Goal: Task Accomplishment & Management: Manage account settings

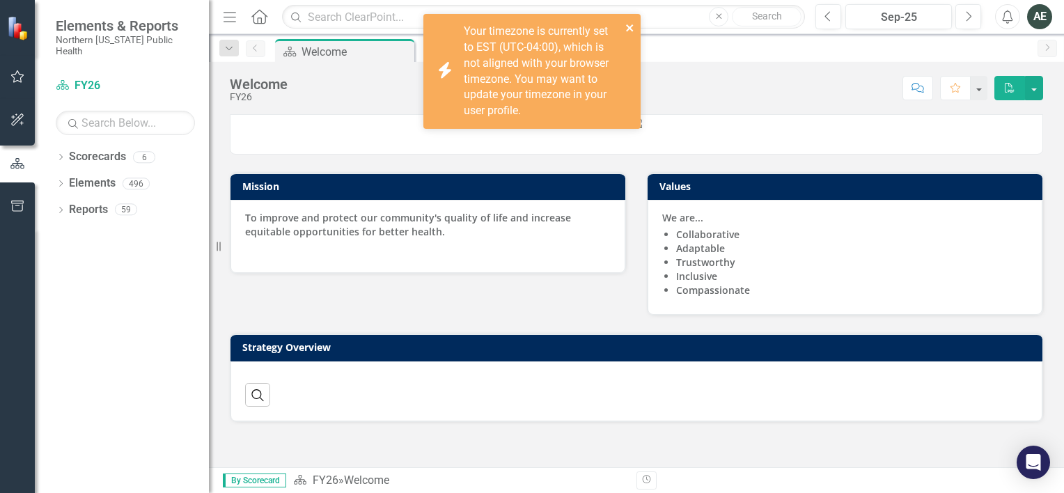
click at [633, 24] on icon "close" at bounding box center [630, 27] width 10 height 11
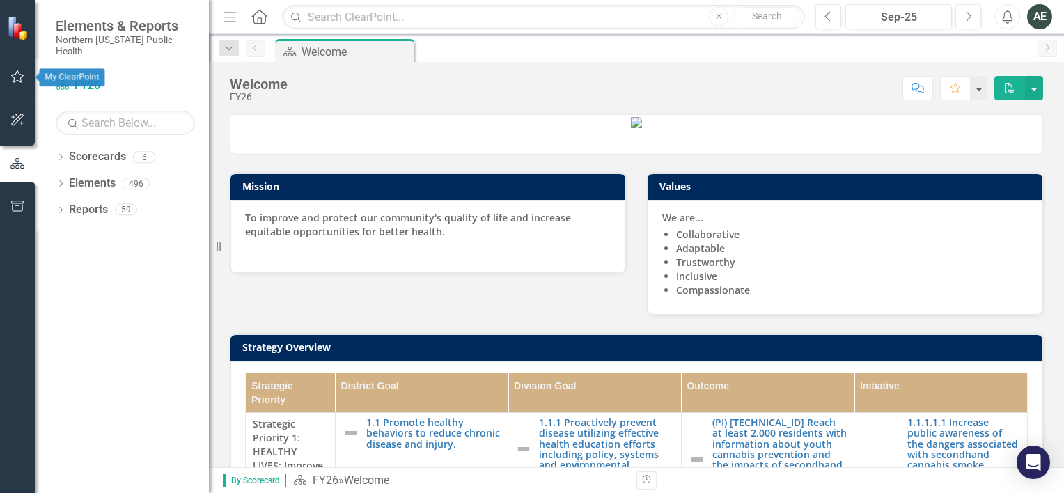
click at [17, 75] on icon "button" at bounding box center [17, 76] width 15 height 11
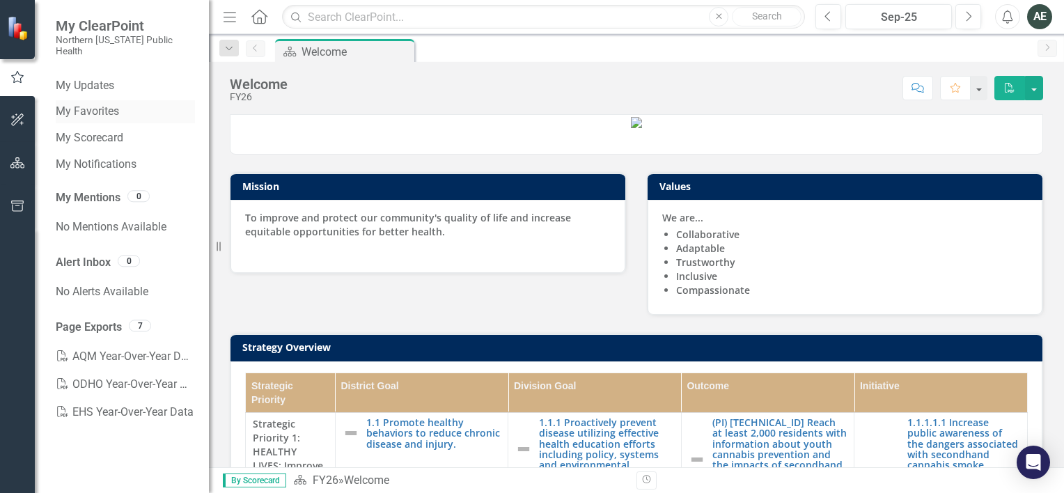
click at [90, 104] on link "My Favorites" at bounding box center [125, 112] width 139 height 16
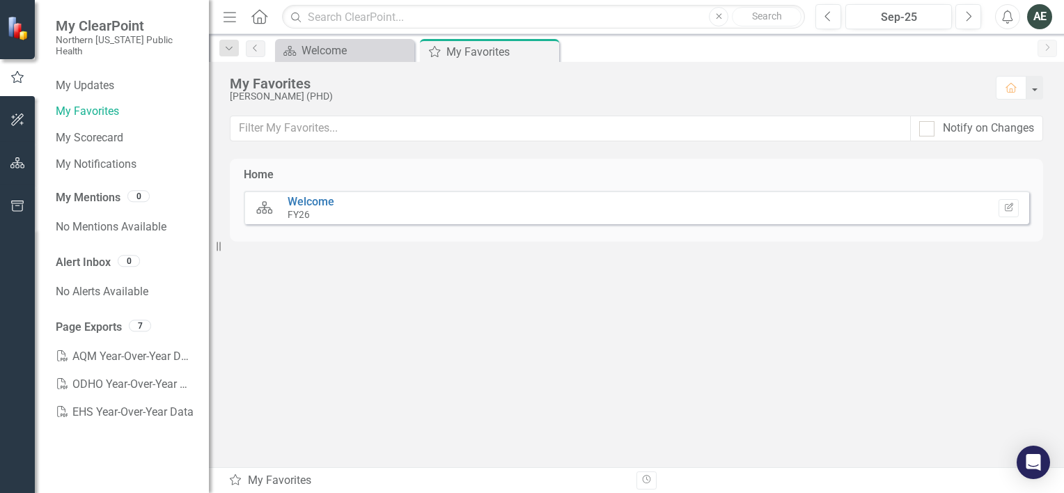
click at [307, 209] on small "FY26" at bounding box center [298, 214] width 22 height 11
click at [304, 200] on link "Welcome" at bounding box center [310, 201] width 47 height 13
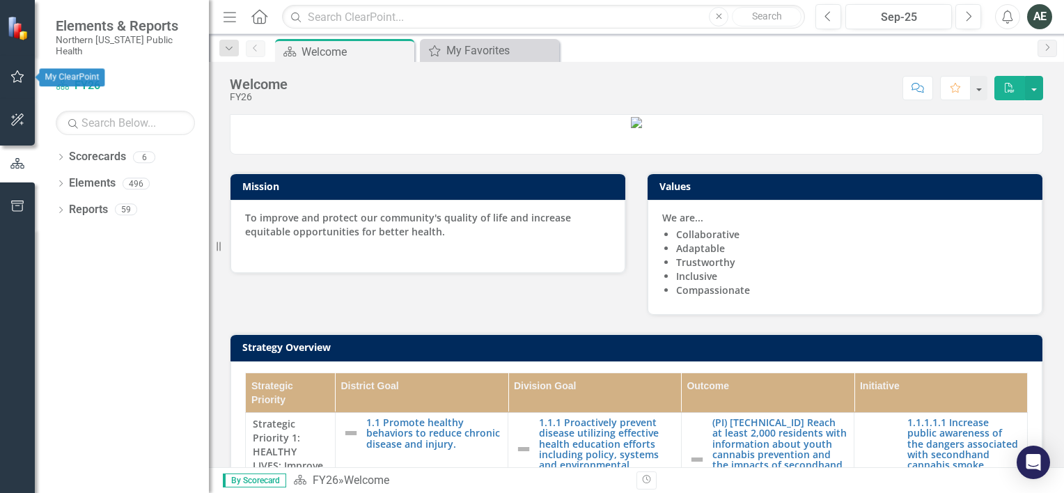
click at [17, 76] on icon "button" at bounding box center [17, 76] width 15 height 11
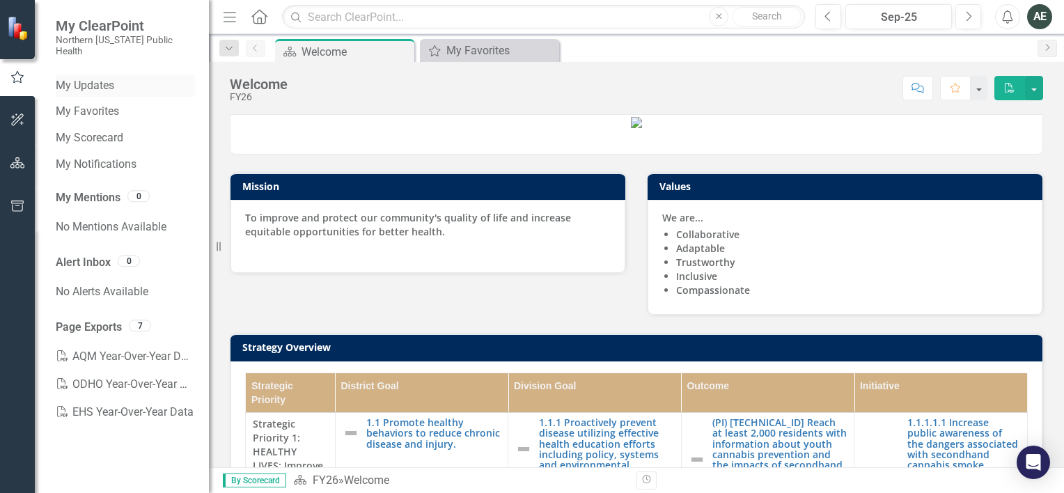
click at [88, 78] on link "My Updates" at bounding box center [125, 86] width 139 height 16
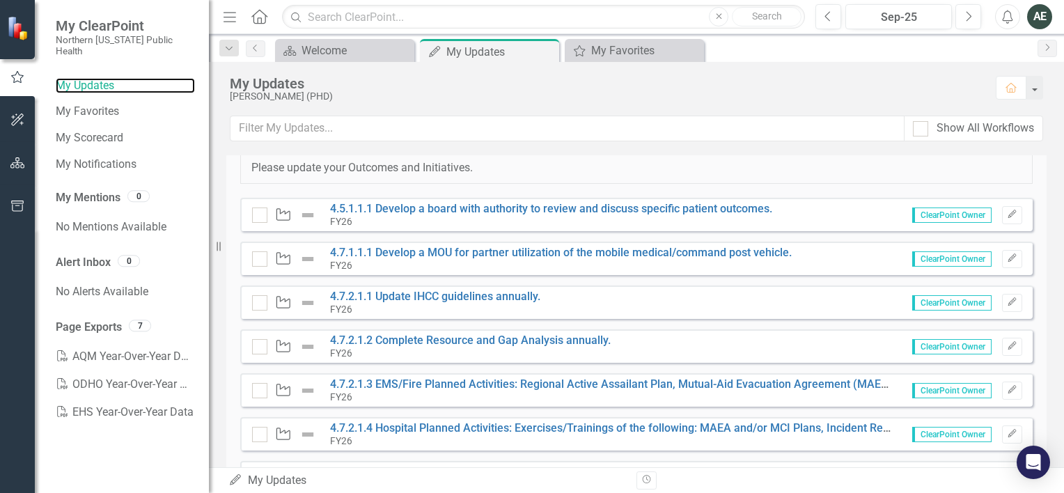
scroll to position [61, 0]
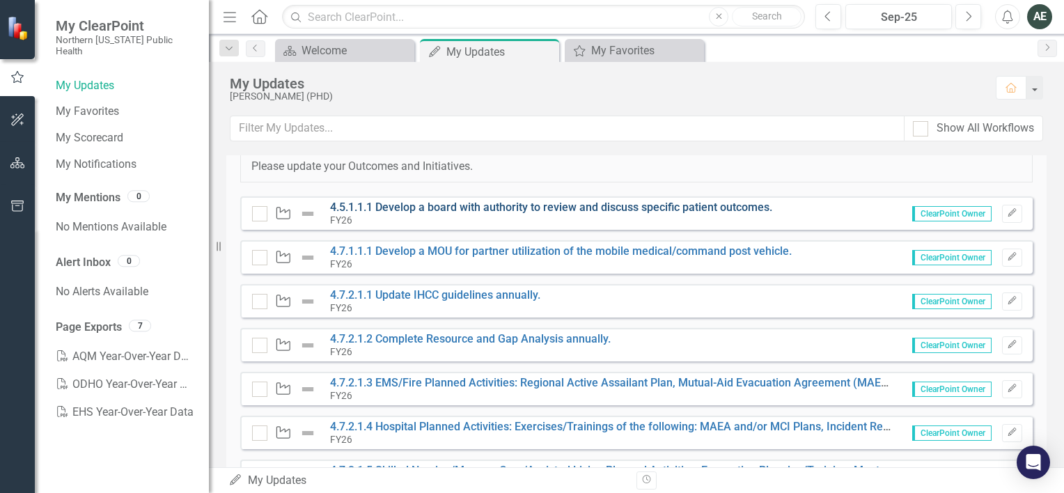
click at [546, 207] on link "4.5.1.1.1 Develop a board with authority to review and discuss specific patient…" at bounding box center [551, 206] width 442 height 13
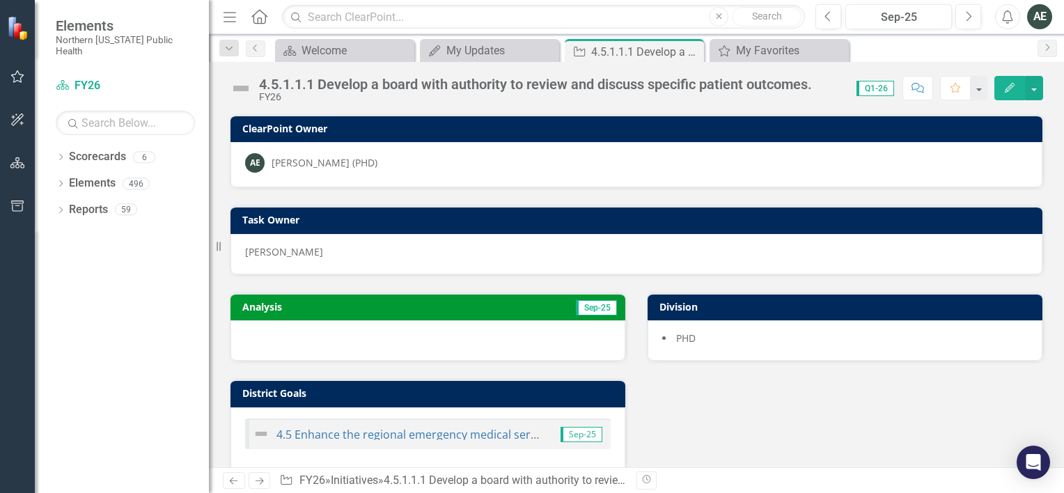
click at [244, 88] on img at bounding box center [241, 88] width 22 height 22
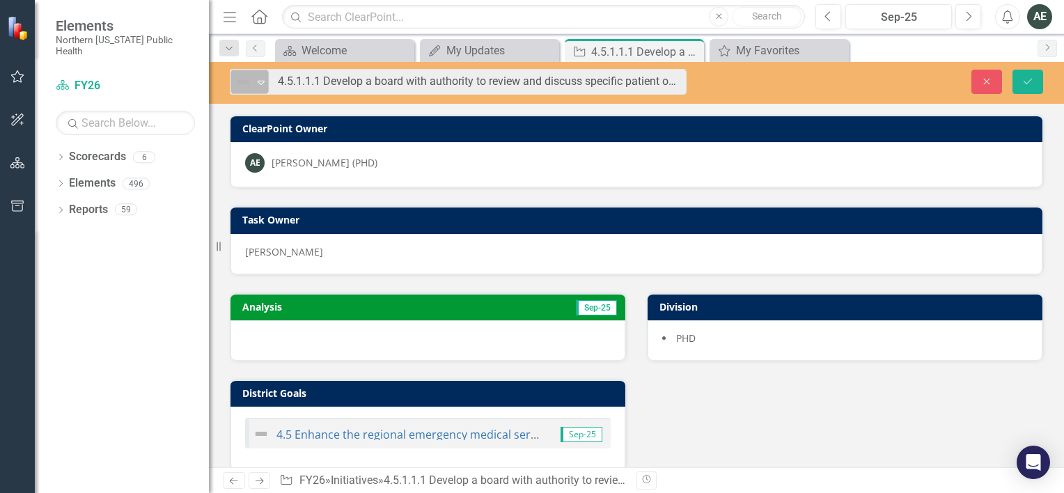
click at [256, 86] on icon "Expand" at bounding box center [261, 82] width 14 height 11
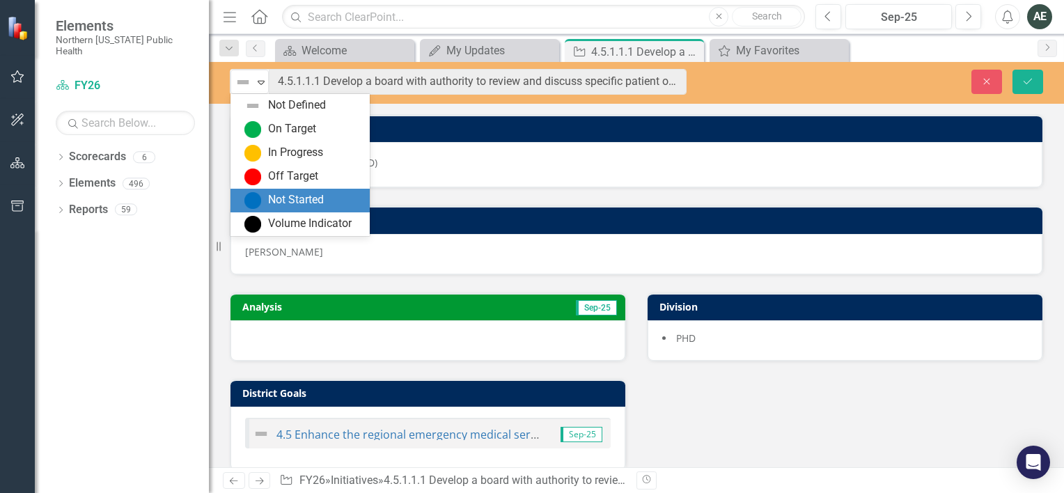
click at [295, 200] on div "Not Started" at bounding box center [296, 200] width 56 height 16
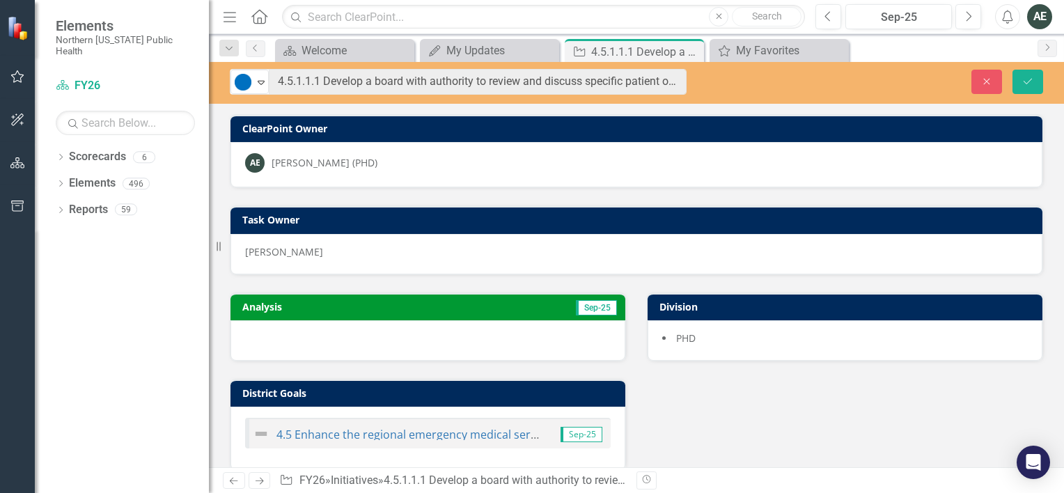
click at [290, 338] on div at bounding box center [427, 340] width 395 height 40
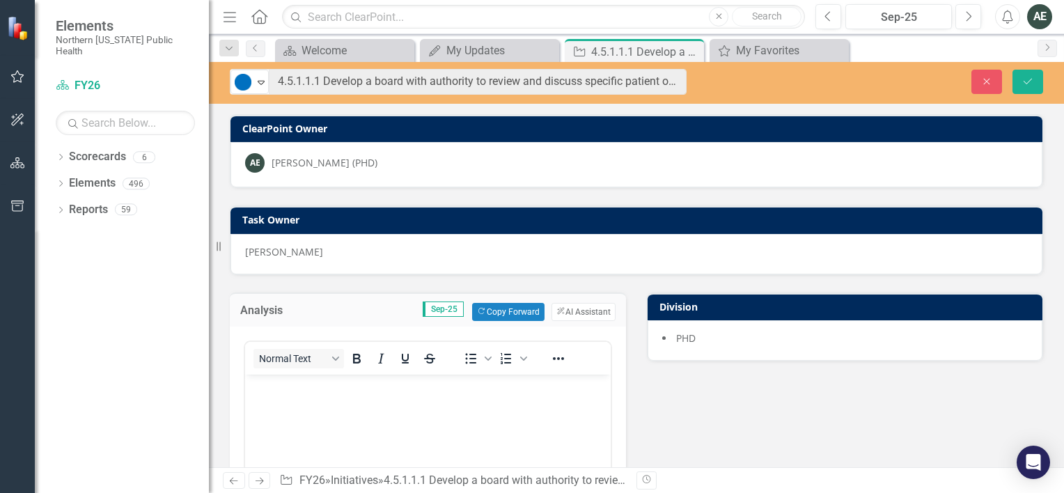
click at [286, 369] on div "Normal Text To open the popup, press Shift+Enter To open the popup, press Shift…" at bounding box center [427, 358] width 365 height 33
click at [272, 393] on p "Rich Text Area. Press ALT-0 for help." at bounding box center [428, 385] width 358 height 17
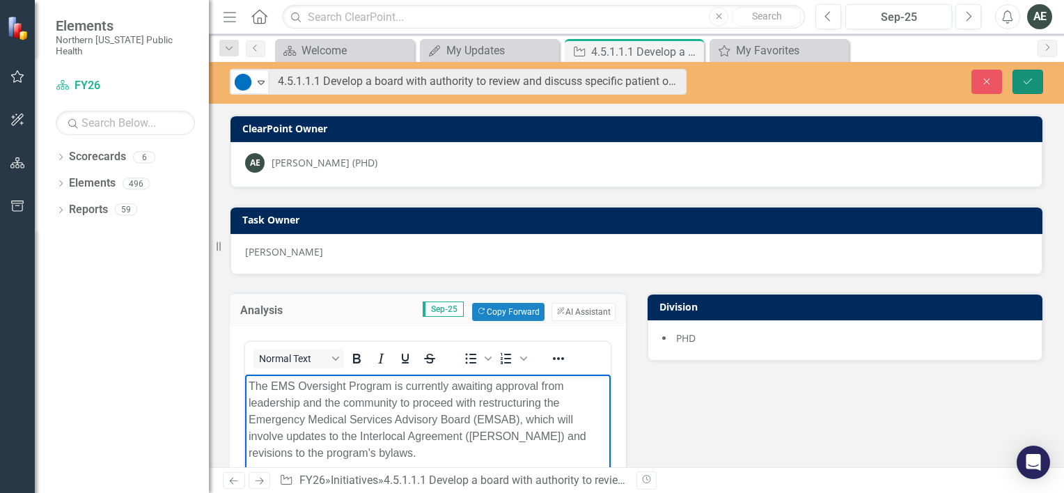
click at [1030, 78] on icon "Save" at bounding box center [1027, 82] width 13 height 10
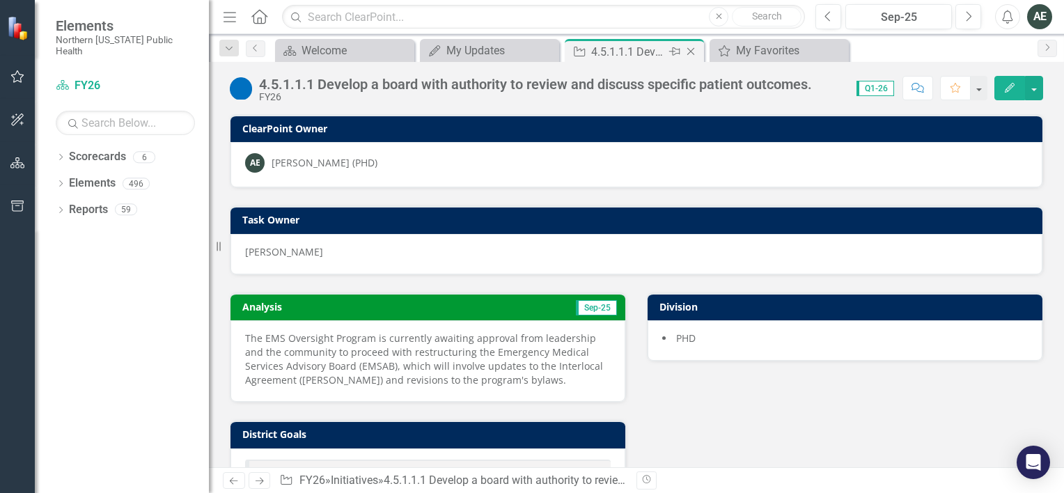
click at [693, 52] on icon "Close" at bounding box center [691, 51] width 14 height 11
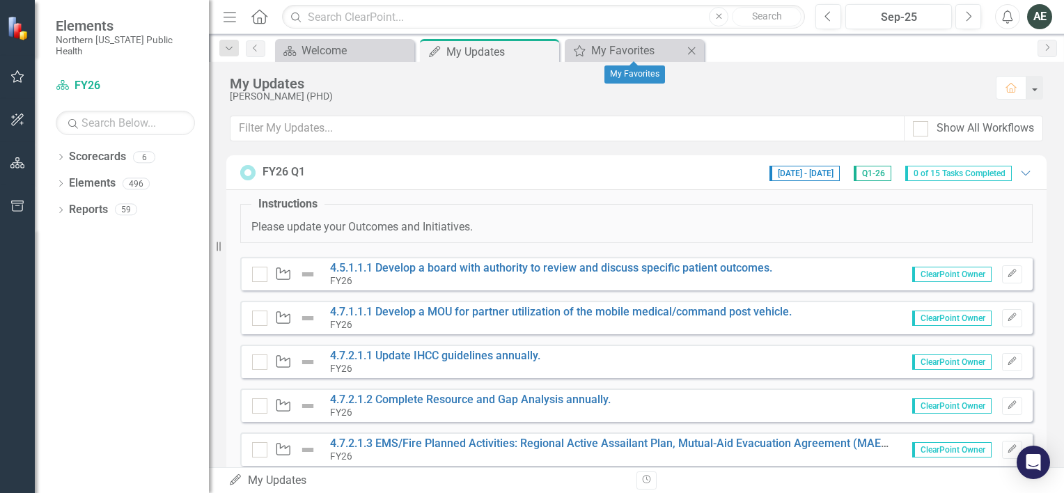
click at [692, 51] on icon at bounding box center [692, 51] width 8 height 8
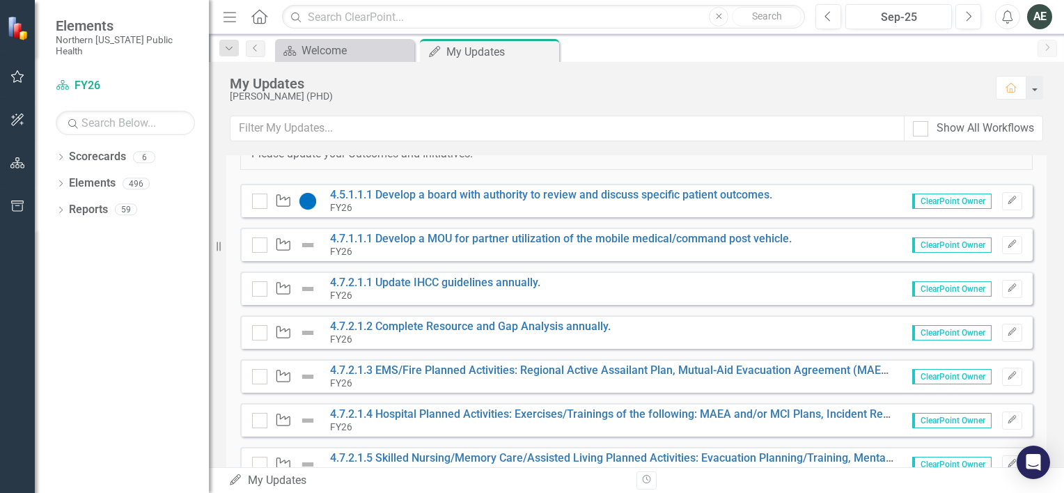
scroll to position [74, 0]
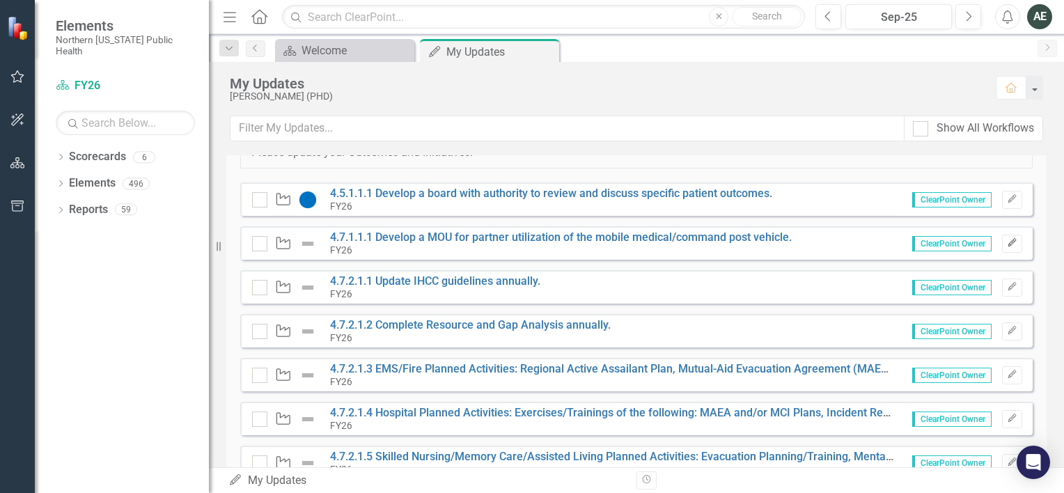
click at [1007, 239] on icon "button" at bounding box center [1011, 243] width 8 height 8
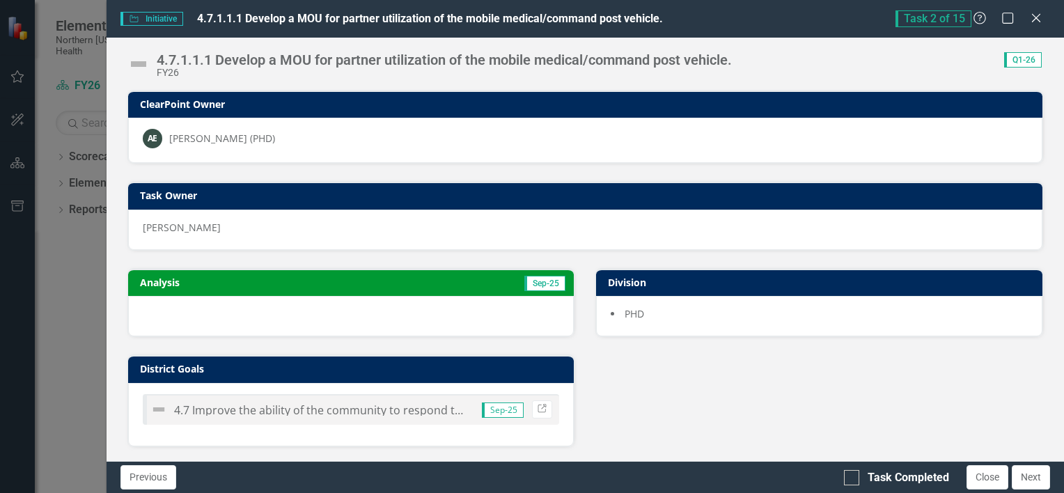
click at [142, 63] on img at bounding box center [138, 64] width 22 height 22
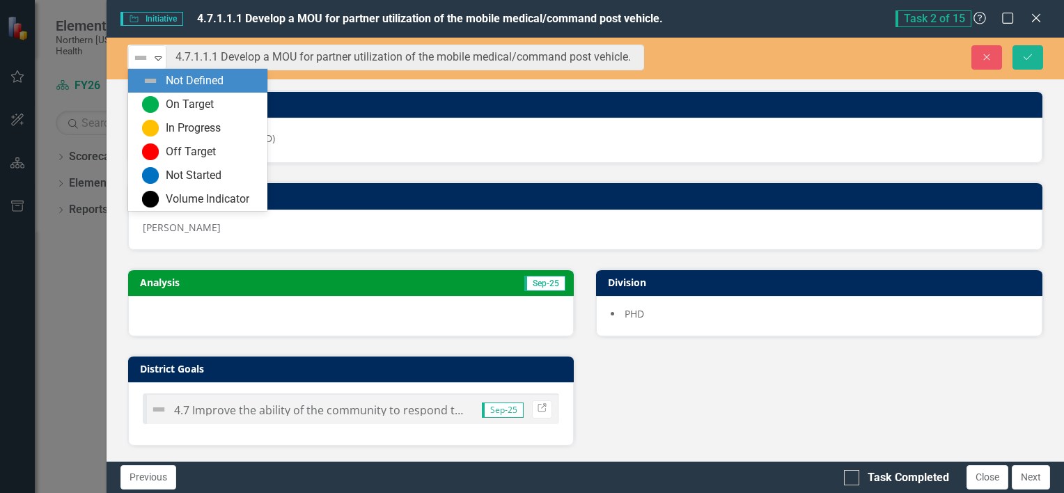
drag, startPoint x: 158, startPoint y: 61, endPoint x: 418, endPoint y: 81, distance: 260.4
click at [418, 81] on div "6 results available. Use Up and Down to choose options, press Enter to select t…" at bounding box center [585, 249] width 957 height 423
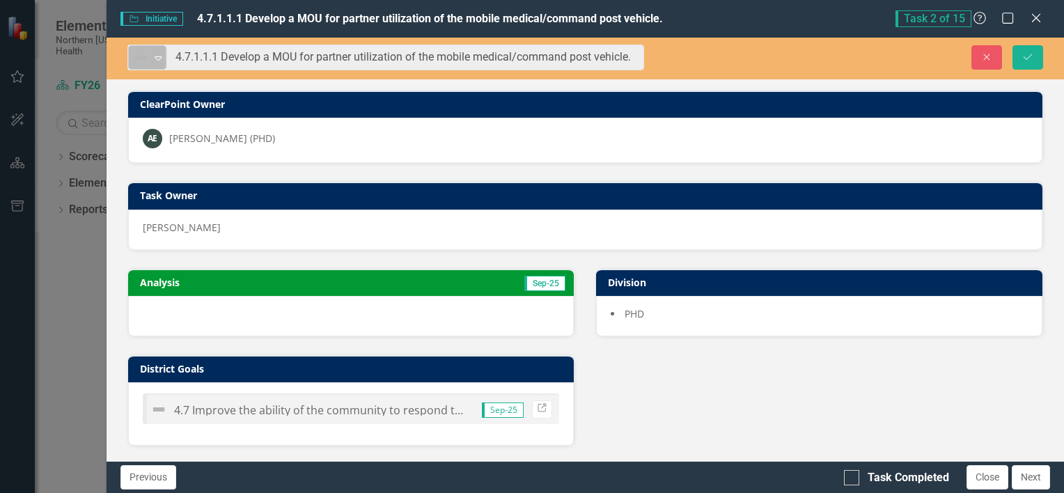
click at [163, 62] on icon "Expand" at bounding box center [158, 57] width 14 height 11
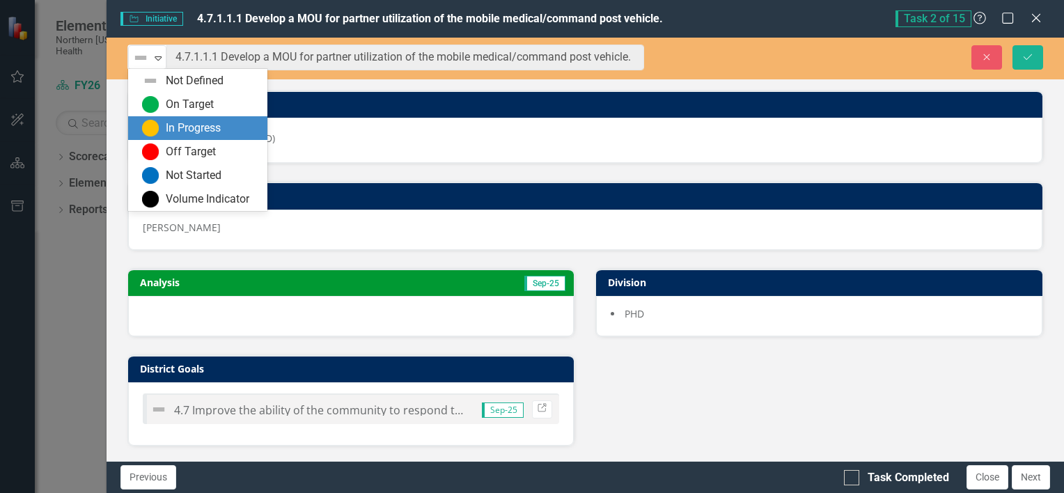
click at [181, 125] on div "In Progress" at bounding box center [193, 128] width 55 height 16
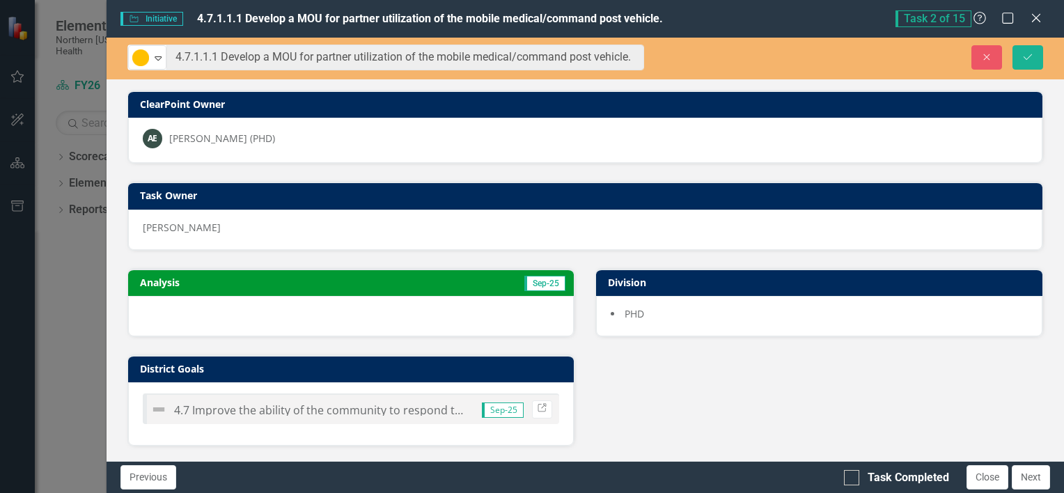
click at [242, 317] on div at bounding box center [351, 316] width 446 height 40
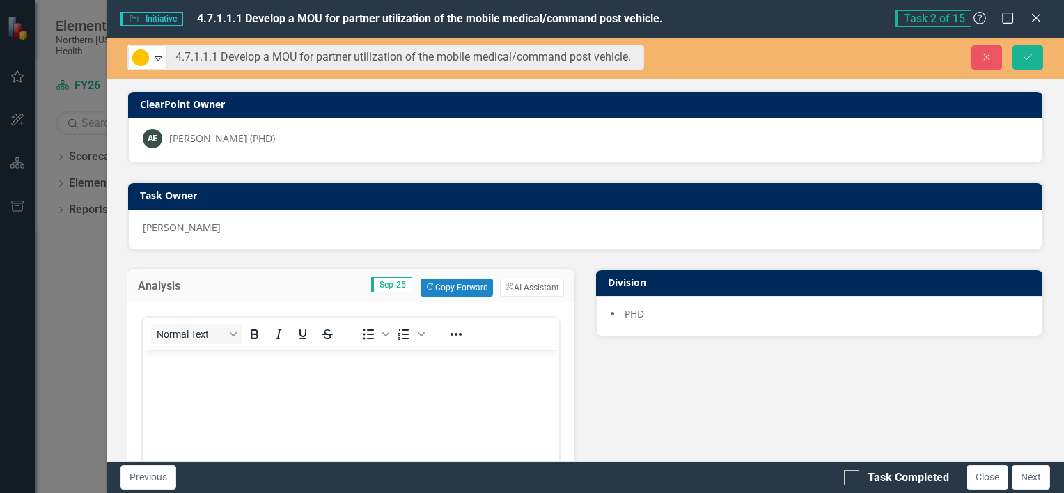
scroll to position [0, 0]
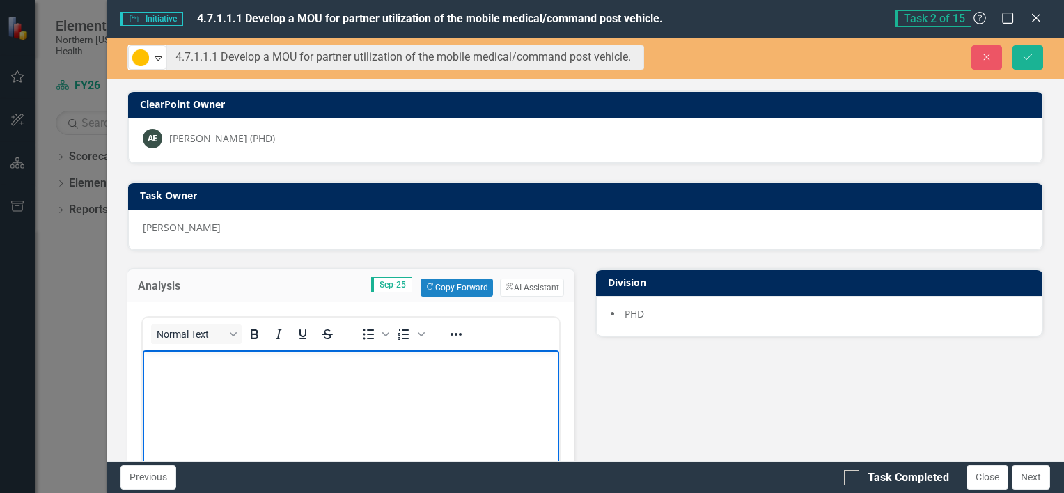
click at [175, 372] on body "Rich Text Area. Press ALT-0 for help." at bounding box center [350, 453] width 417 height 209
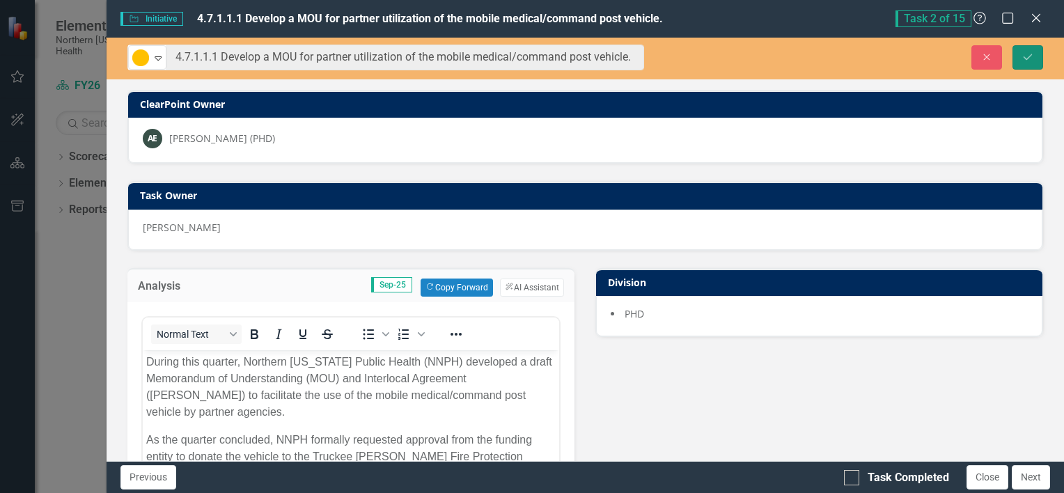
click at [1023, 53] on icon "Save" at bounding box center [1027, 57] width 13 height 10
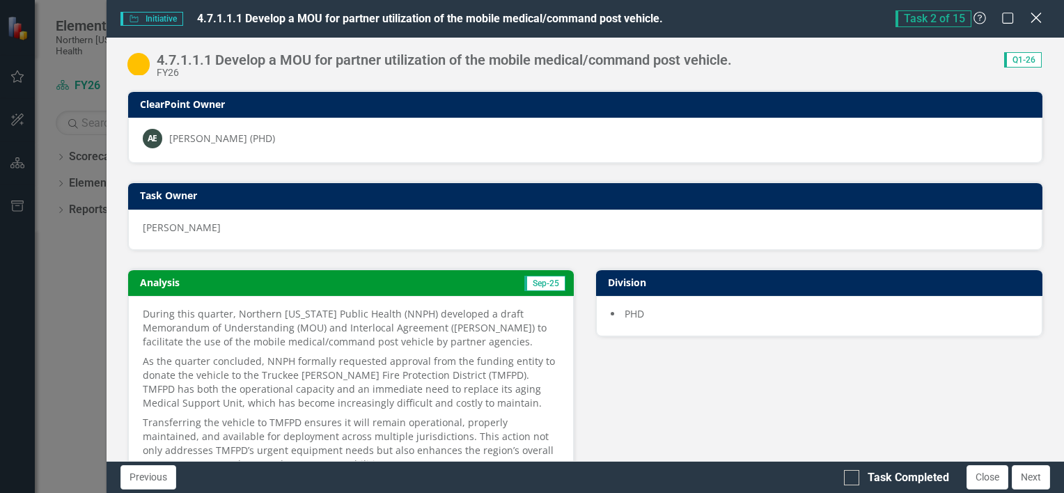
click at [1040, 20] on icon "Close" at bounding box center [1035, 17] width 17 height 13
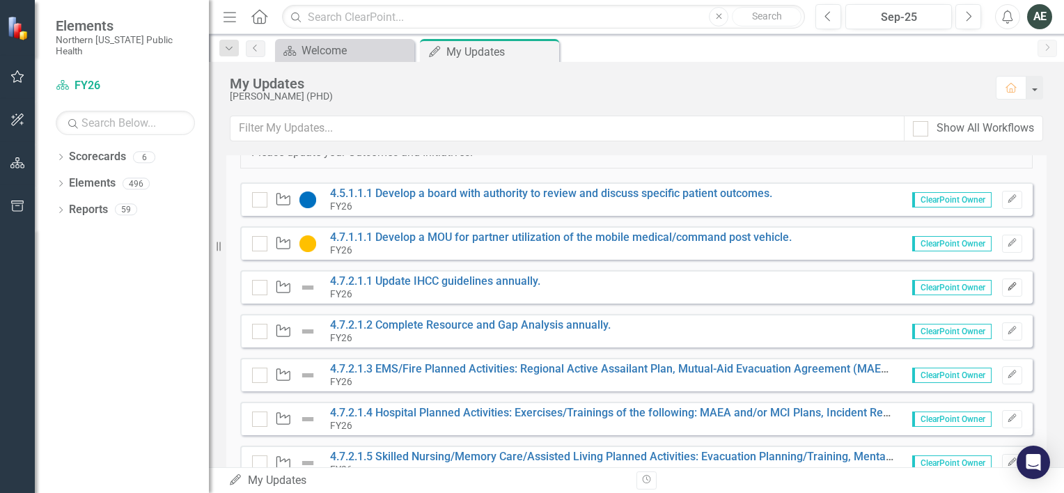
click at [1007, 283] on icon "Edit" at bounding box center [1012, 287] width 10 height 8
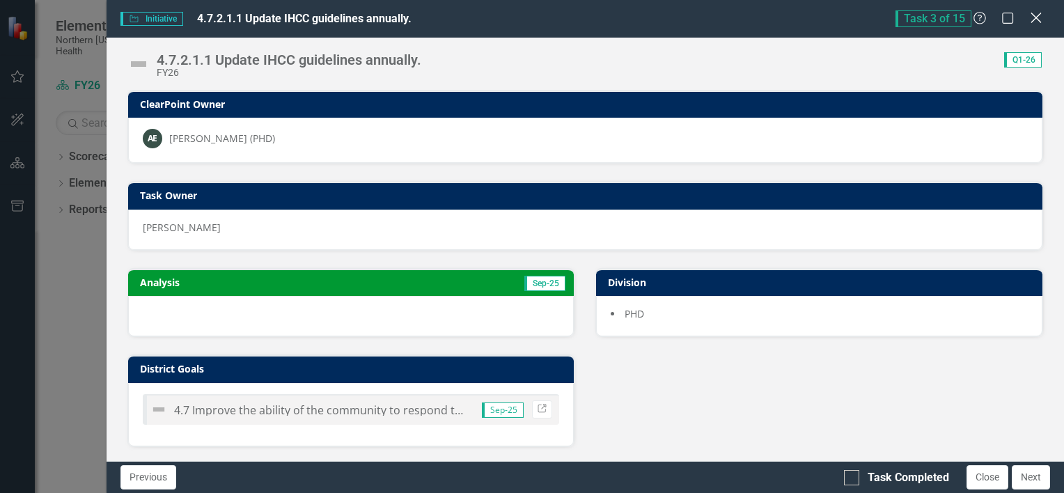
click at [1040, 17] on icon "Close" at bounding box center [1035, 17] width 17 height 13
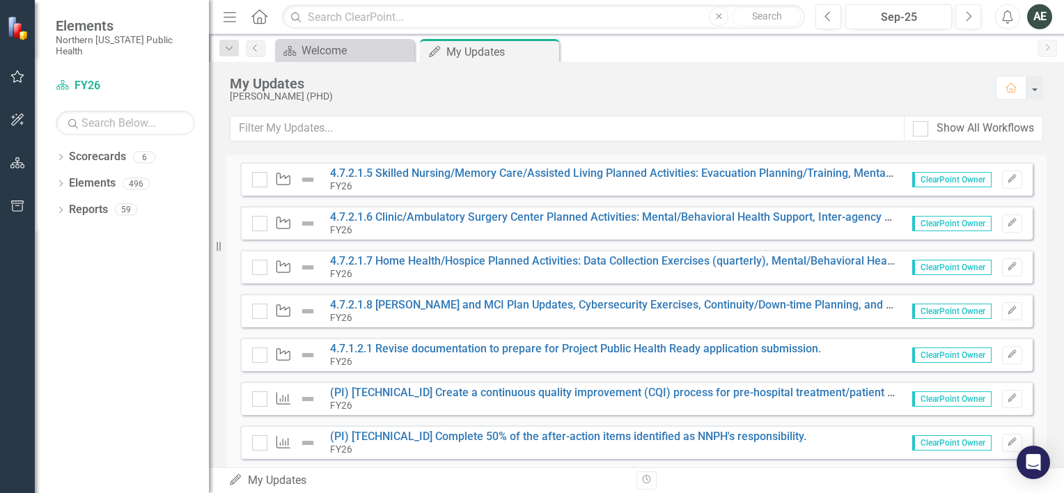
scroll to position [359, 0]
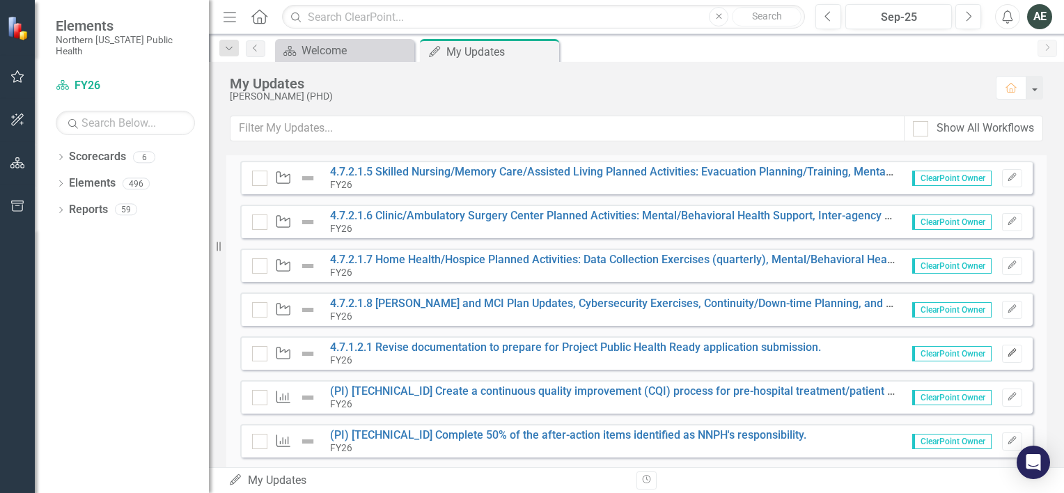
click at [1002, 356] on button "Edit" at bounding box center [1012, 354] width 20 height 18
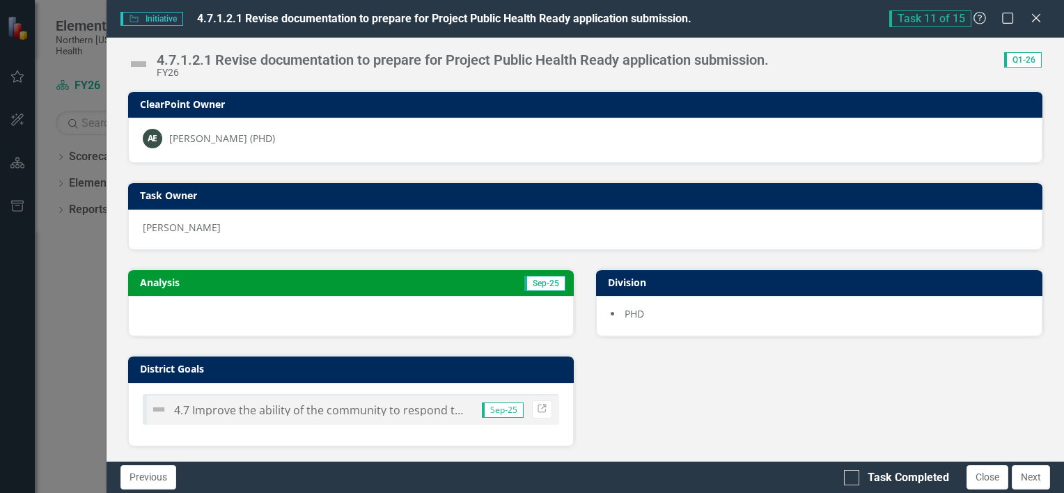
click at [422, 320] on div at bounding box center [351, 316] width 446 height 40
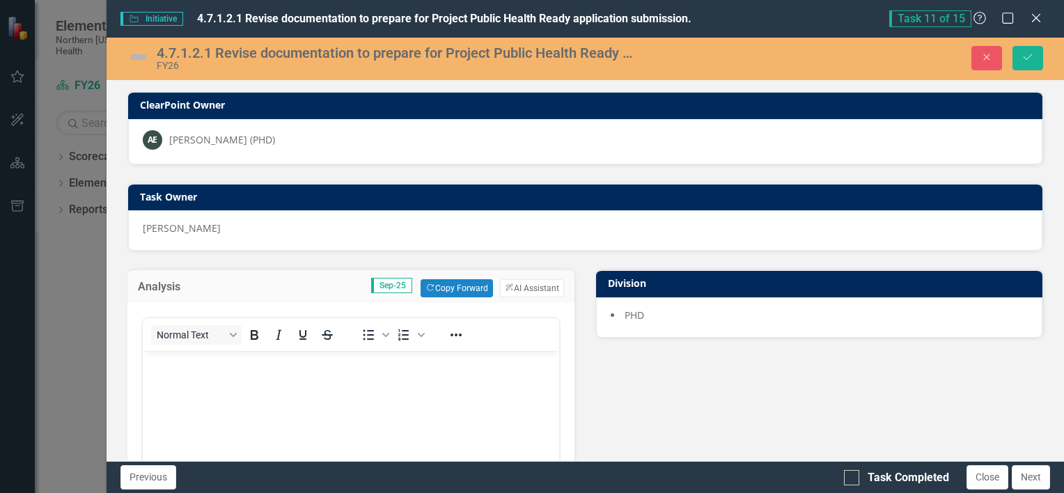
scroll to position [0, 0]
click at [255, 370] on p "Rich Text Area. Press ALT-0 for help." at bounding box center [350, 362] width 410 height 17
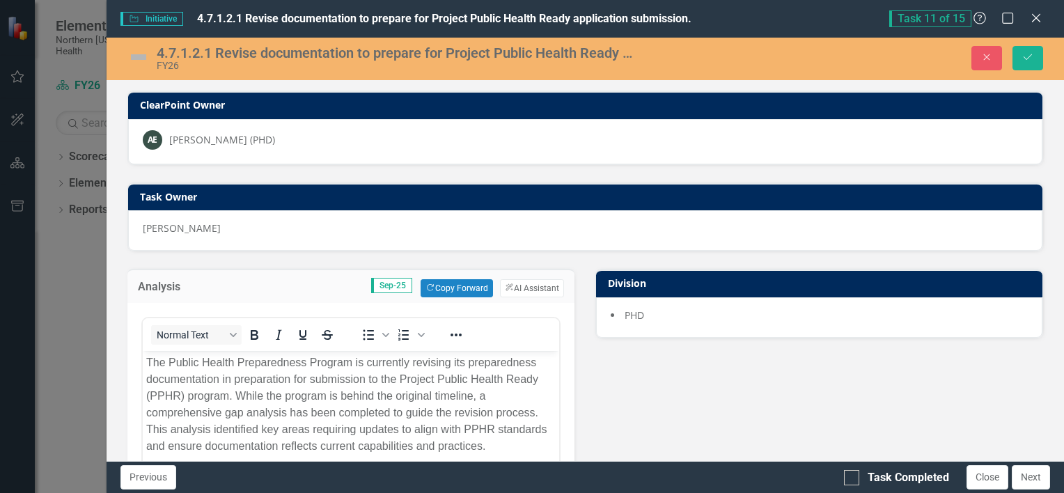
click at [136, 57] on img at bounding box center [138, 57] width 22 height 22
click at [138, 57] on img at bounding box center [138, 57] width 22 height 22
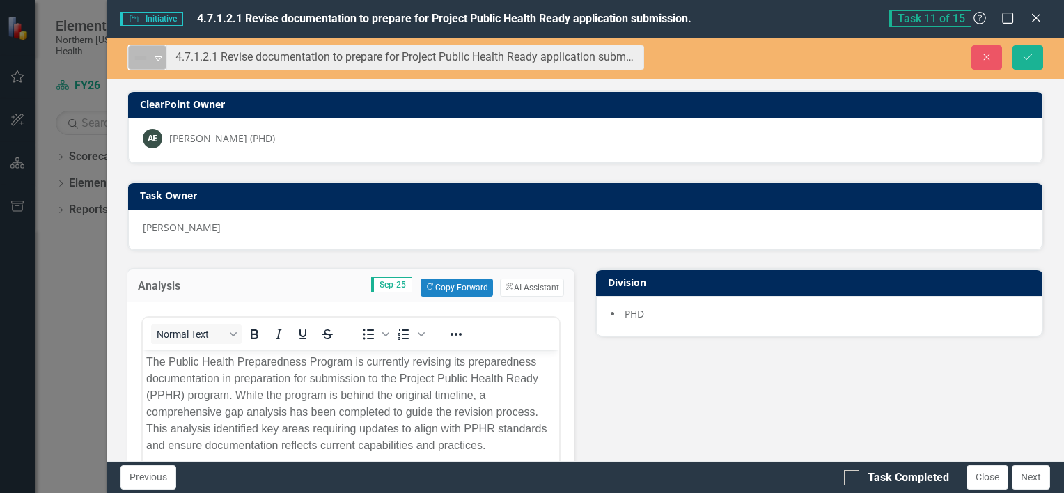
click at [157, 58] on icon at bounding box center [158, 58] width 7 height 4
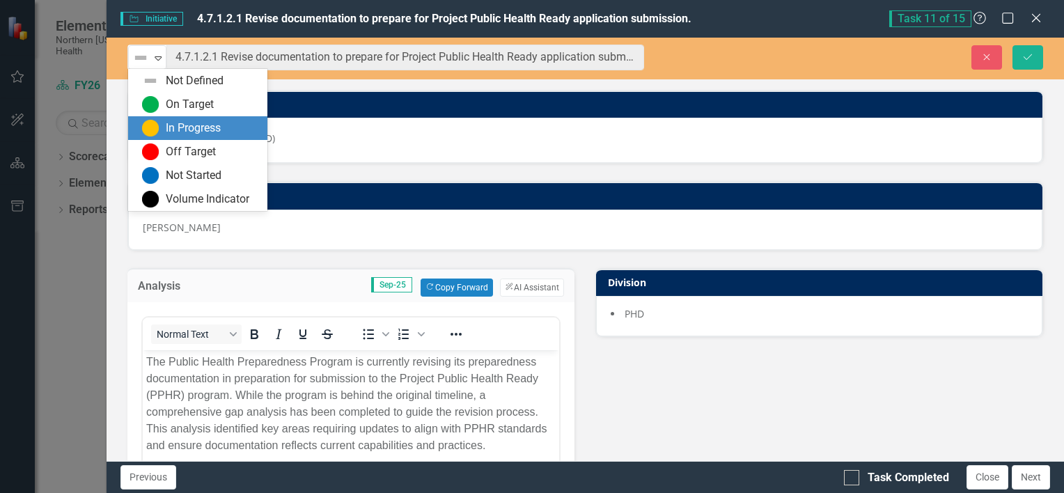
click at [170, 123] on div "In Progress" at bounding box center [193, 128] width 55 height 16
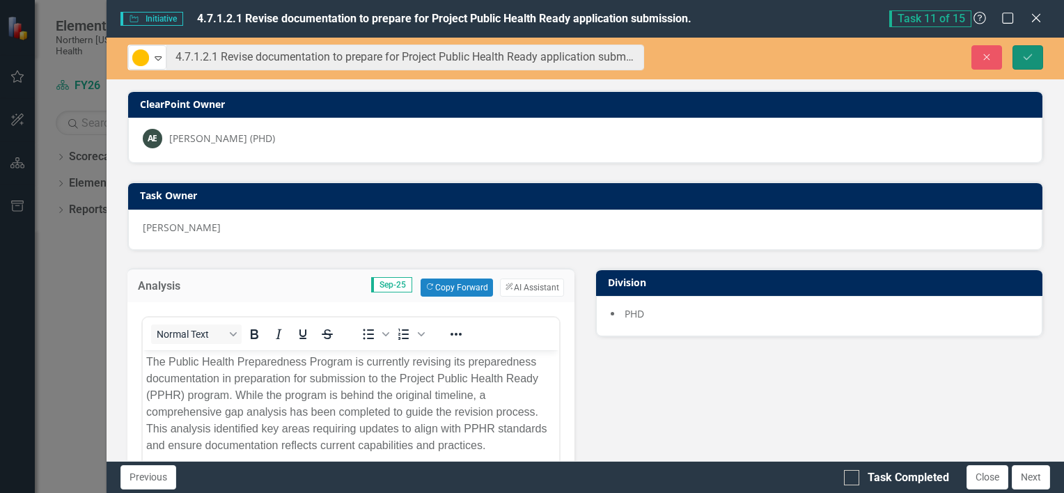
click at [1025, 59] on icon "Save" at bounding box center [1027, 57] width 13 height 10
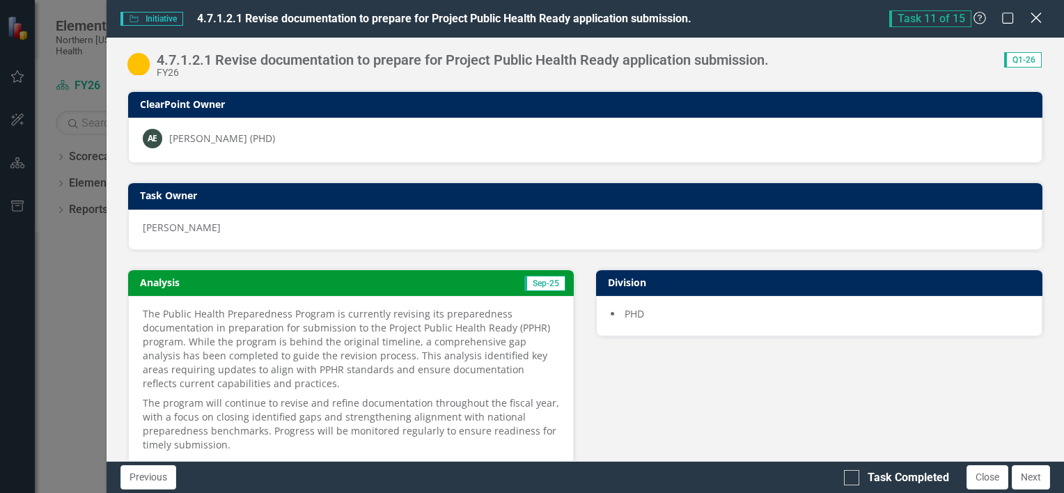
click at [1039, 13] on icon "Close" at bounding box center [1035, 17] width 17 height 13
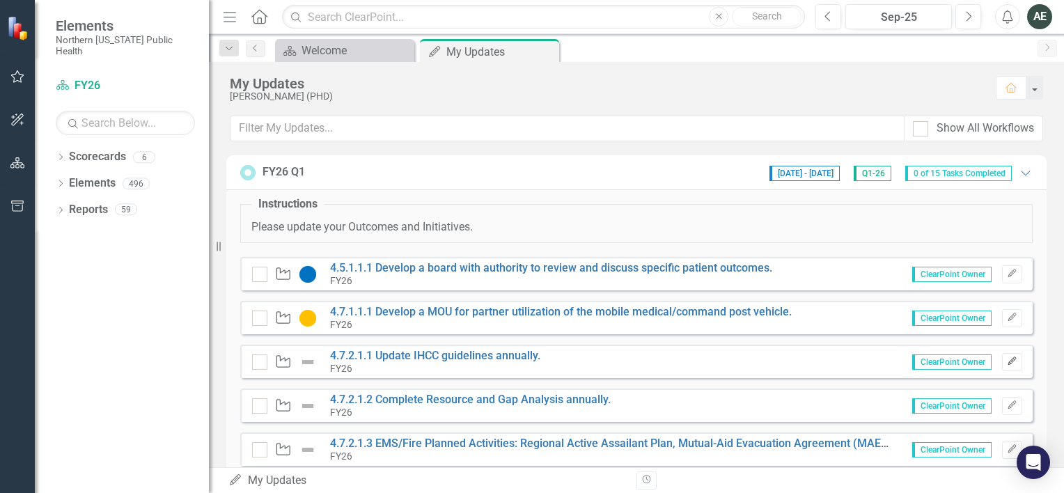
click at [1007, 361] on icon "Edit" at bounding box center [1012, 361] width 10 height 8
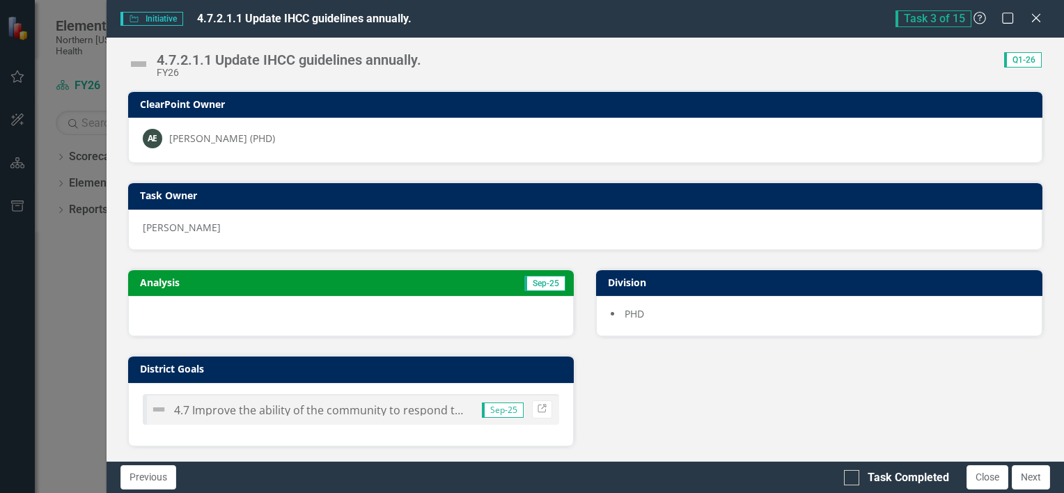
click at [271, 310] on div at bounding box center [351, 316] width 446 height 40
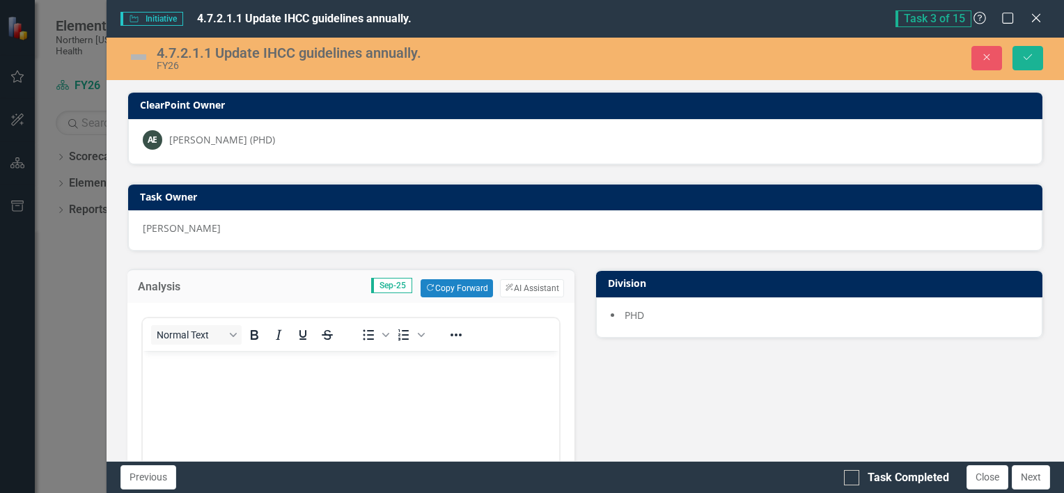
click at [167, 384] on body "Rich Text Area. Press ALT-0 for help." at bounding box center [350, 455] width 417 height 209
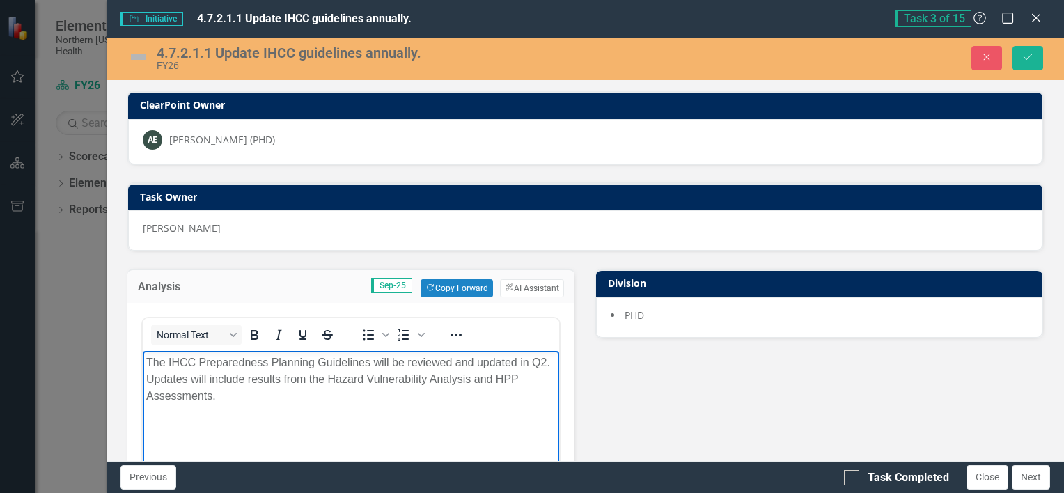
click at [180, 370] on p "The IHCC Preparedness Planning Guidelines will be reviewed and updated in Q2. U…" at bounding box center [350, 379] width 410 height 50
click at [140, 57] on img at bounding box center [138, 57] width 22 height 22
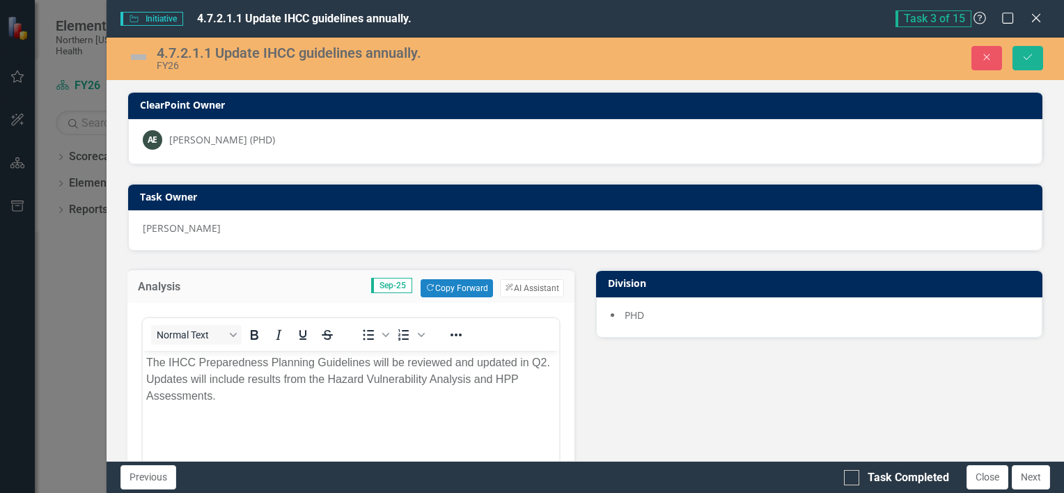
click at [140, 57] on img at bounding box center [138, 57] width 22 height 22
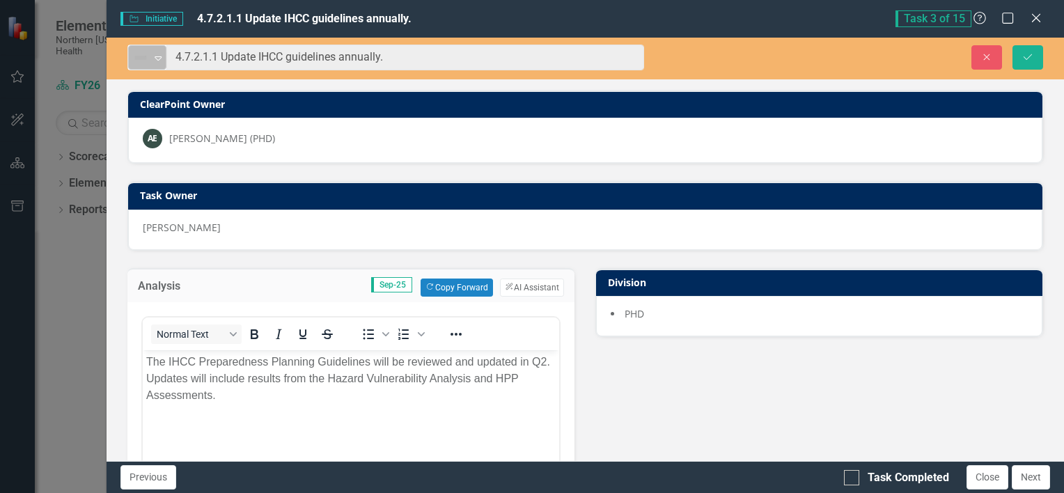
click at [156, 58] on icon "Expand" at bounding box center [158, 57] width 14 height 11
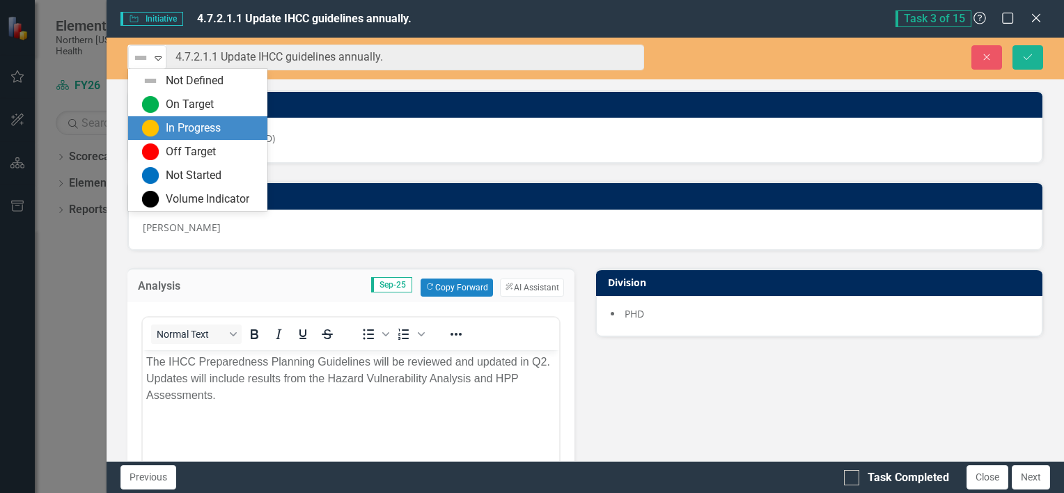
click at [165, 120] on div "In Progress" at bounding box center [200, 128] width 117 height 17
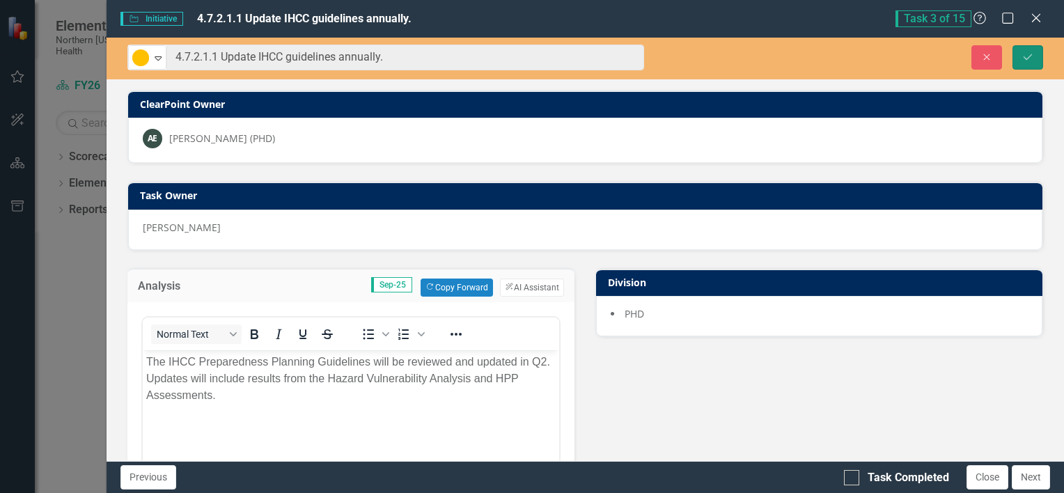
click at [1019, 63] on button "Save" at bounding box center [1027, 57] width 31 height 24
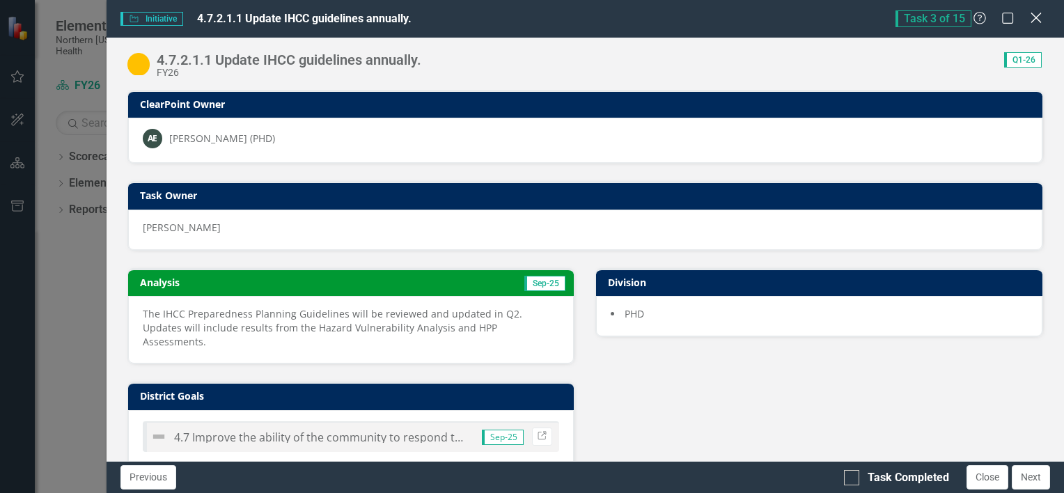
click at [1037, 14] on icon "Close" at bounding box center [1035, 17] width 17 height 13
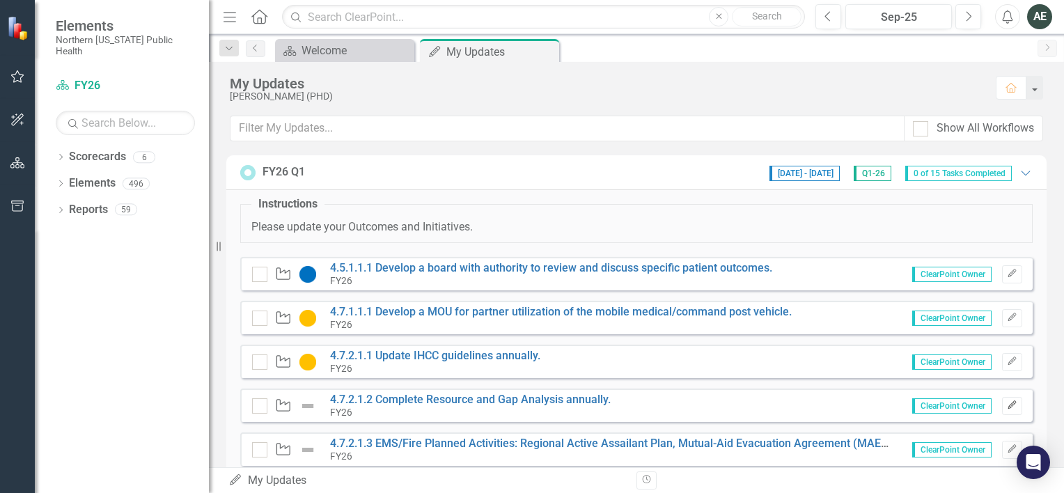
click at [1002, 406] on button "Edit" at bounding box center [1012, 406] width 20 height 18
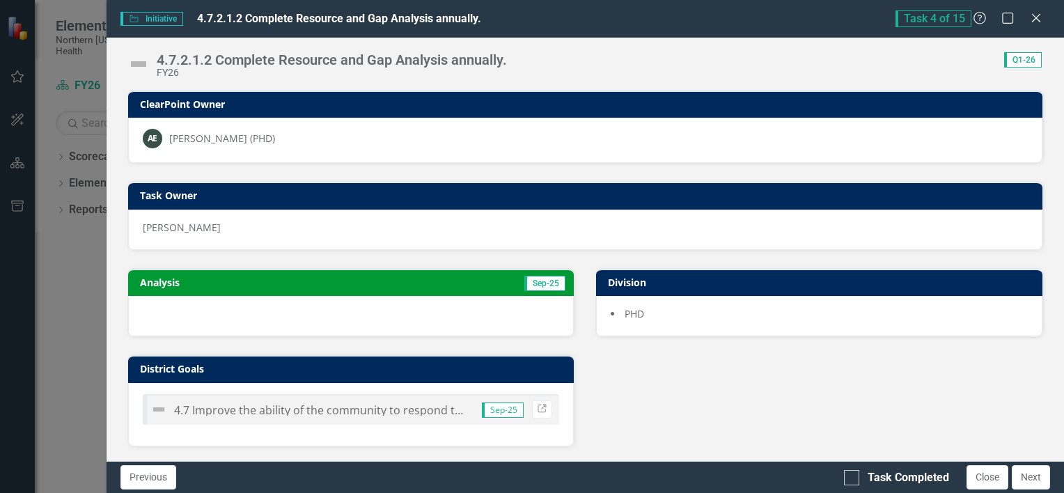
click at [261, 318] on div at bounding box center [351, 316] width 446 height 40
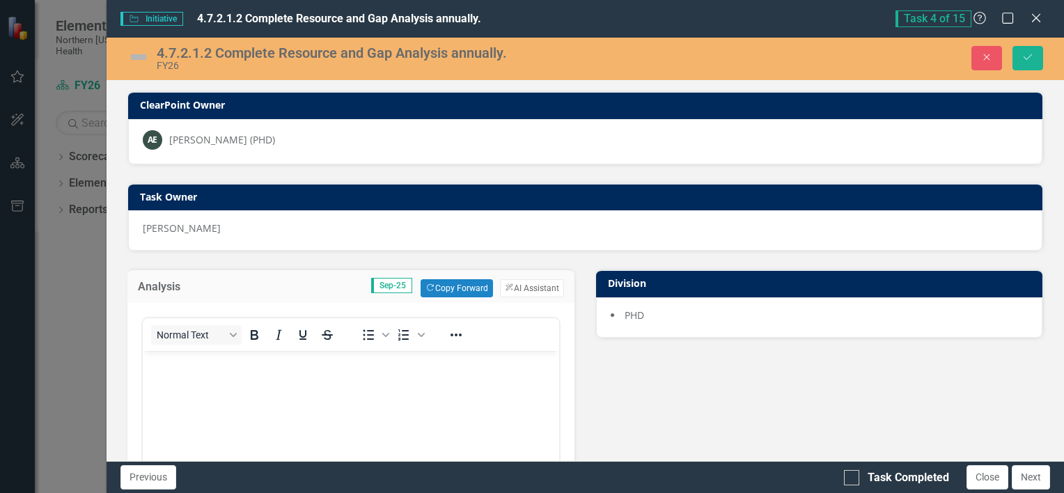
click at [204, 393] on body "Rich Text Area. Press ALT-0 for help." at bounding box center [350, 455] width 417 height 209
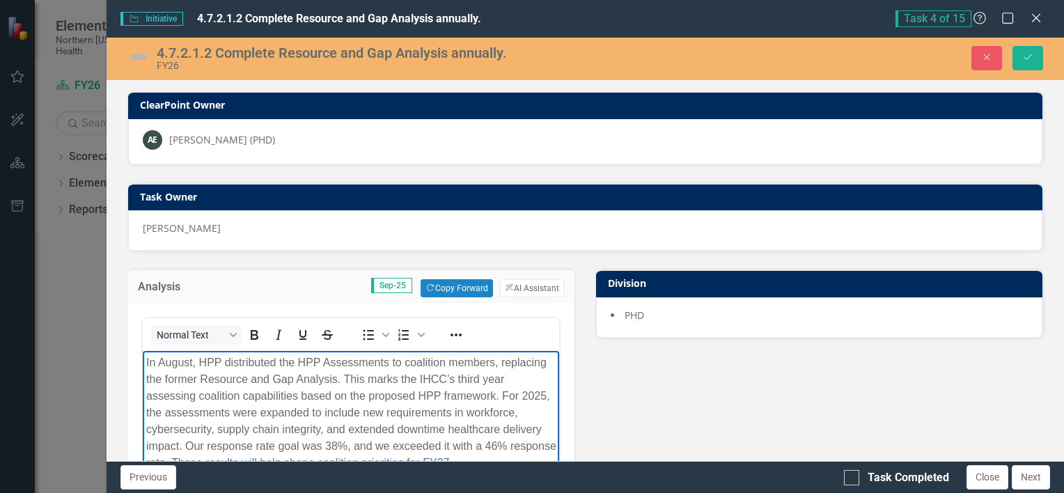
click at [143, 56] on img at bounding box center [138, 57] width 22 height 22
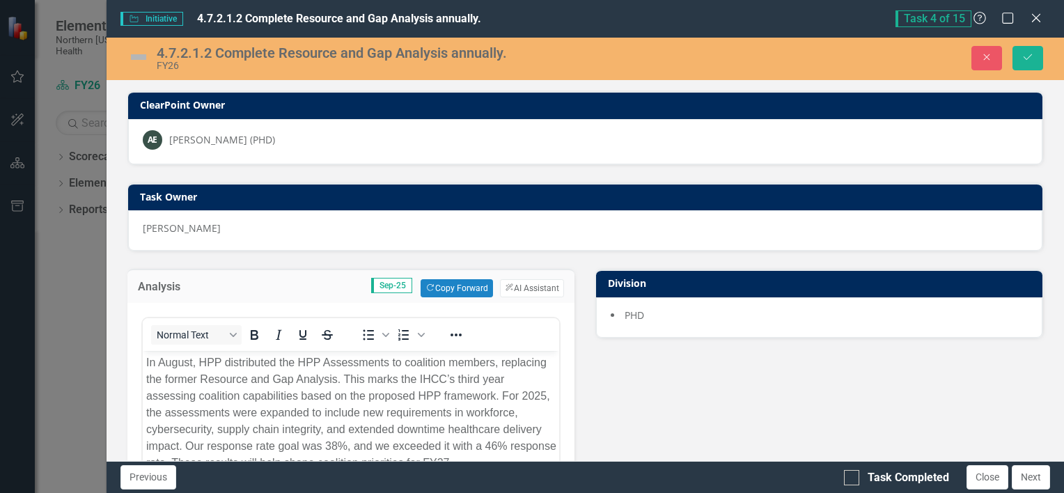
click at [143, 56] on img at bounding box center [138, 57] width 22 height 22
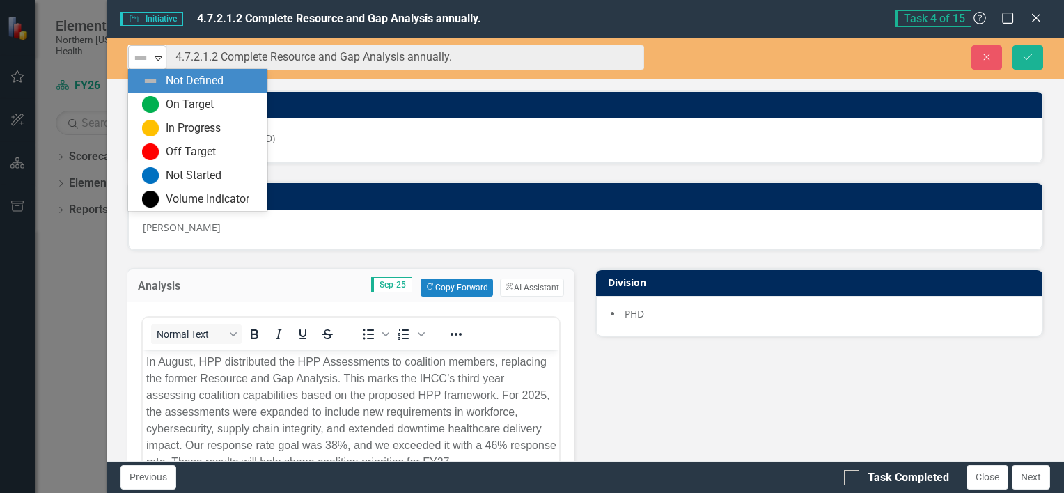
click at [157, 58] on icon "Expand" at bounding box center [158, 57] width 14 height 11
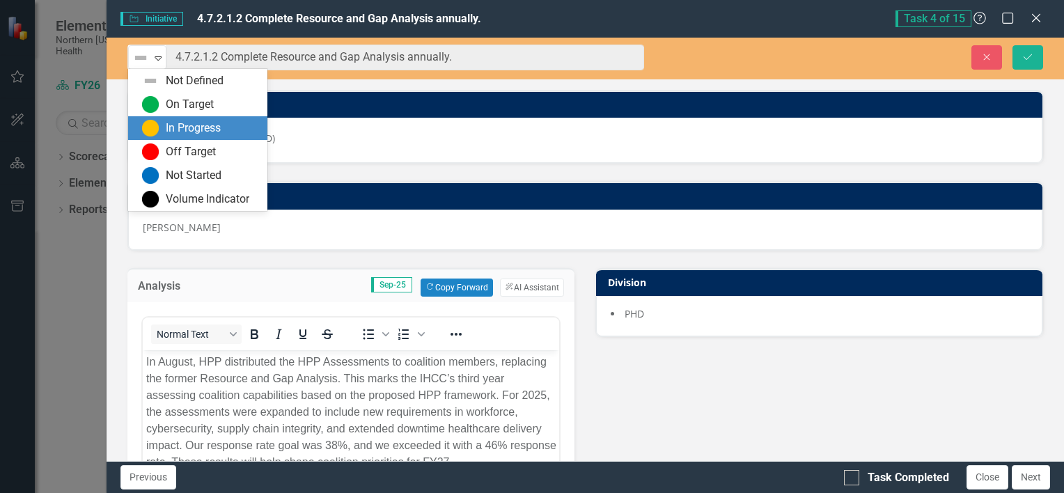
click at [170, 127] on div "In Progress" at bounding box center [193, 128] width 55 height 16
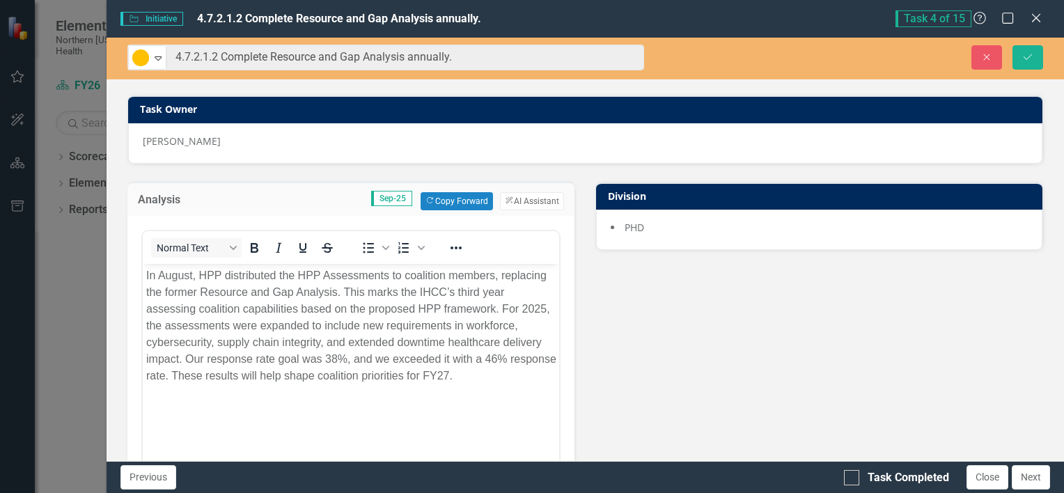
scroll to position [83, 0]
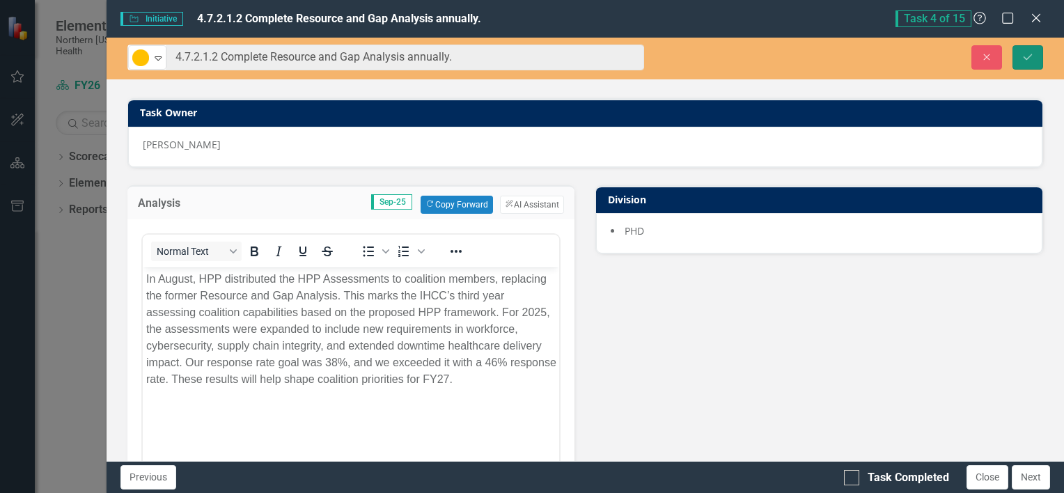
click at [1027, 49] on button "Save" at bounding box center [1027, 57] width 31 height 24
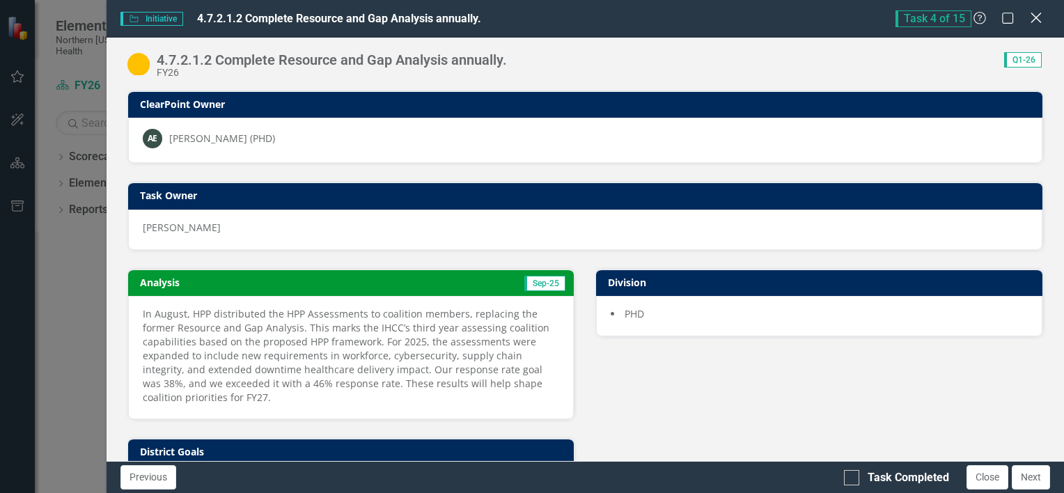
click at [1039, 13] on icon "Close" at bounding box center [1035, 17] width 17 height 13
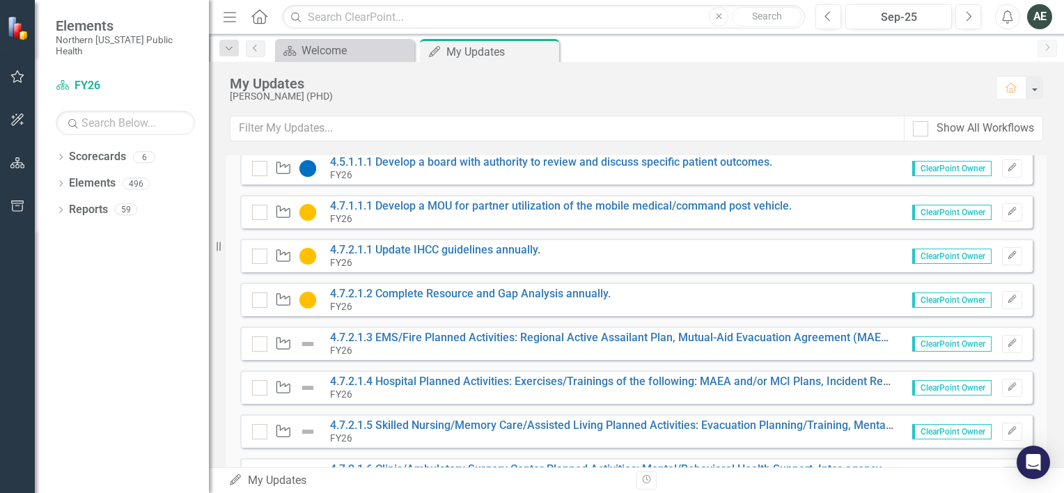
scroll to position [172, 0]
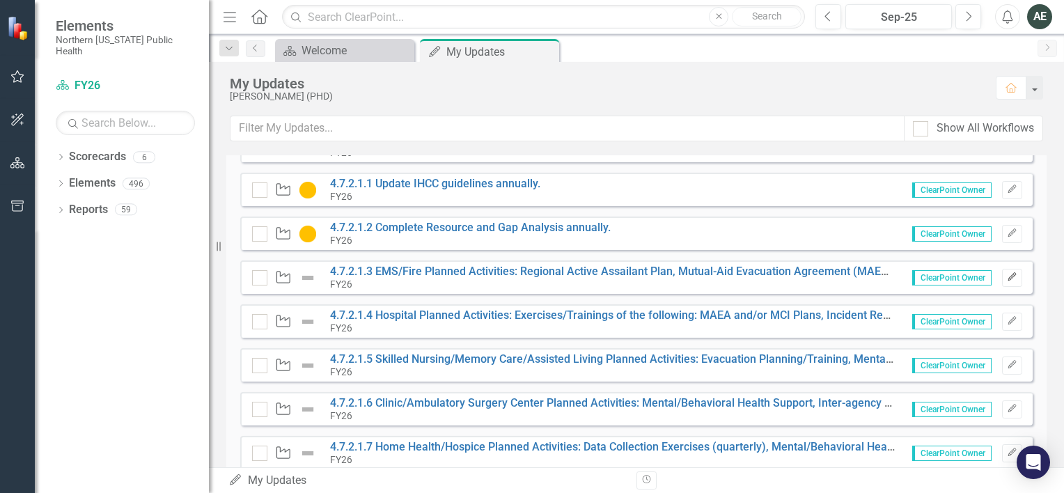
click at [1004, 281] on button "Edit" at bounding box center [1012, 278] width 20 height 18
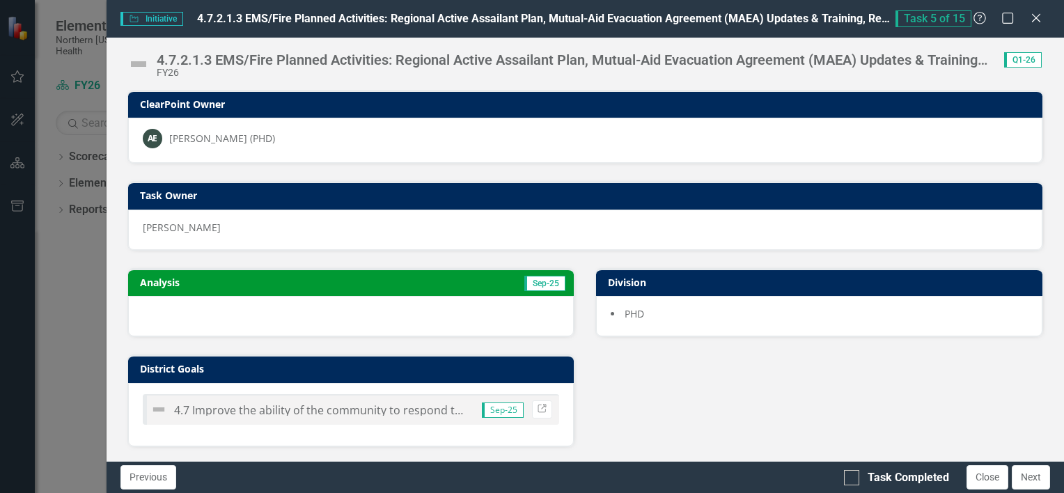
click at [392, 317] on div at bounding box center [351, 316] width 446 height 40
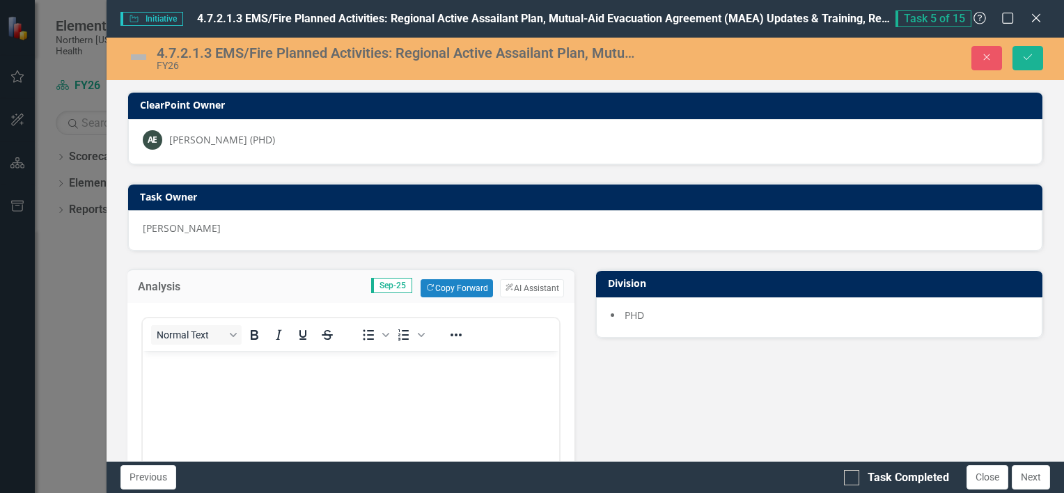
scroll to position [0, 0]
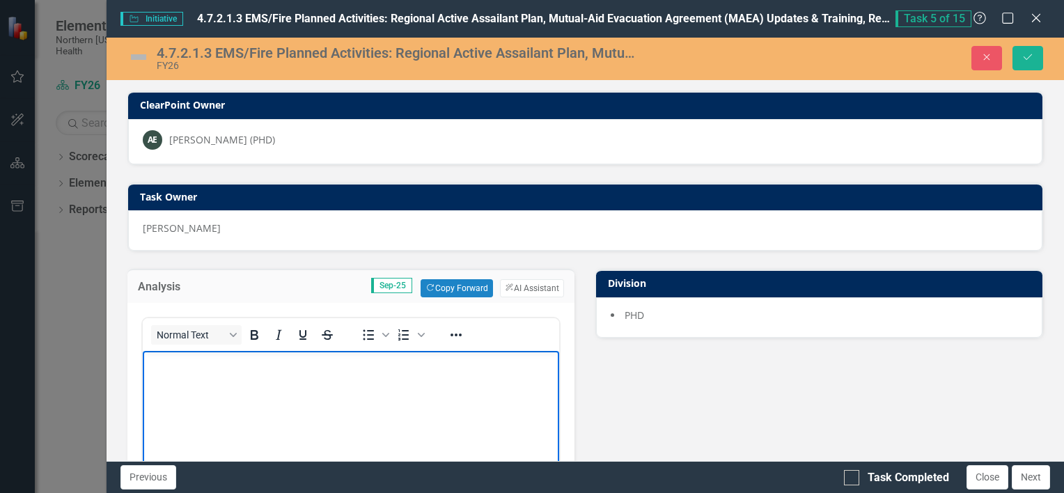
click at [274, 387] on body "Rich Text Area. Press ALT-0 for help." at bounding box center [350, 455] width 417 height 209
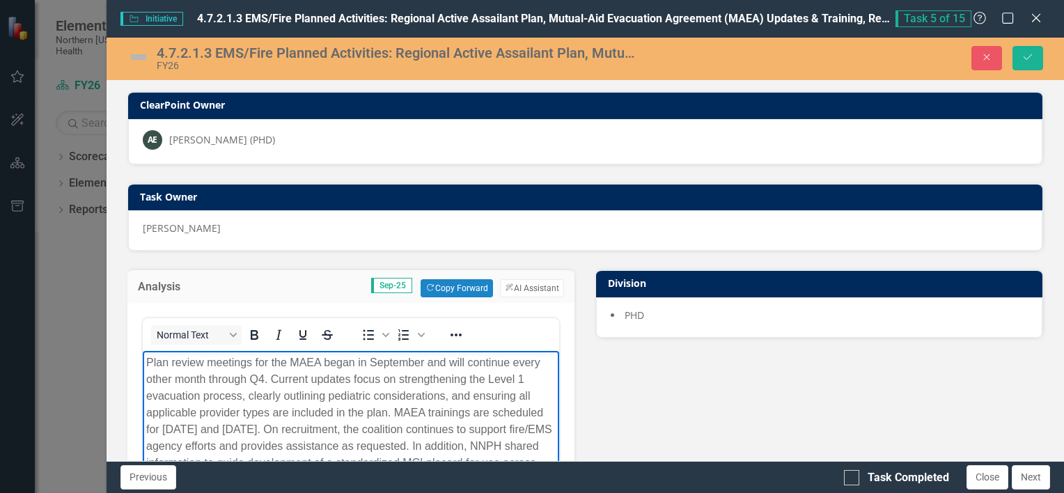
drag, startPoint x: 264, startPoint y: 386, endPoint x: 274, endPoint y: 387, distance: 9.8
click at [274, 387] on p "Plan review meetings for the MAEA began in September and will continue every ot…" at bounding box center [350, 421] width 410 height 134
click at [147, 58] on img at bounding box center [138, 57] width 22 height 22
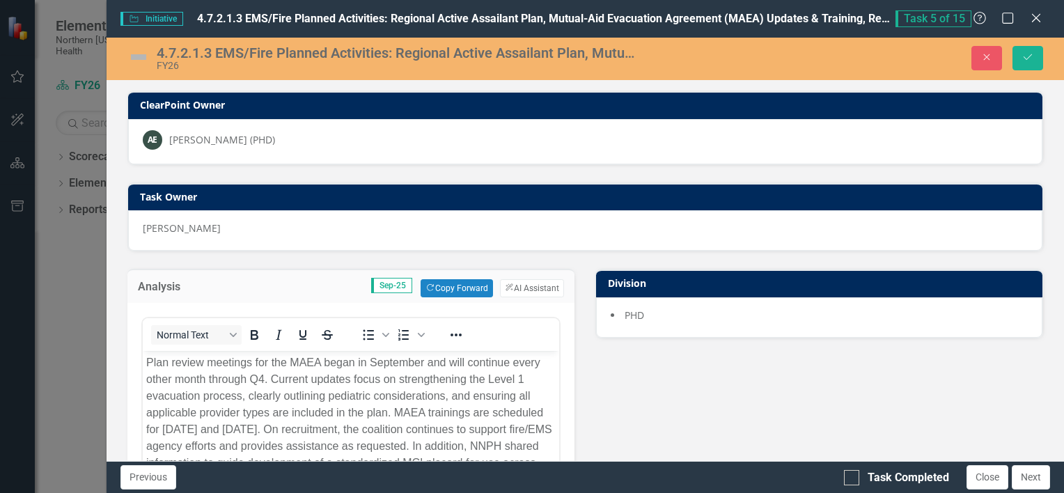
click at [139, 57] on img at bounding box center [138, 57] width 22 height 22
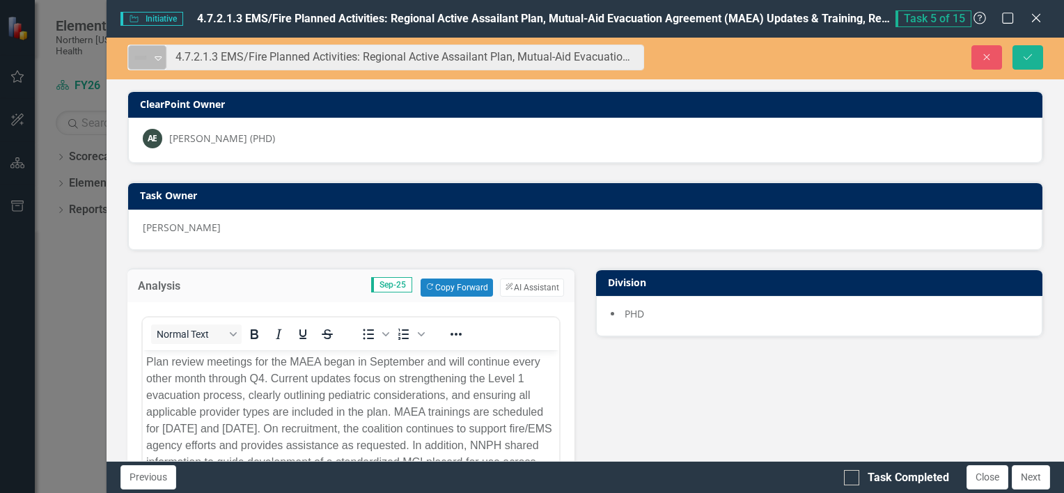
click at [155, 59] on icon "Expand" at bounding box center [158, 57] width 14 height 11
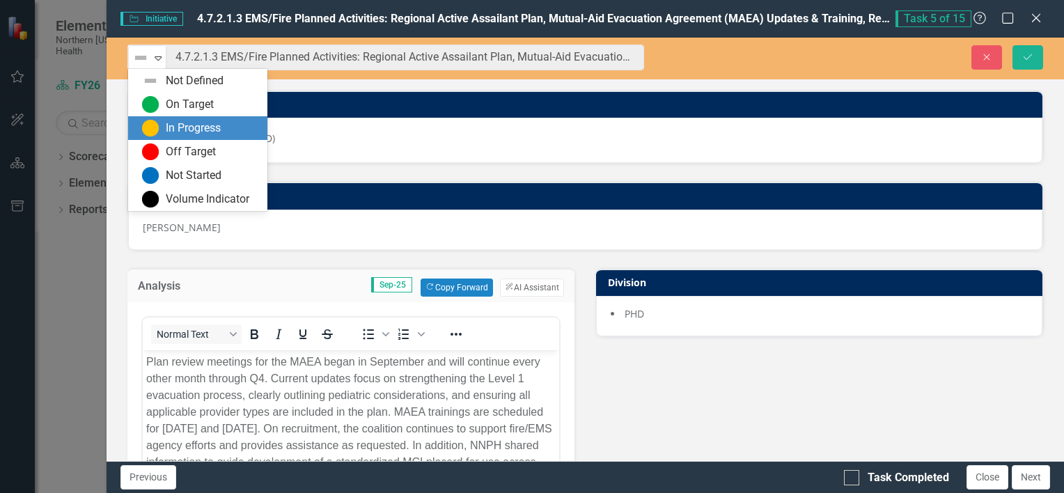
click at [171, 121] on div "In Progress" at bounding box center [193, 128] width 55 height 16
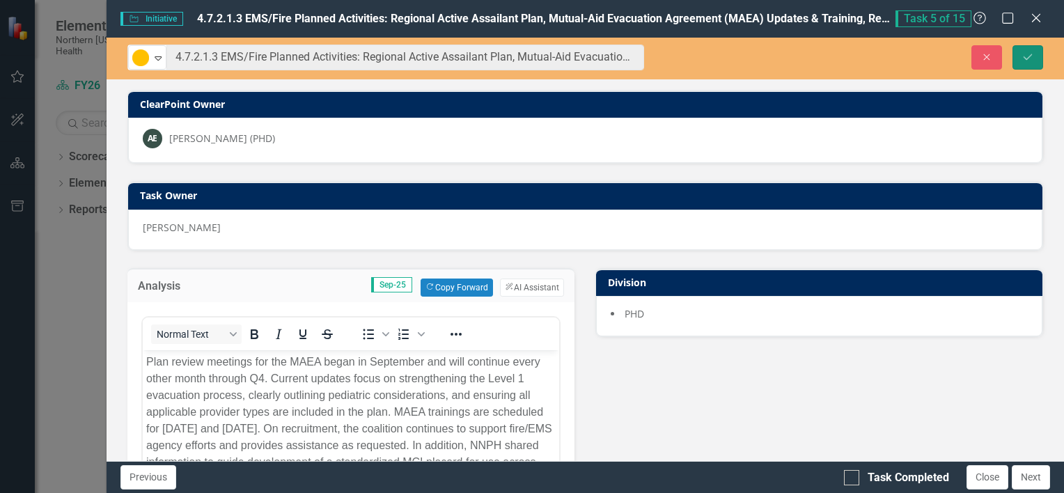
click at [1023, 58] on icon "Save" at bounding box center [1027, 57] width 13 height 10
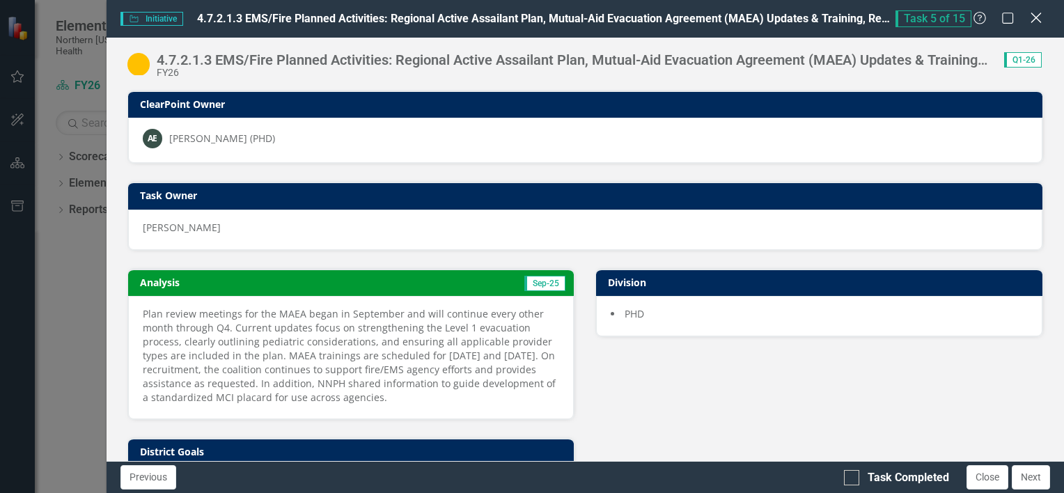
click at [1031, 20] on icon "Close" at bounding box center [1035, 17] width 17 height 13
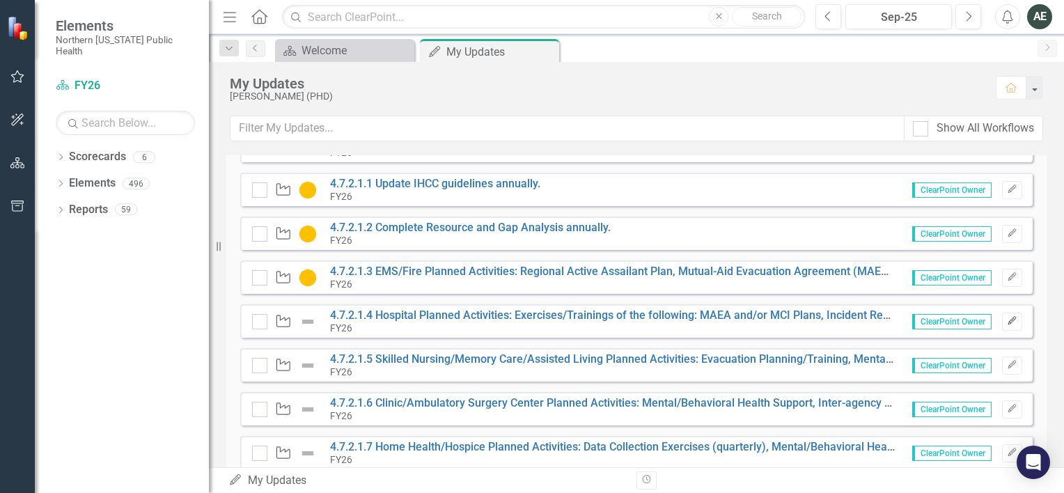
click at [1002, 320] on button "Edit" at bounding box center [1012, 322] width 20 height 18
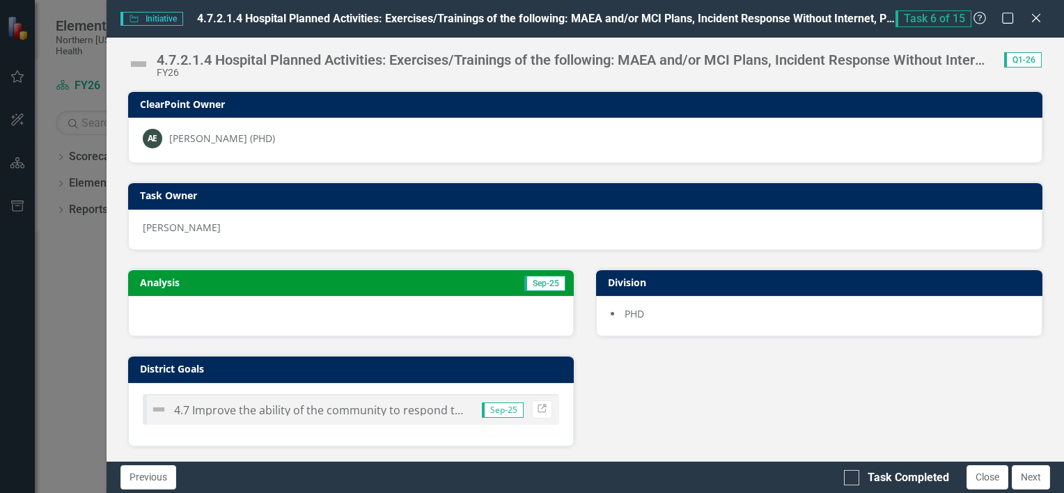
click at [413, 320] on div at bounding box center [351, 316] width 446 height 40
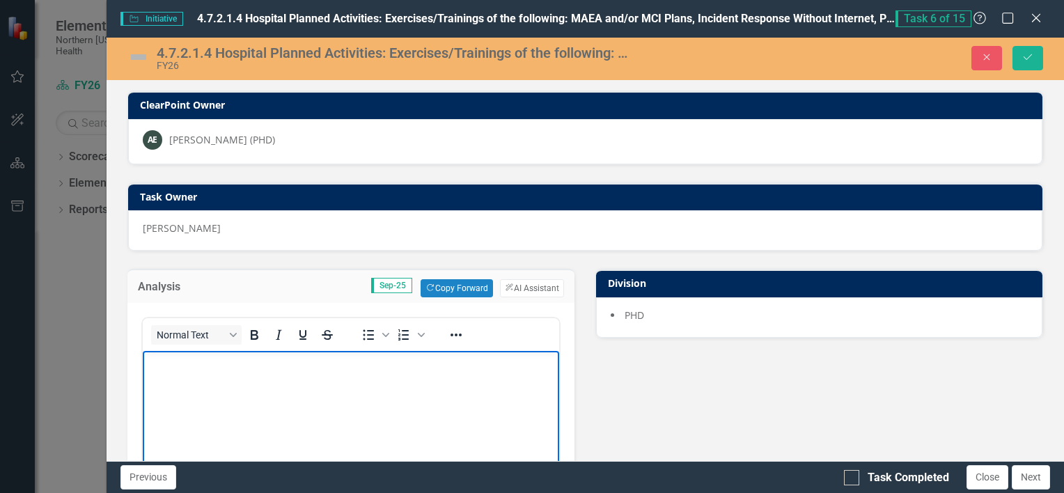
click at [284, 382] on body "Rich Text Area. Press ALT-0 for help." at bounding box center [350, 455] width 417 height 209
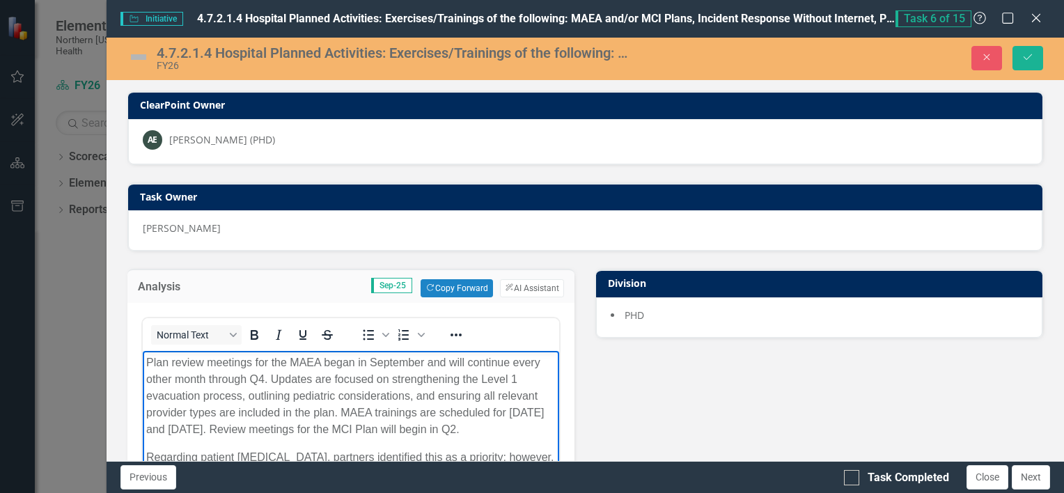
click at [284, 438] on body "Plan review meetings for the MAEA began in September and will continue every ot…" at bounding box center [350, 455] width 417 height 209
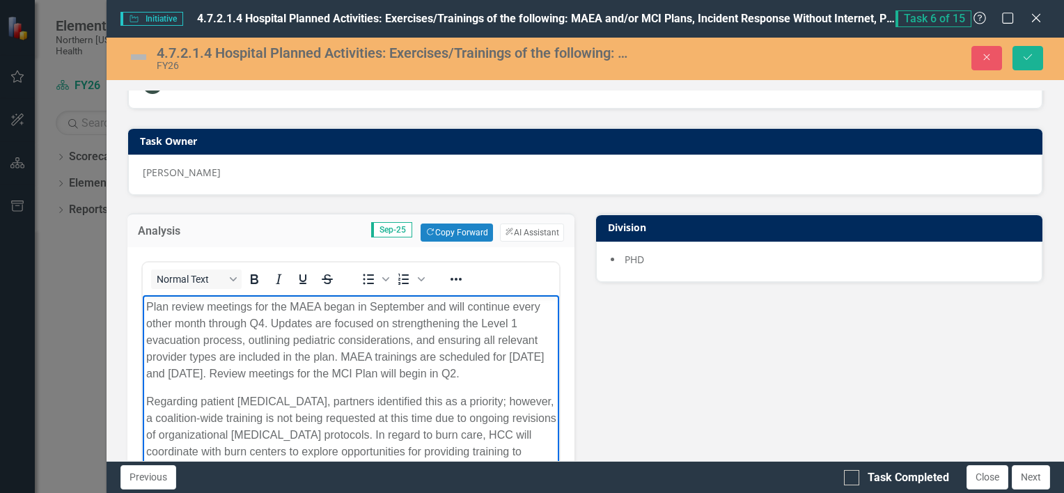
click at [136, 56] on img at bounding box center [138, 57] width 22 height 22
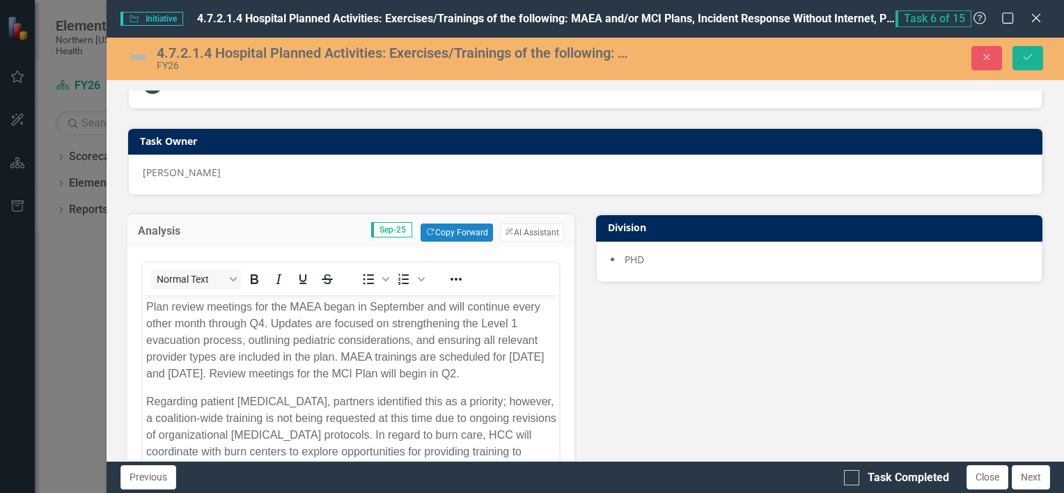
click at [136, 56] on img at bounding box center [138, 57] width 22 height 22
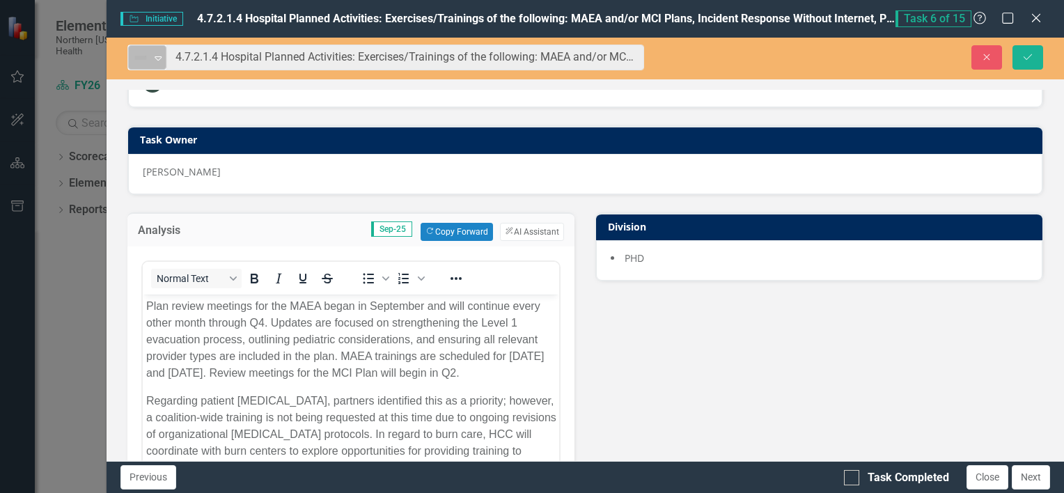
click at [159, 56] on icon at bounding box center [158, 58] width 7 height 4
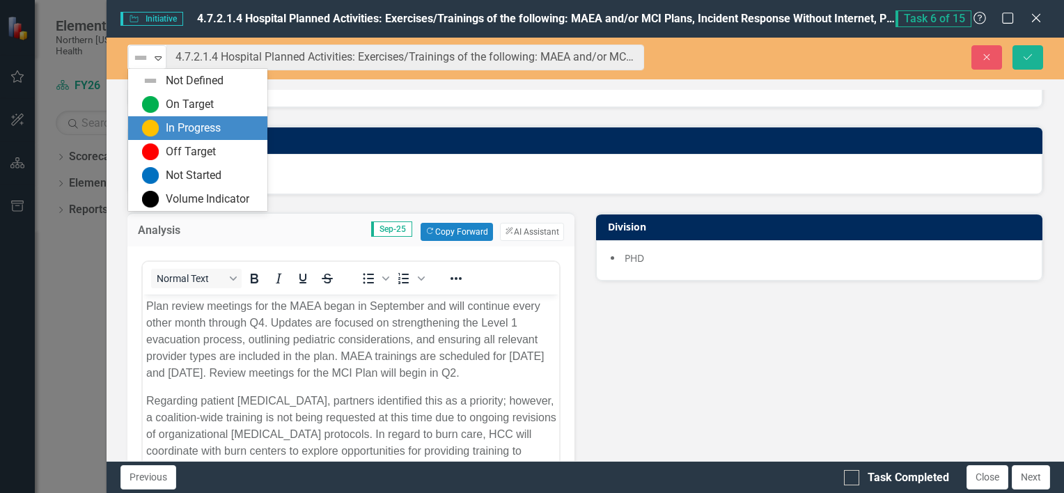
click at [157, 123] on img at bounding box center [150, 128] width 17 height 17
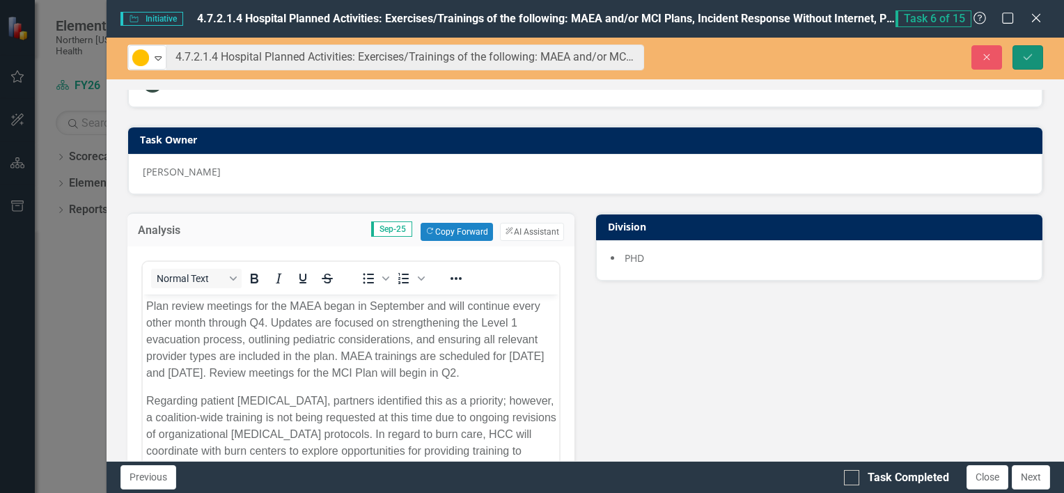
click at [1023, 60] on icon "Save" at bounding box center [1027, 57] width 13 height 10
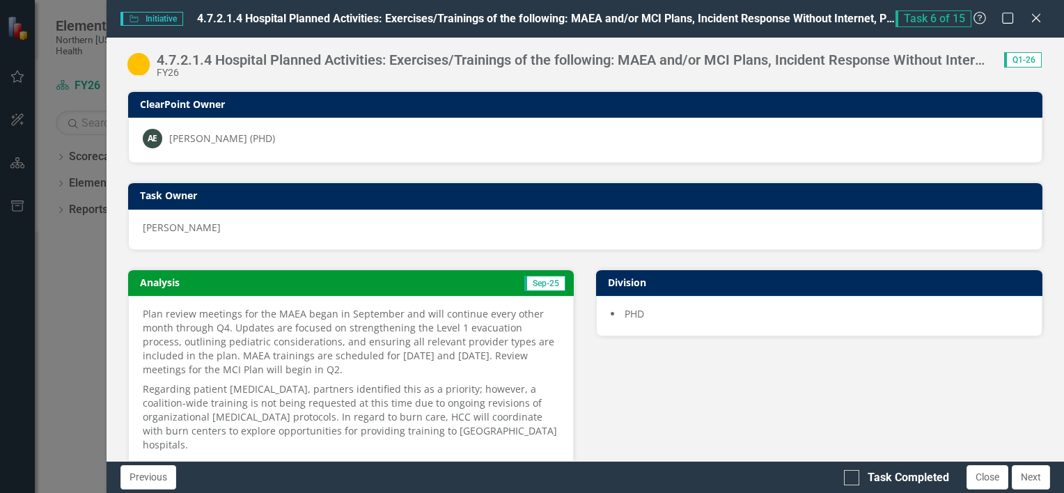
click at [147, 64] on img at bounding box center [138, 64] width 22 height 22
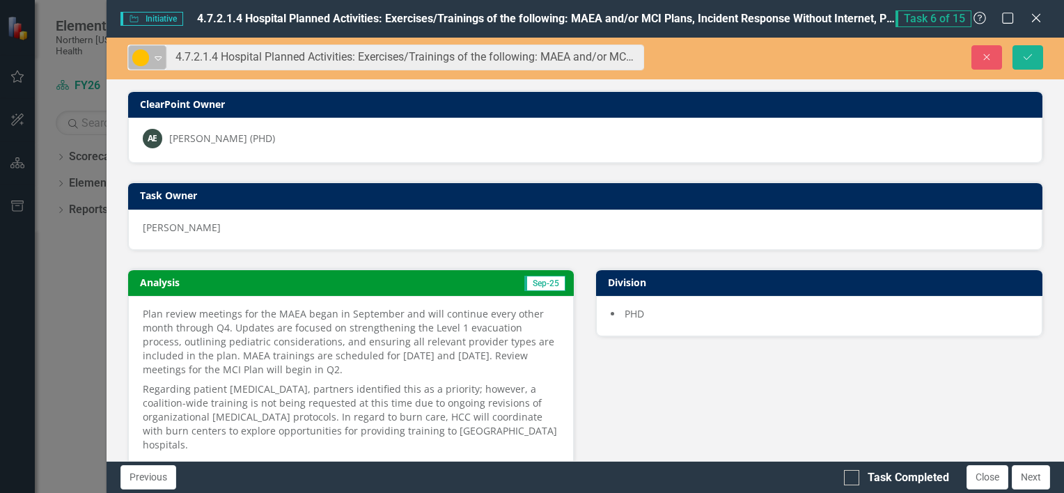
click at [158, 63] on div "Expand" at bounding box center [158, 57] width 14 height 23
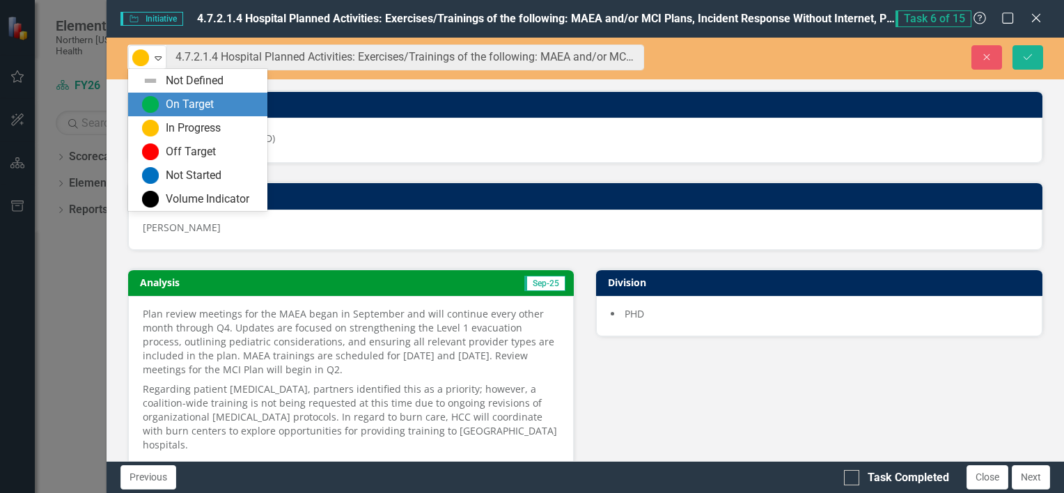
click at [164, 103] on div "On Target" at bounding box center [200, 104] width 117 height 17
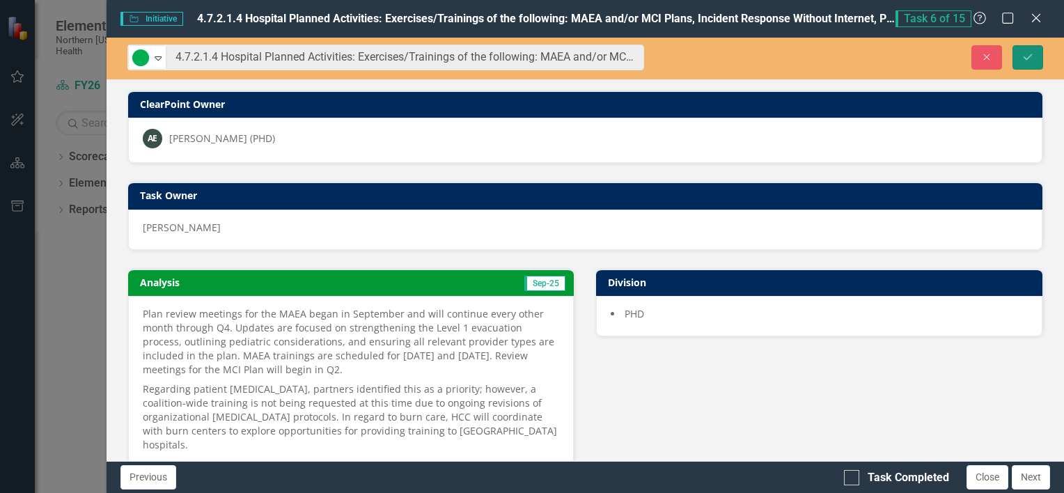
click at [1021, 64] on button "Save" at bounding box center [1027, 57] width 31 height 24
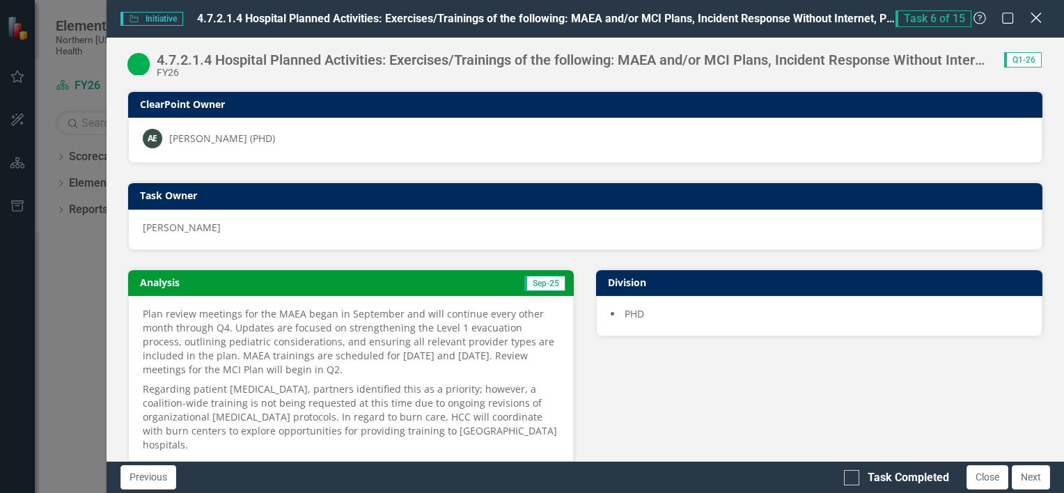
click at [1039, 24] on icon "Close" at bounding box center [1035, 17] width 17 height 13
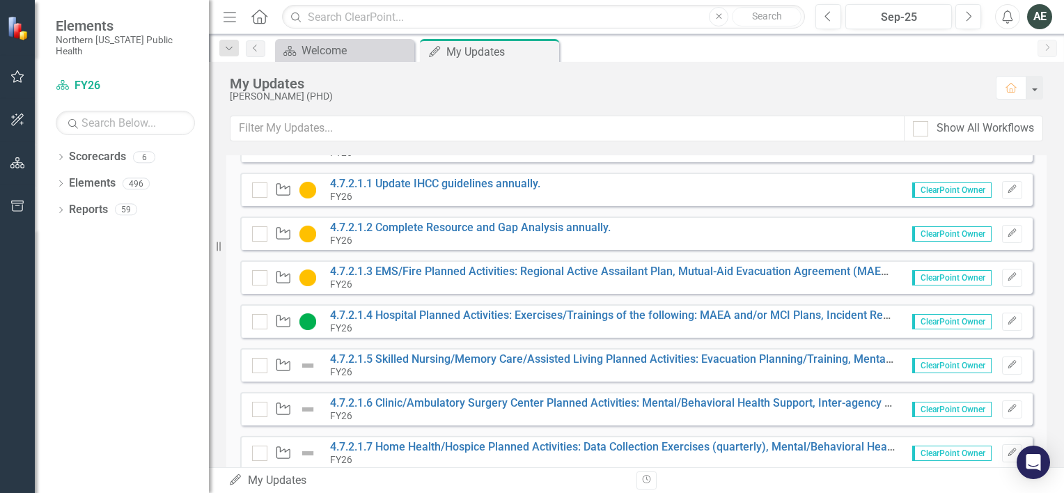
click at [307, 285] on div "Initiative 4.7.2.1.3 EMS/Fire Planned Activities: Regional Active Assailant Pla…" at bounding box center [576, 277] width 649 height 24
click at [306, 273] on img at bounding box center [307, 277] width 17 height 17
click at [1009, 275] on button "Edit" at bounding box center [1012, 278] width 20 height 18
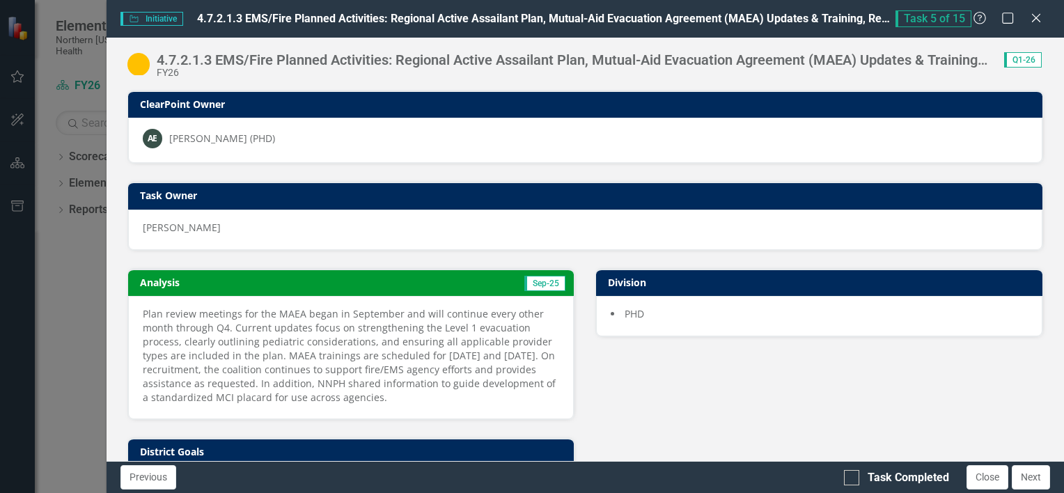
click at [137, 63] on img at bounding box center [138, 64] width 22 height 22
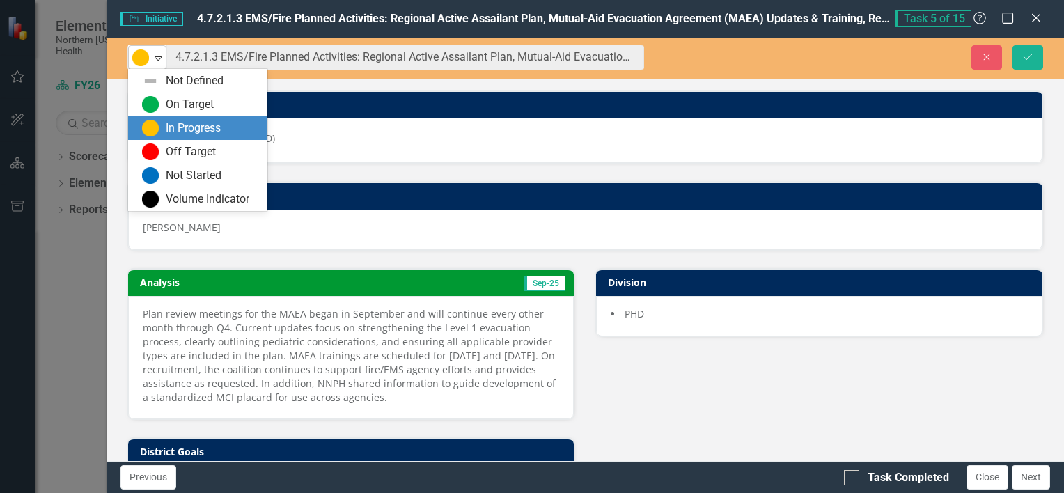
click at [159, 63] on div "Expand" at bounding box center [158, 57] width 14 height 23
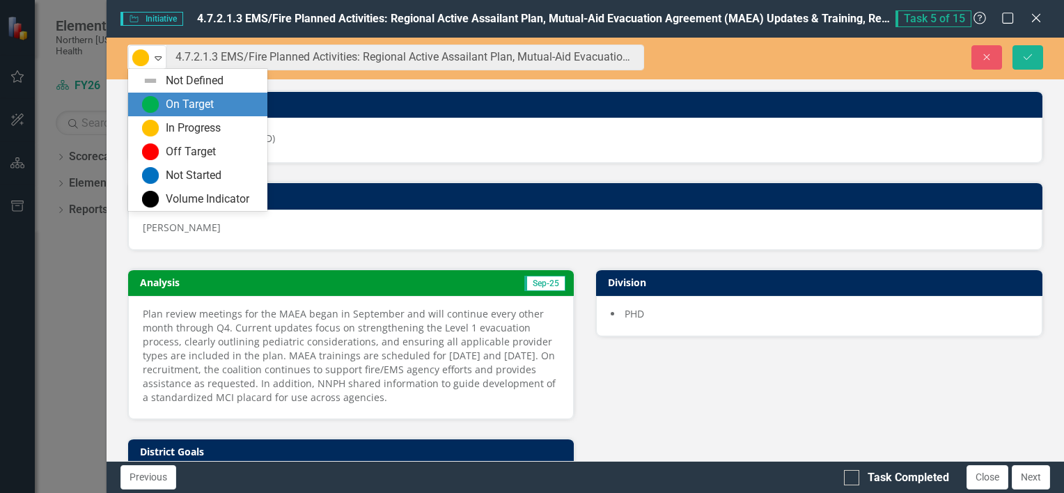
click at [159, 97] on div "On Target" at bounding box center [200, 104] width 117 height 17
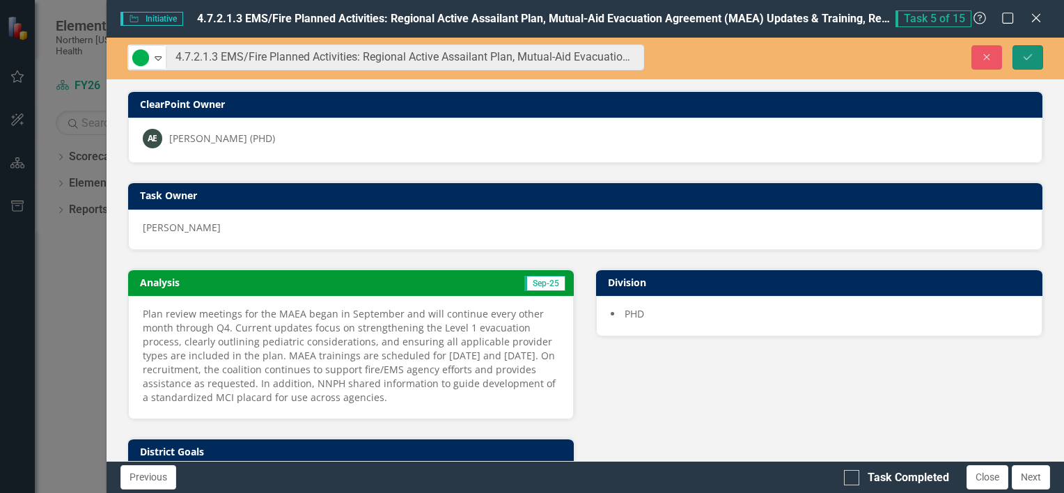
click at [1018, 58] on button "Save" at bounding box center [1027, 57] width 31 height 24
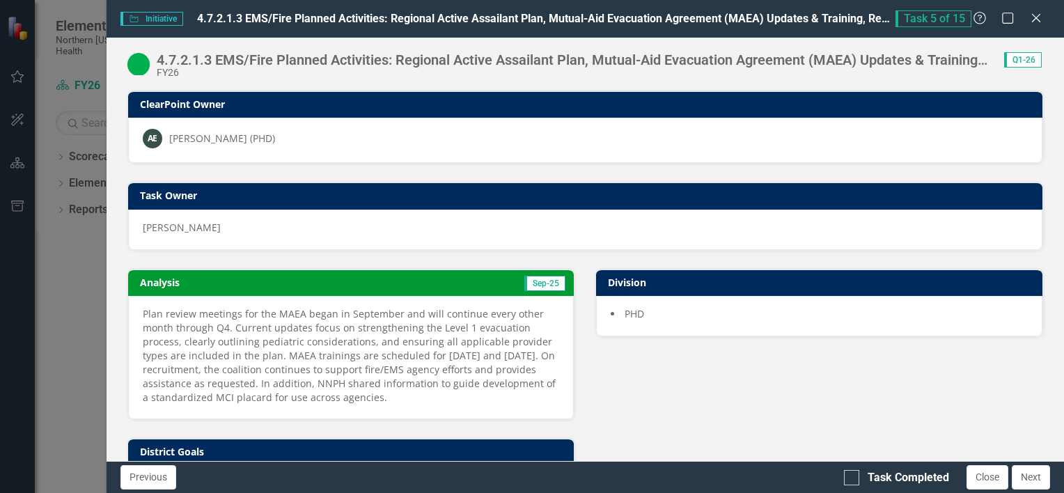
click at [1043, 20] on div "Task 5 of 15 Help Maximize Close" at bounding box center [972, 18] width 155 height 17
click at [1032, 16] on icon "Close" at bounding box center [1035, 17] width 17 height 13
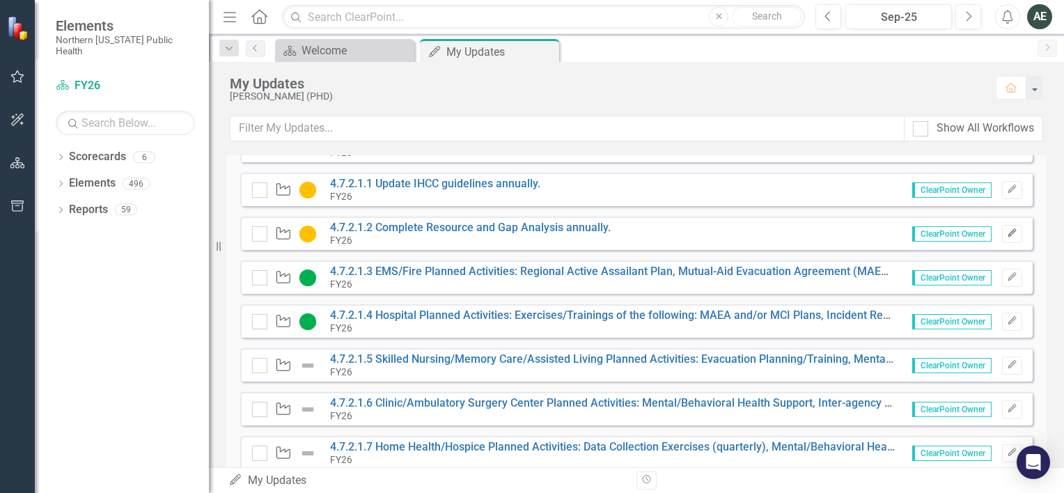
click at [1007, 230] on button "Edit" at bounding box center [1012, 234] width 20 height 18
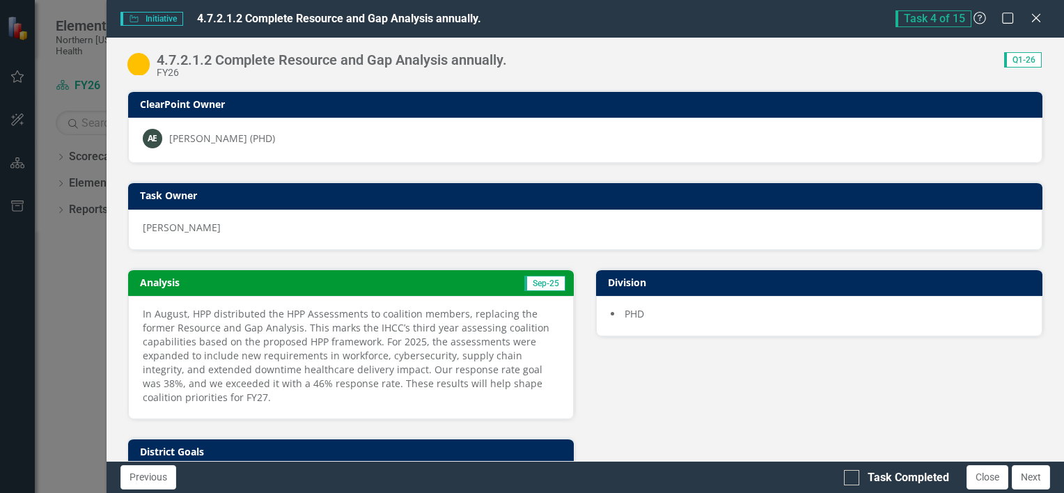
click at [137, 72] on img at bounding box center [138, 64] width 22 height 22
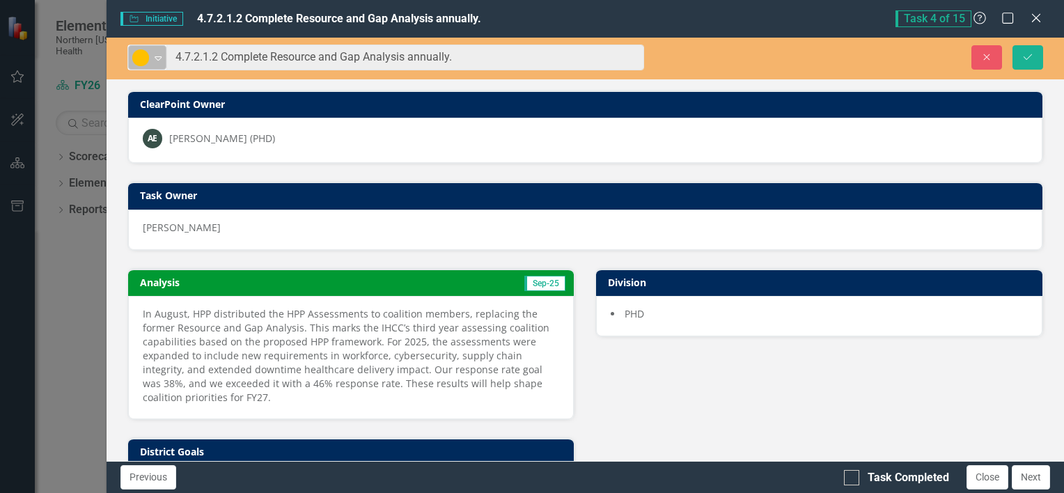
click at [161, 63] on div "Expand" at bounding box center [158, 57] width 14 height 23
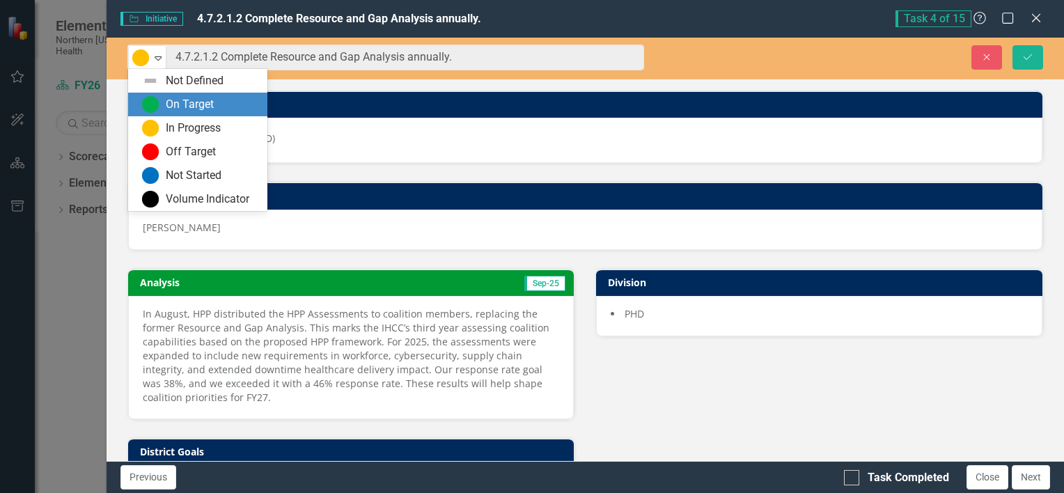
click at [168, 99] on div "On Target" at bounding box center [190, 105] width 48 height 16
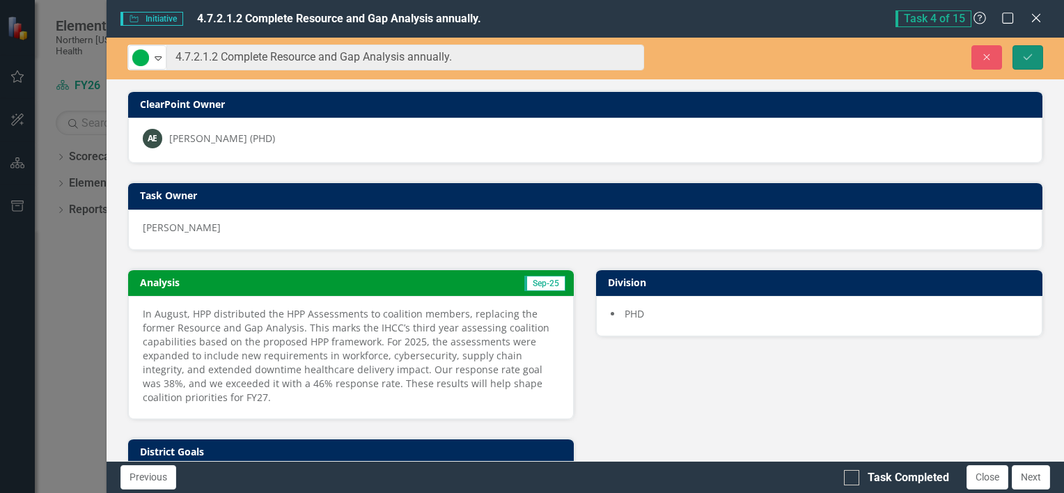
click at [1024, 52] on icon "Save" at bounding box center [1027, 57] width 13 height 10
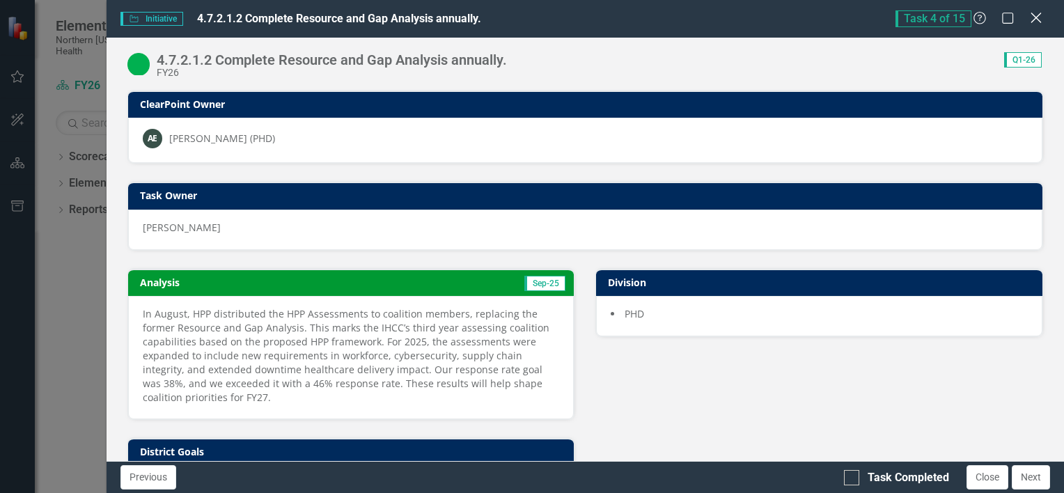
click at [1036, 28] on div "Close" at bounding box center [1035, 19] width 17 height 19
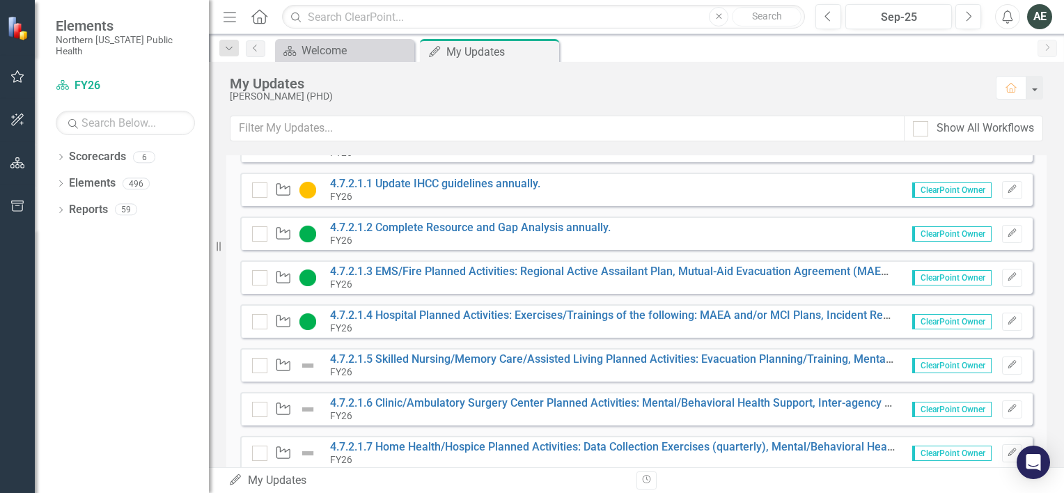
scroll to position [131, 0]
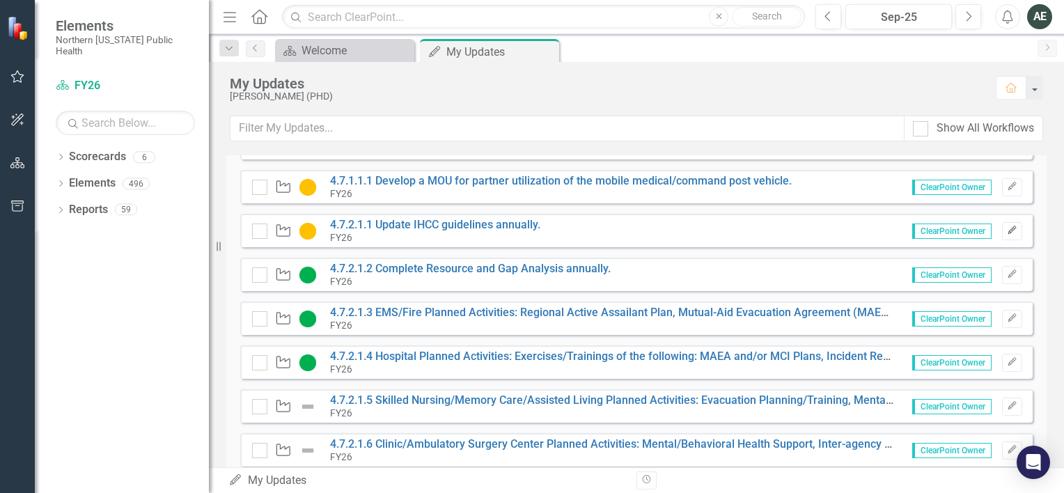
click at [1007, 233] on icon "Edit" at bounding box center [1012, 230] width 10 height 8
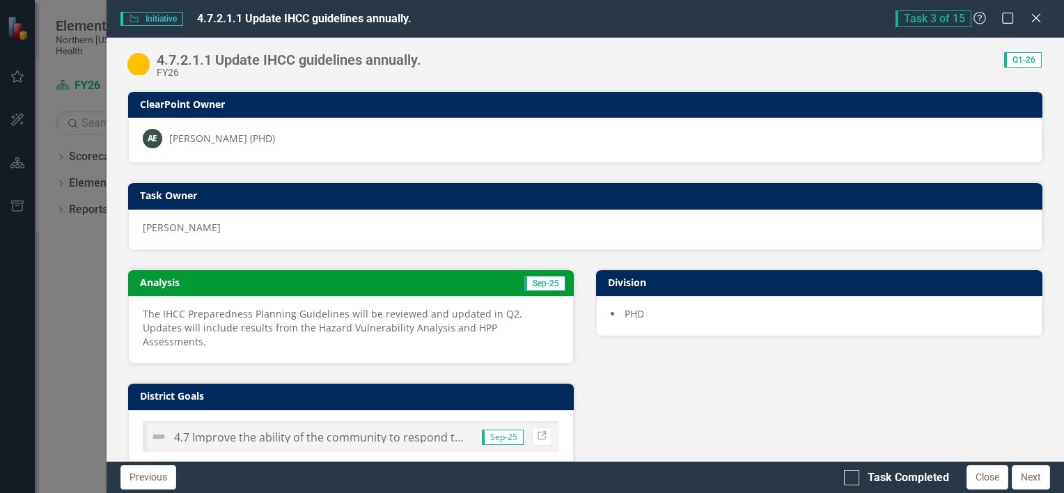
click at [136, 61] on img at bounding box center [138, 64] width 22 height 22
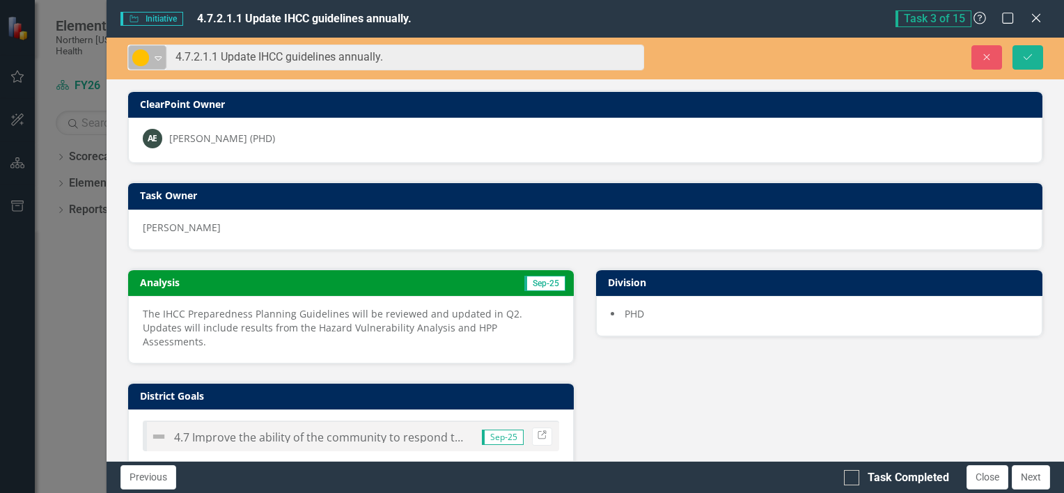
click at [159, 64] on div "Expand" at bounding box center [158, 57] width 14 height 23
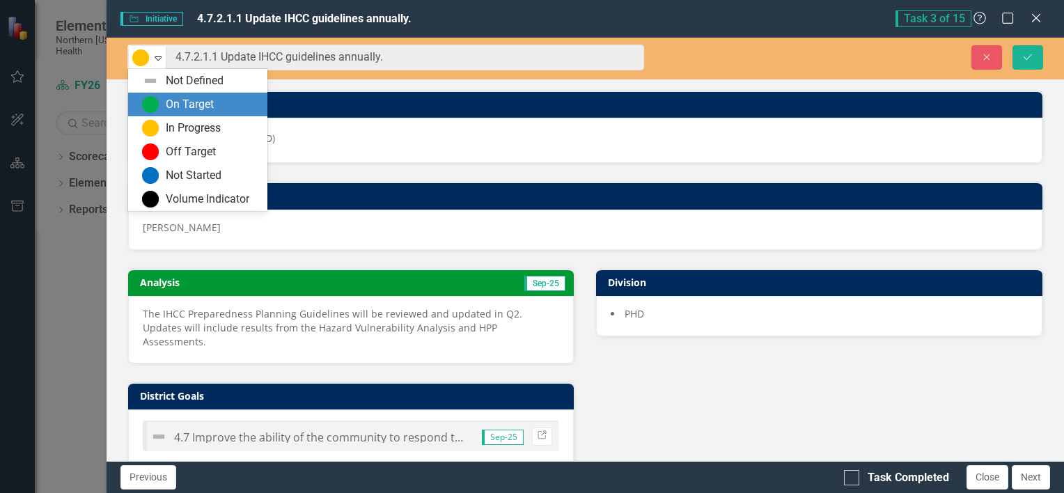
click at [158, 94] on div "On Target" at bounding box center [197, 105] width 139 height 24
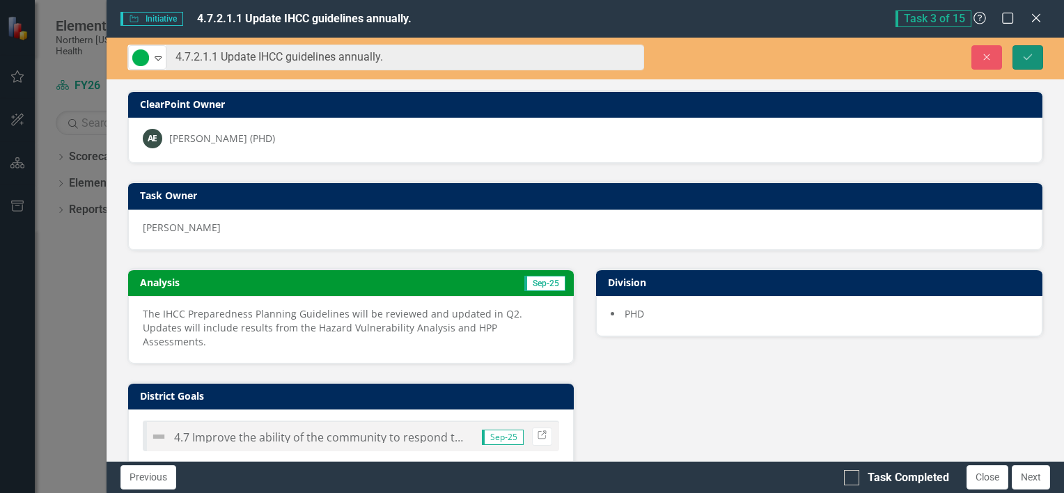
click at [1025, 56] on icon "Save" at bounding box center [1027, 57] width 13 height 10
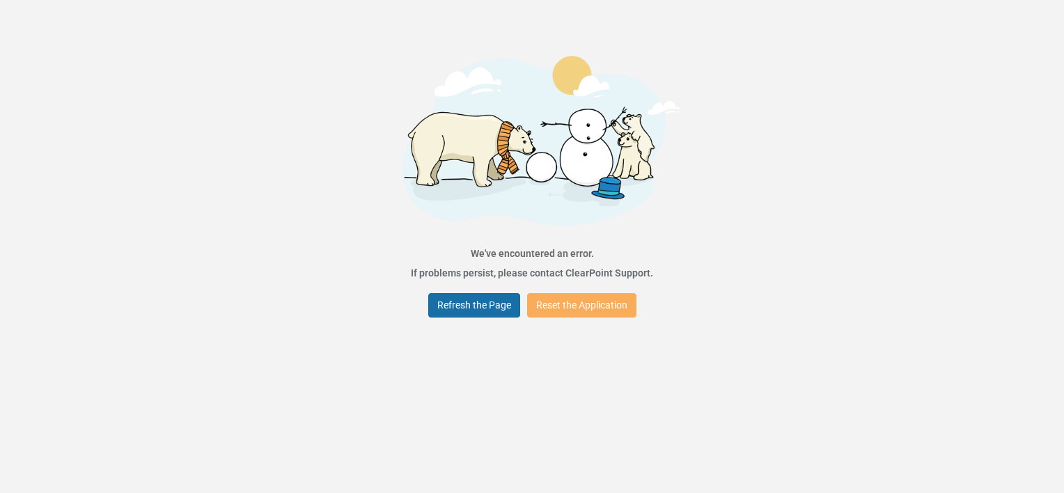
click at [499, 306] on button "Refresh the Page" at bounding box center [474, 305] width 92 height 24
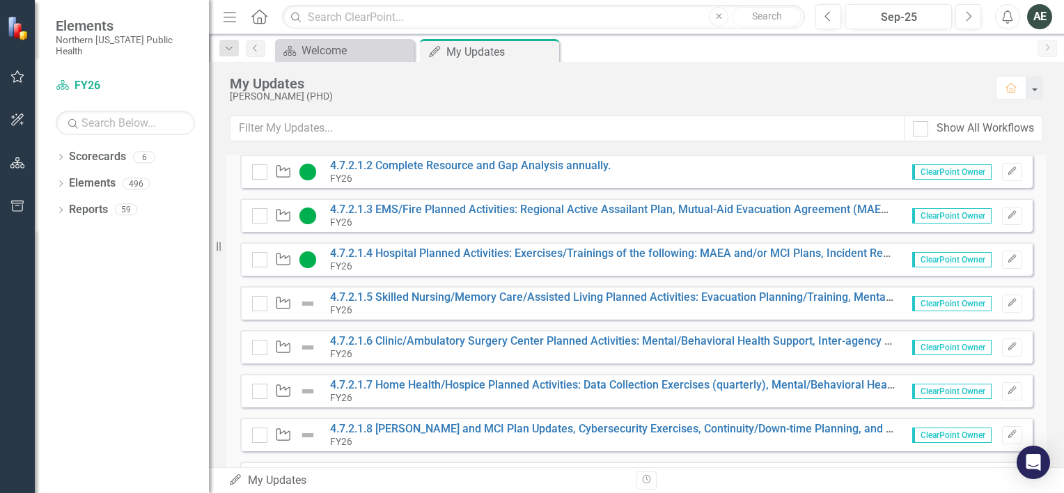
scroll to position [244, 0]
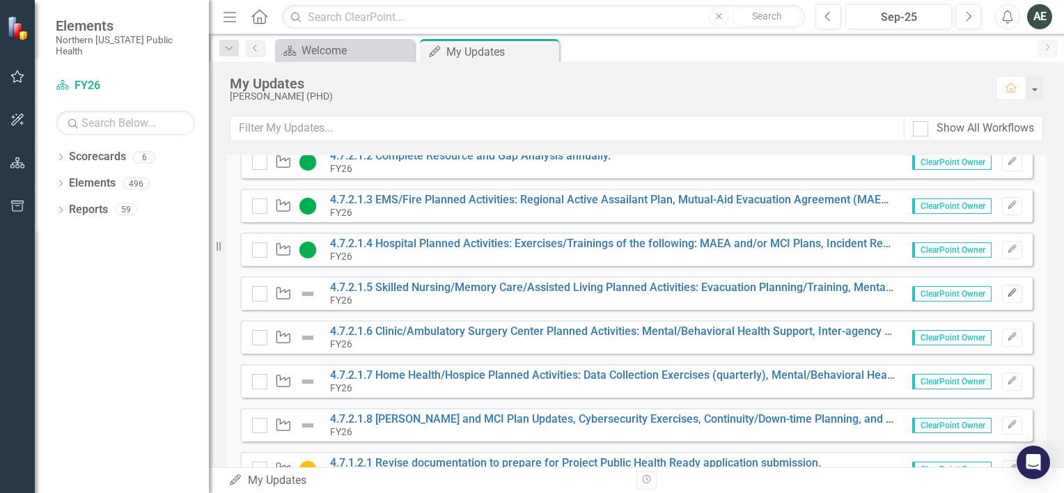
click at [1008, 291] on button "Edit" at bounding box center [1012, 294] width 20 height 18
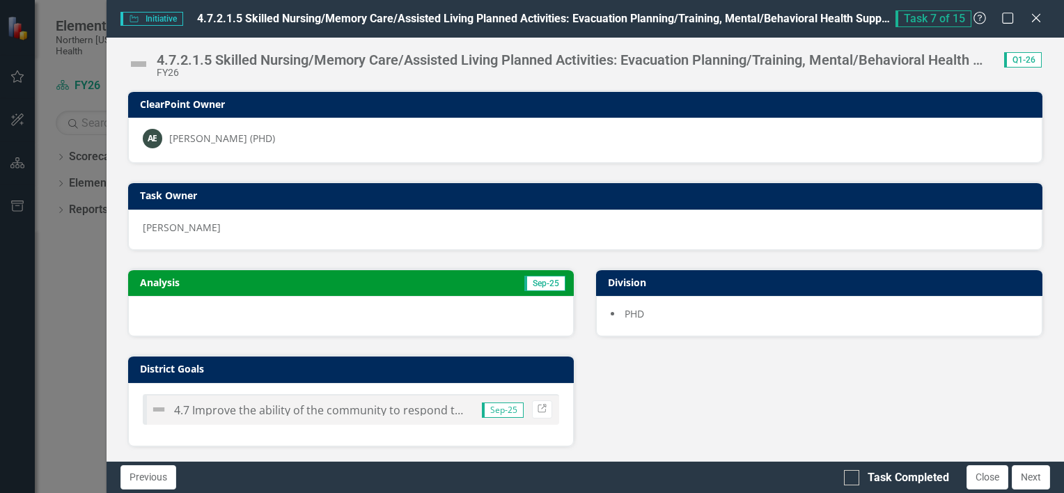
click at [228, 314] on div at bounding box center [351, 316] width 446 height 40
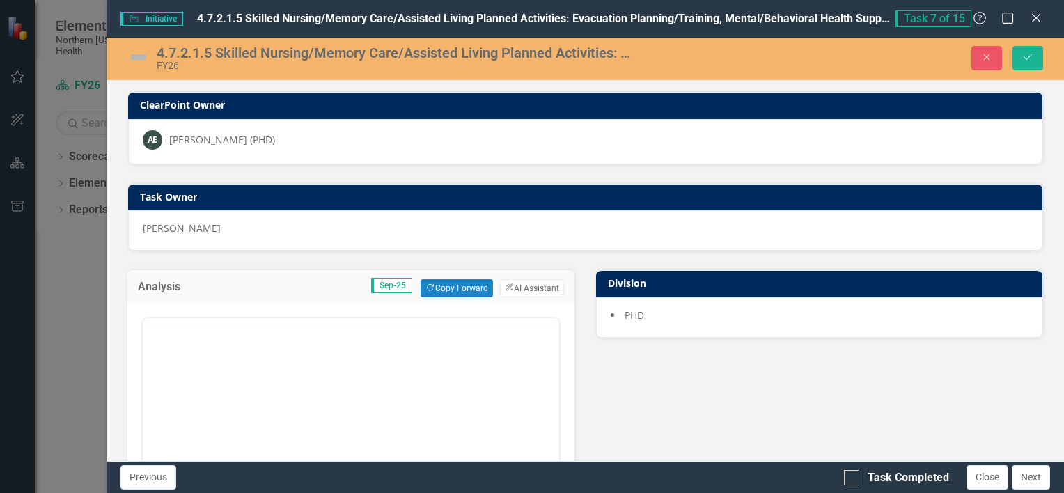
scroll to position [0, 0]
drag, startPoint x: 344, startPoint y: 671, endPoint x: 184, endPoint y: 381, distance: 330.6
click at [184, 381] on body "Rich Text Area. Press ALT-0 for help." at bounding box center [350, 455] width 417 height 209
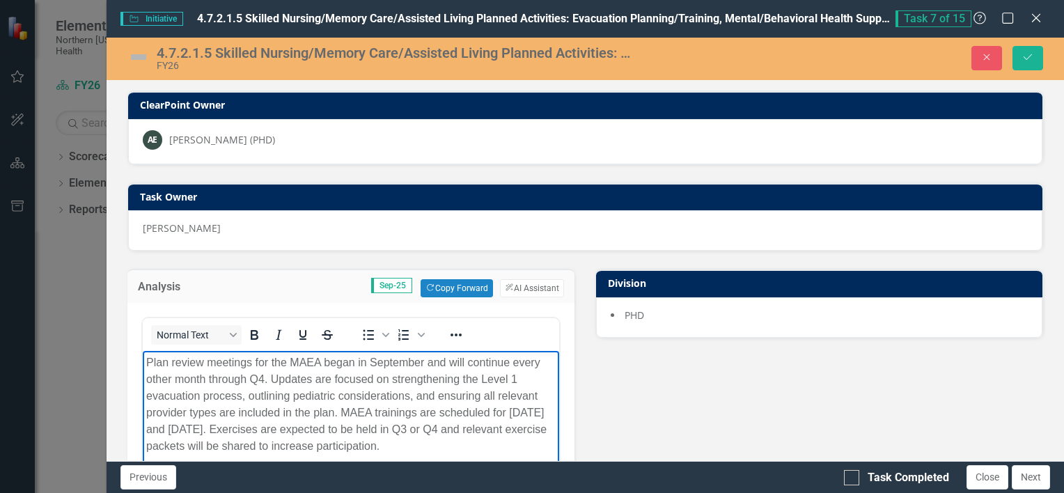
click at [135, 58] on img at bounding box center [138, 57] width 22 height 22
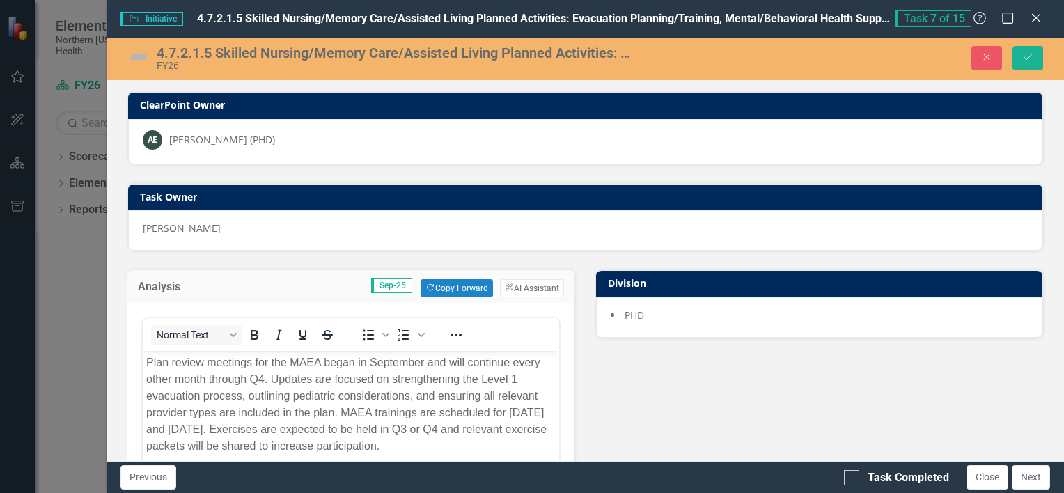
click at [135, 58] on img at bounding box center [138, 57] width 22 height 22
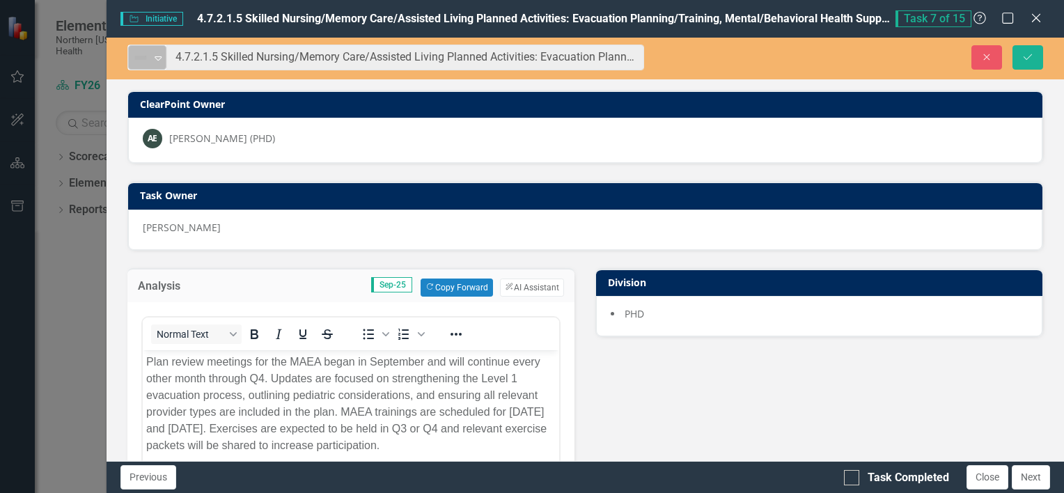
click at [155, 58] on icon "Expand" at bounding box center [158, 57] width 14 height 11
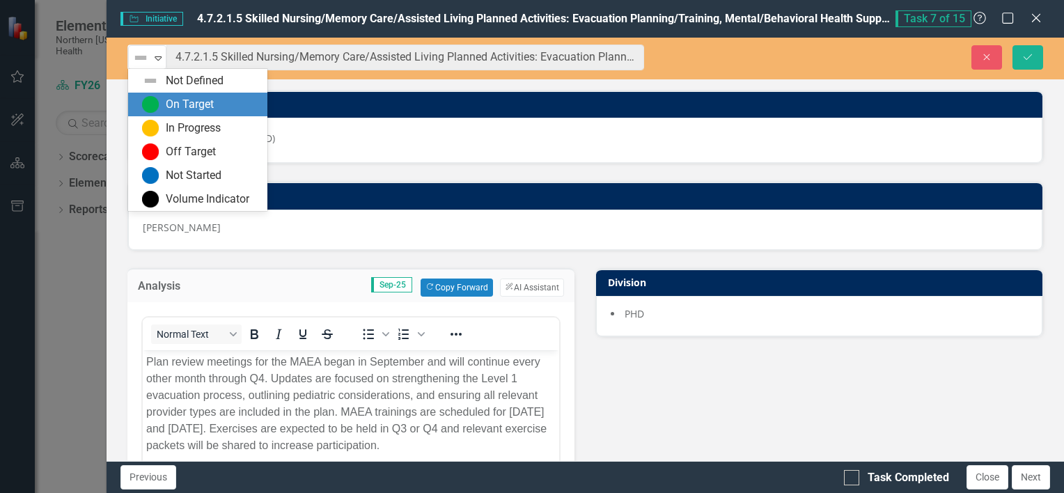
click at [159, 98] on div "On Target" at bounding box center [200, 104] width 117 height 17
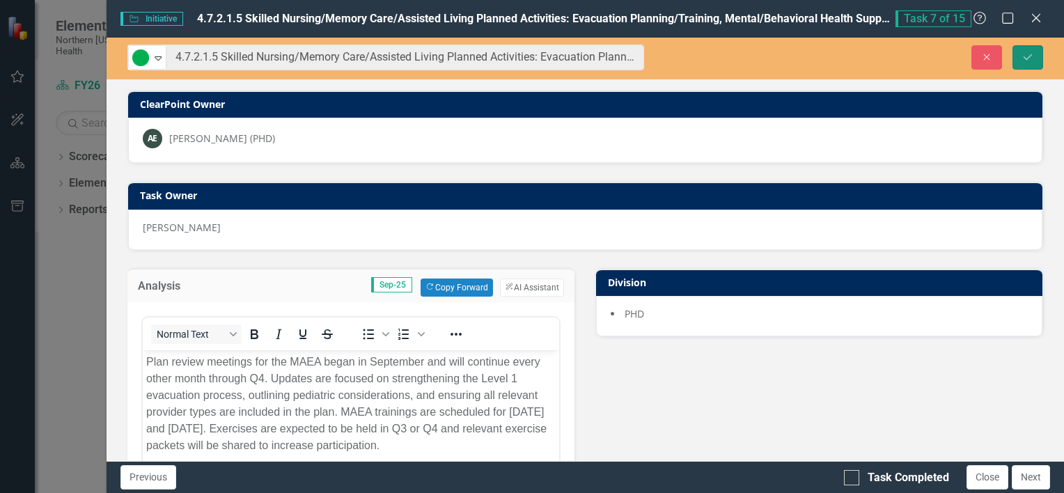
click at [1036, 58] on button "Save" at bounding box center [1027, 57] width 31 height 24
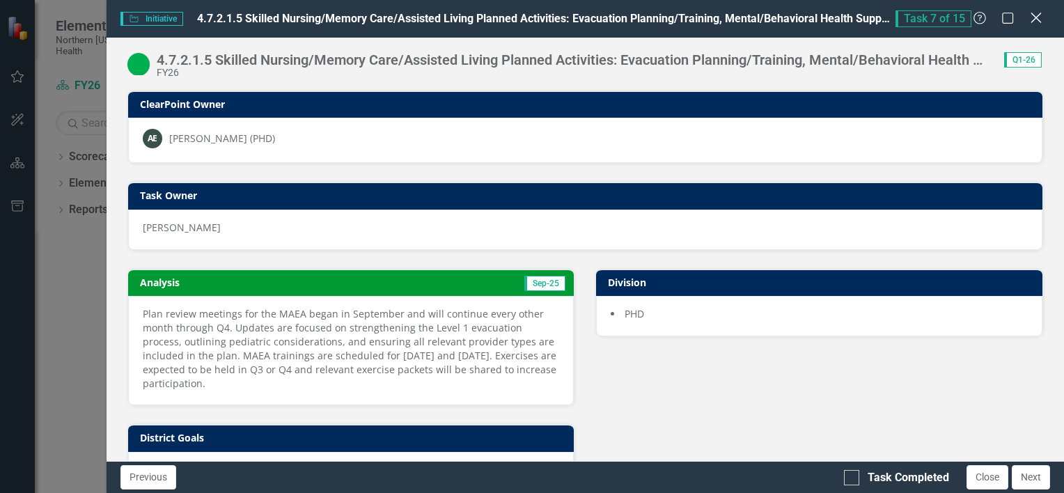
click at [1039, 24] on icon "Close" at bounding box center [1035, 17] width 17 height 13
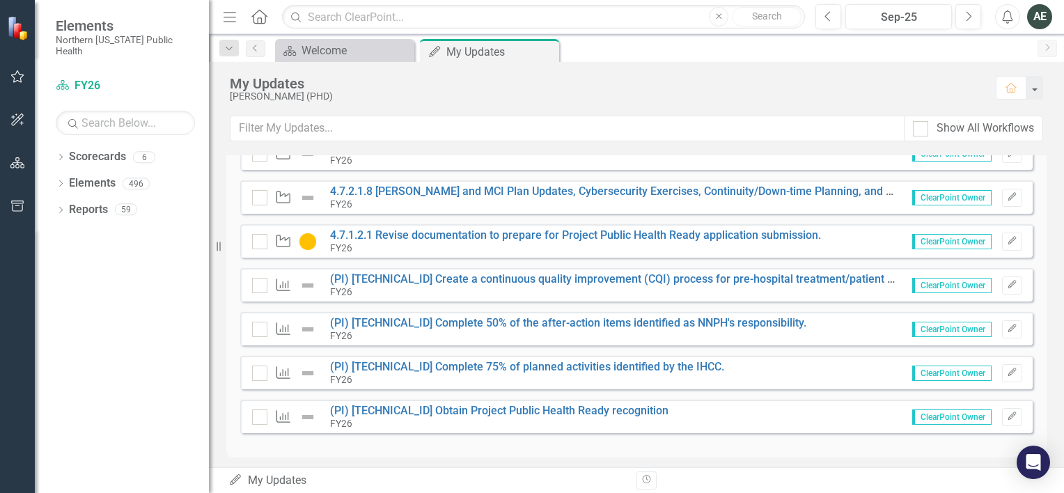
scroll to position [478, 0]
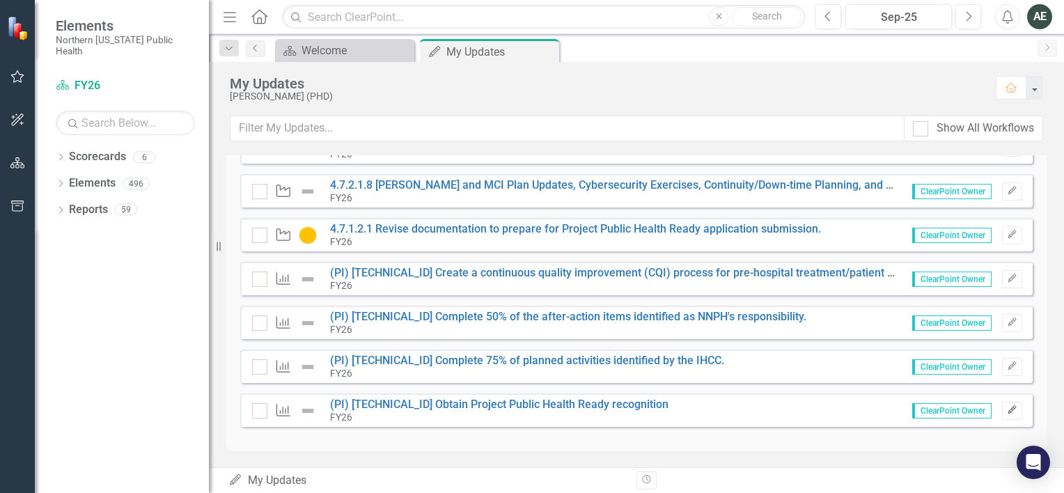
click at [1002, 412] on button "Edit" at bounding box center [1012, 411] width 20 height 18
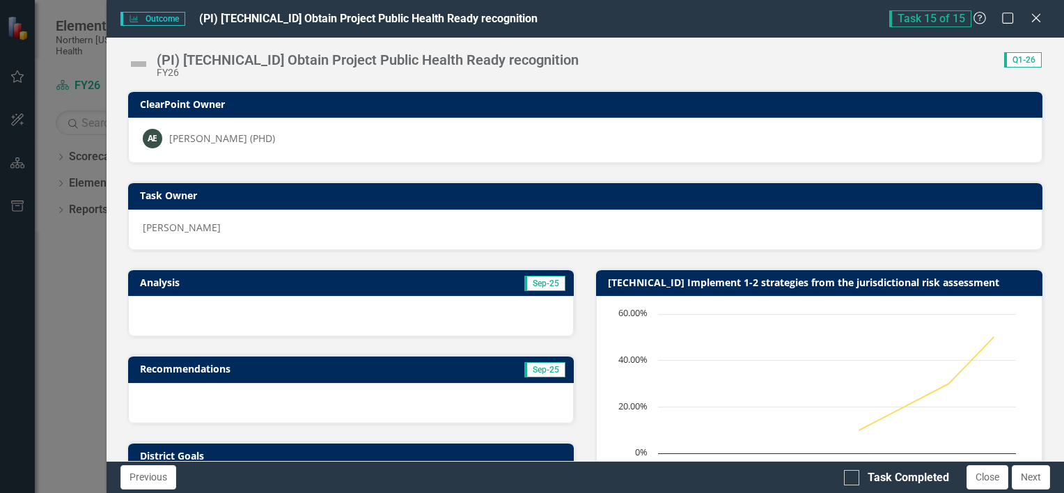
click at [142, 64] on img at bounding box center [138, 64] width 22 height 22
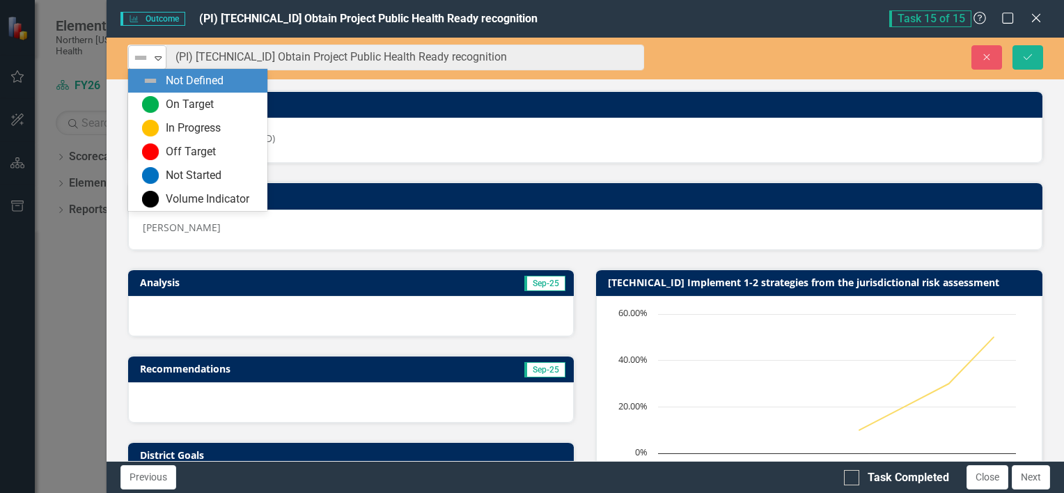
click at [159, 60] on icon "Expand" at bounding box center [158, 57] width 14 height 11
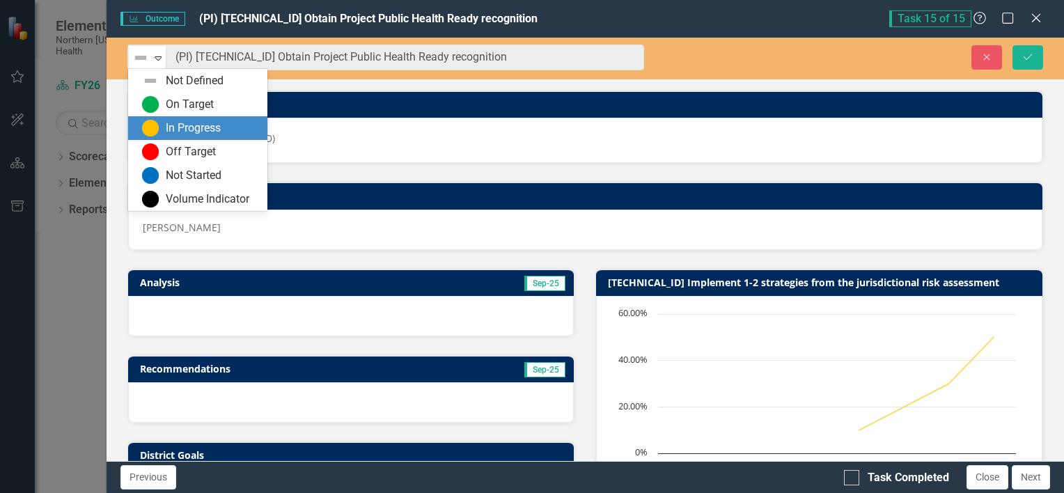
click at [173, 126] on div "In Progress" at bounding box center [193, 128] width 55 height 16
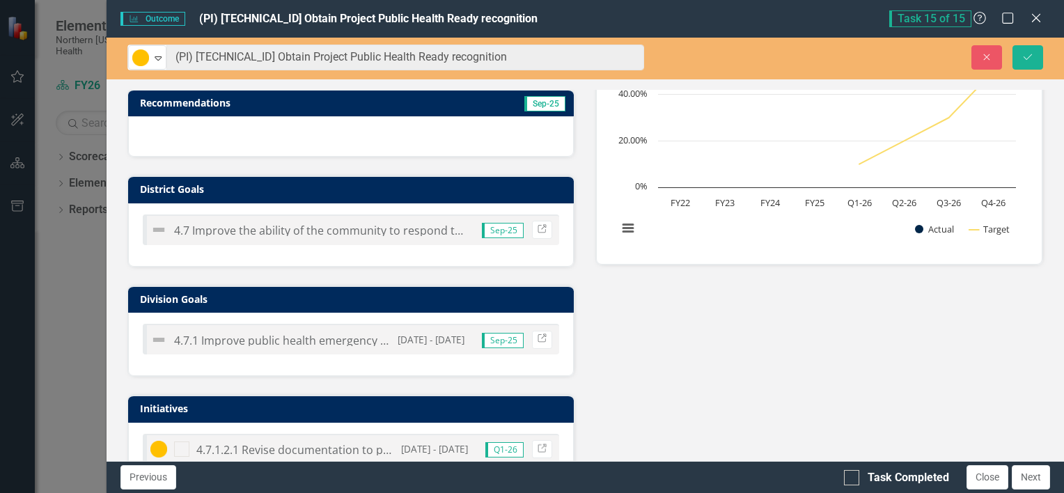
scroll to position [0, 0]
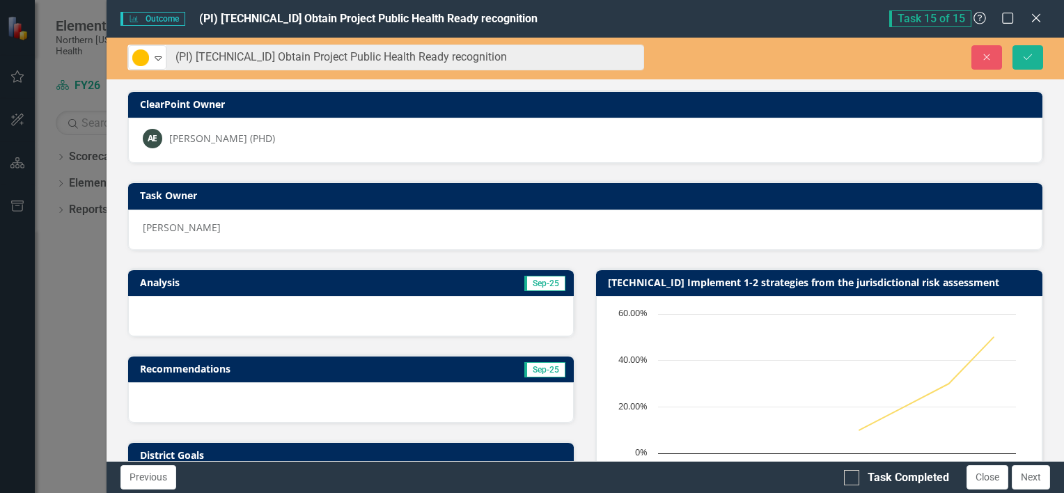
click at [195, 312] on div at bounding box center [351, 316] width 446 height 40
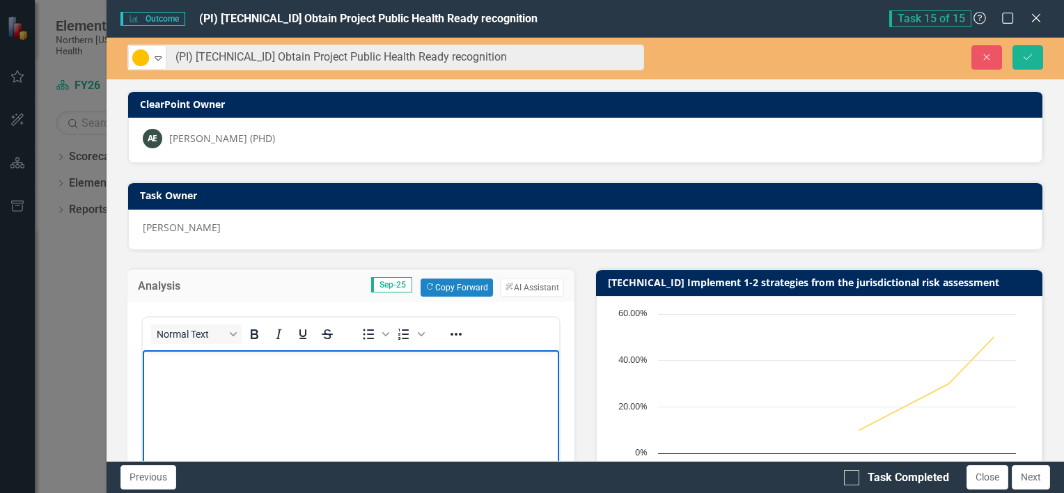
click at [342, 426] on body "Rich Text Area. Press ALT-0 for help." at bounding box center [350, 453] width 417 height 209
paste body "Rich Text Area. Press ALT-0 for help."
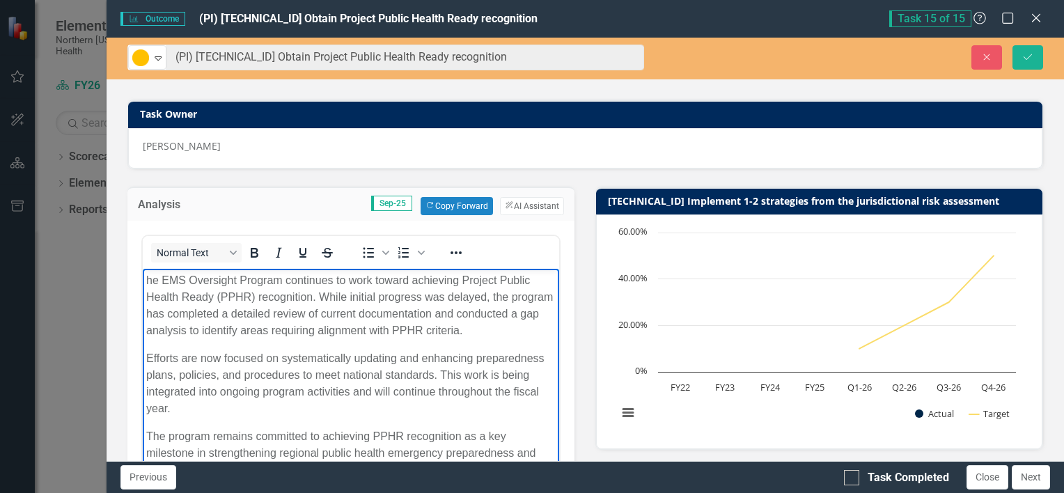
click at [342, 427] on p "The program remains committed to achieving PPHR recognition as a key milestone …" at bounding box center [350, 452] width 410 height 50
drag, startPoint x: 238, startPoint y: 281, endPoint x: 138, endPoint y: 271, distance: 100.7
click at [142, 271] on html "he EMS Oversight Program continues to work toward achieving Project Public Heal…" at bounding box center [350, 380] width 417 height 224
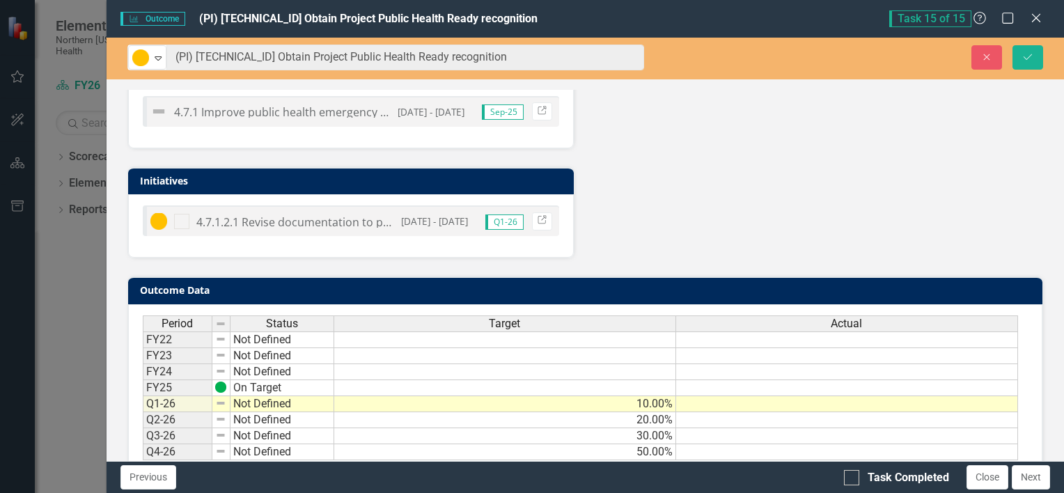
scroll to position [831, 0]
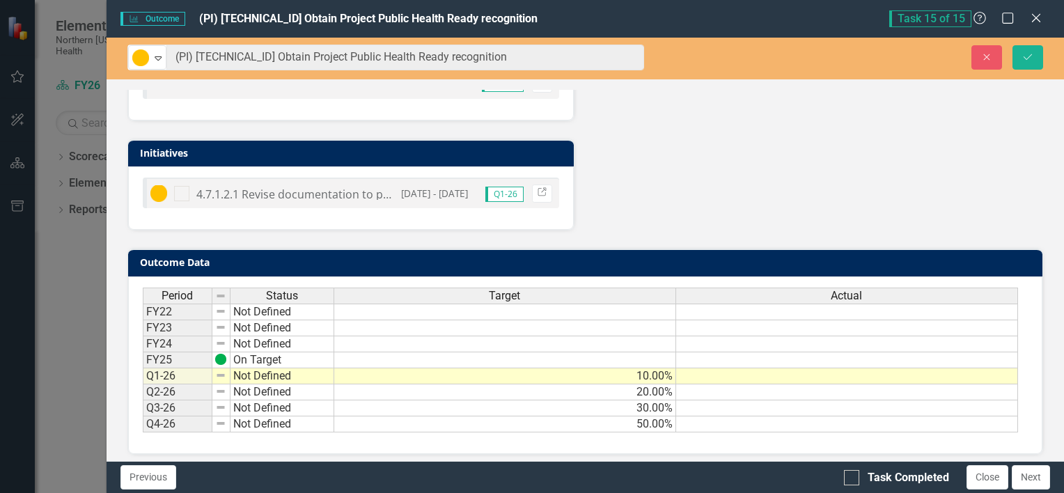
click at [876, 370] on td at bounding box center [847, 376] width 342 height 16
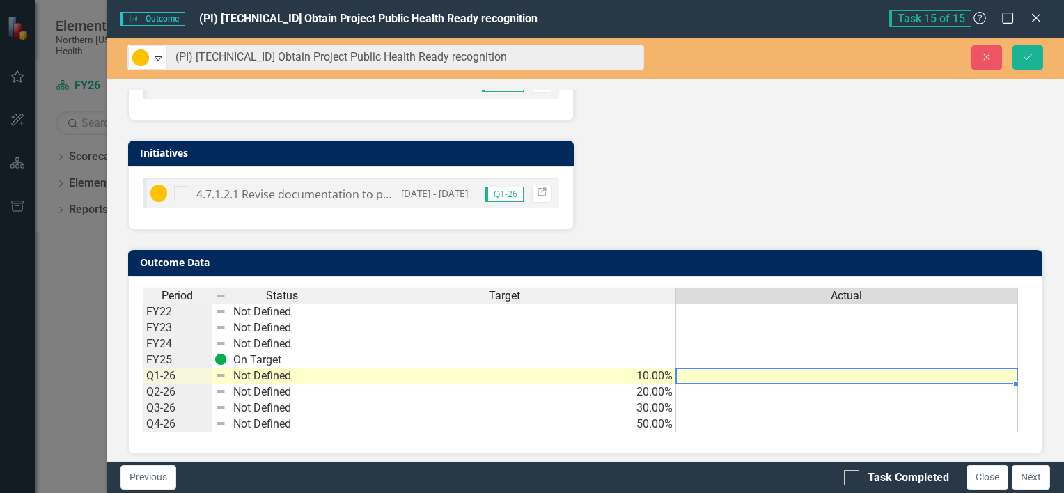
type textarea "0"
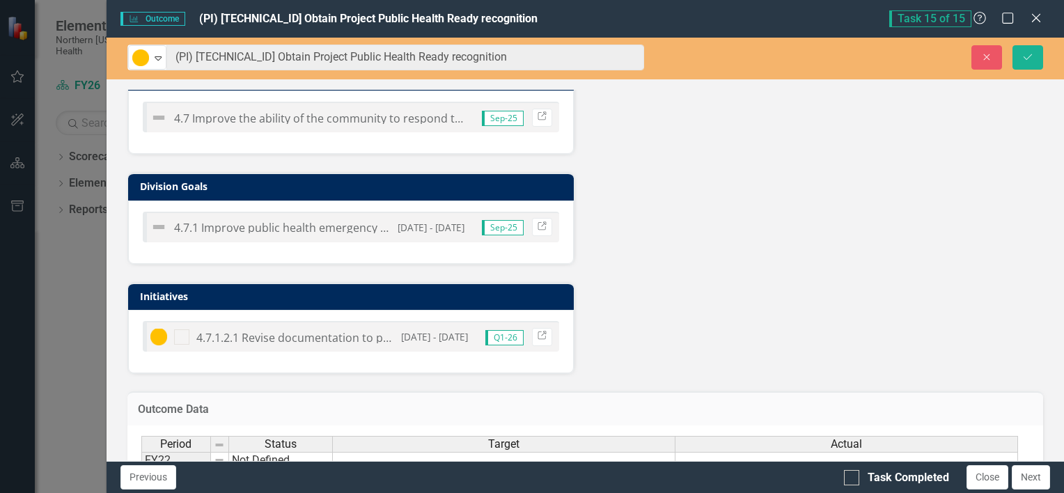
scroll to position [835, 0]
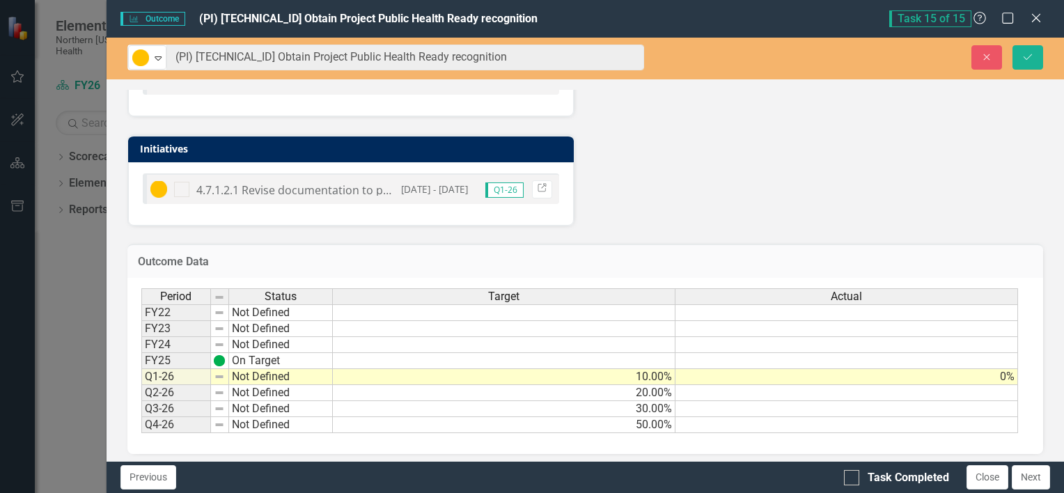
click at [984, 369] on td "0%" at bounding box center [846, 377] width 342 height 16
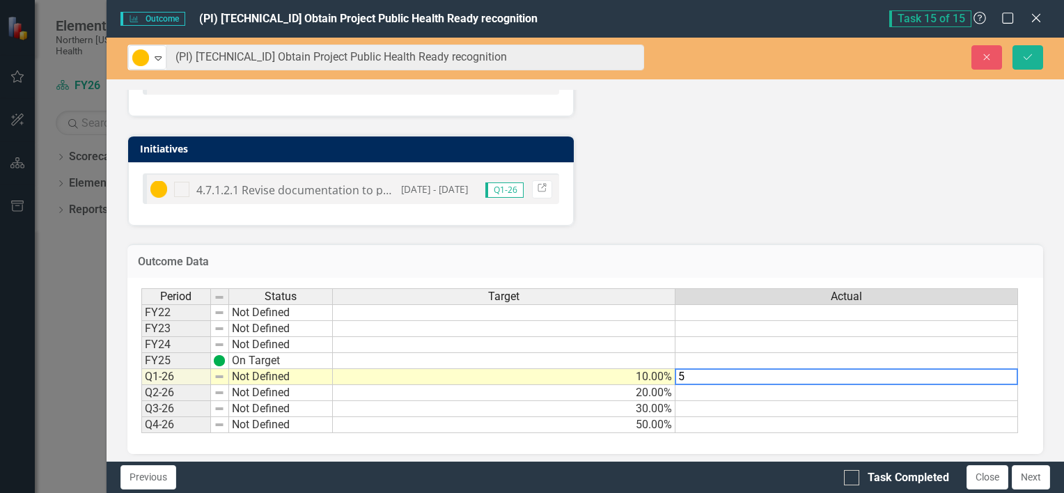
type textarea "5"
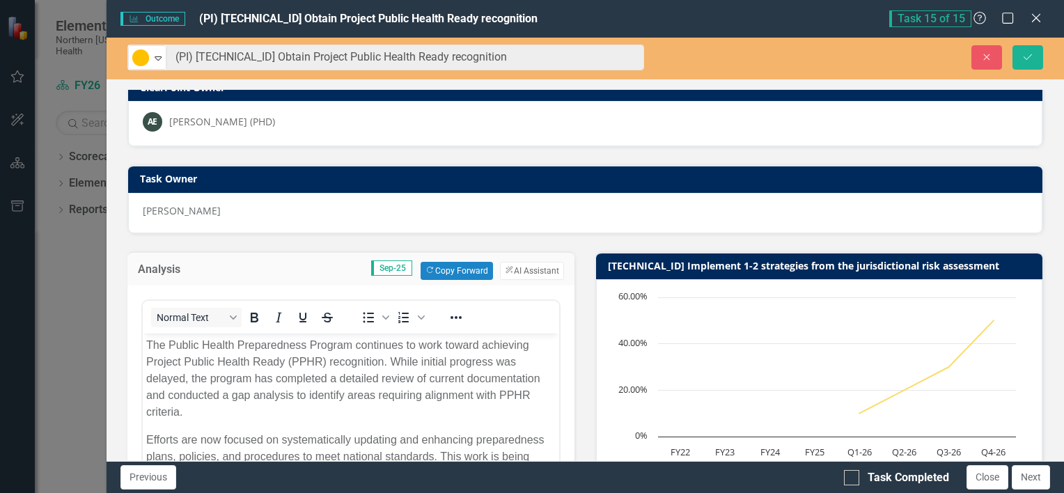
scroll to position [0, 0]
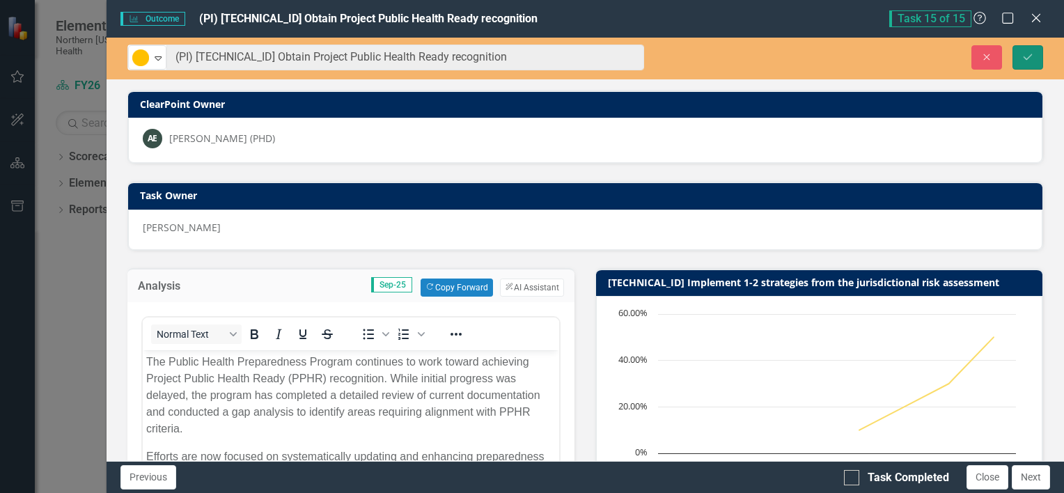
click at [1041, 63] on button "Save" at bounding box center [1027, 57] width 31 height 24
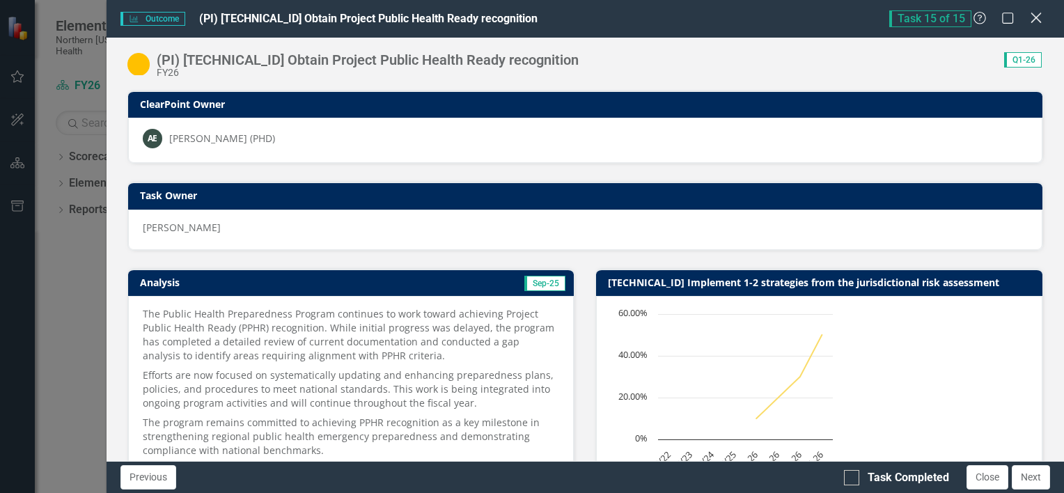
click at [1034, 18] on icon "Close" at bounding box center [1035, 17] width 17 height 13
